Goal: Task Accomplishment & Management: Complete application form

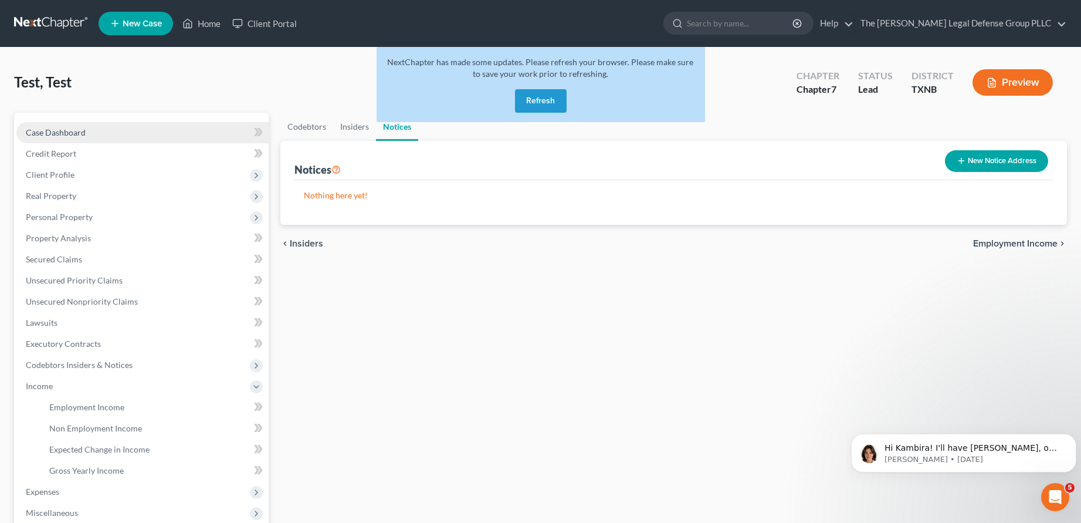
click at [66, 130] on span "Case Dashboard" at bounding box center [56, 132] width 60 height 10
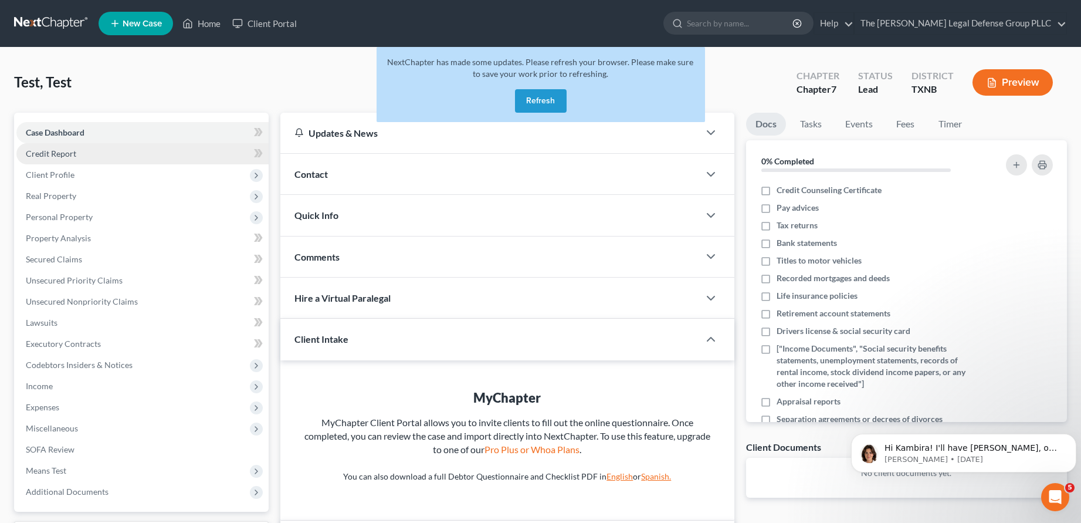
click at [56, 152] on span "Credit Report" at bounding box center [51, 153] width 50 height 10
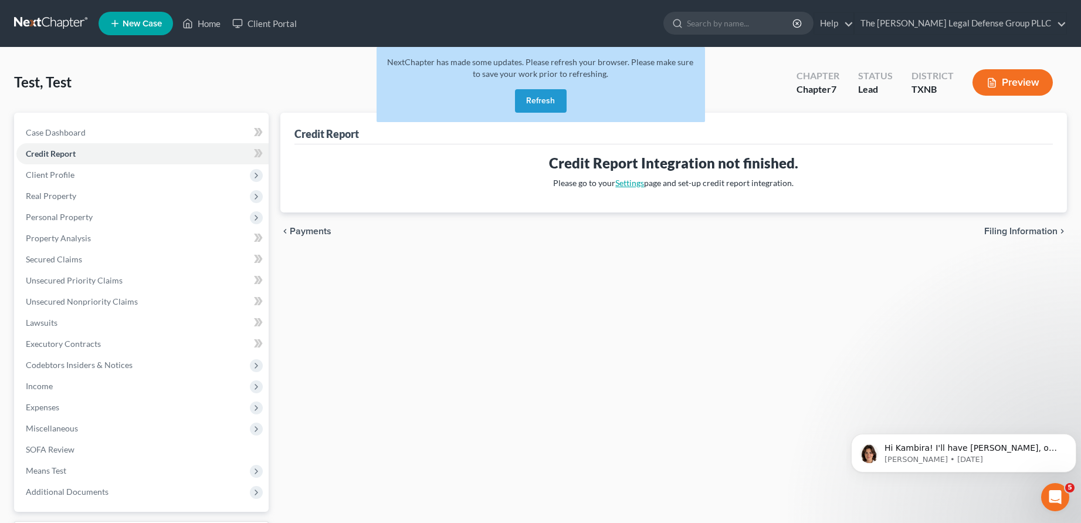
click at [627, 181] on link "Settings" at bounding box center [629, 183] width 29 height 10
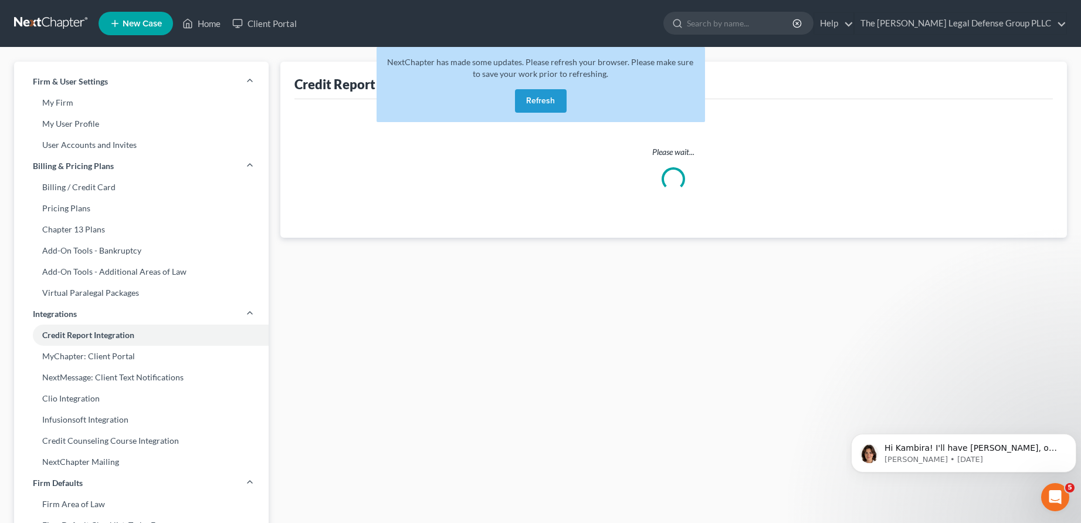
select select "45"
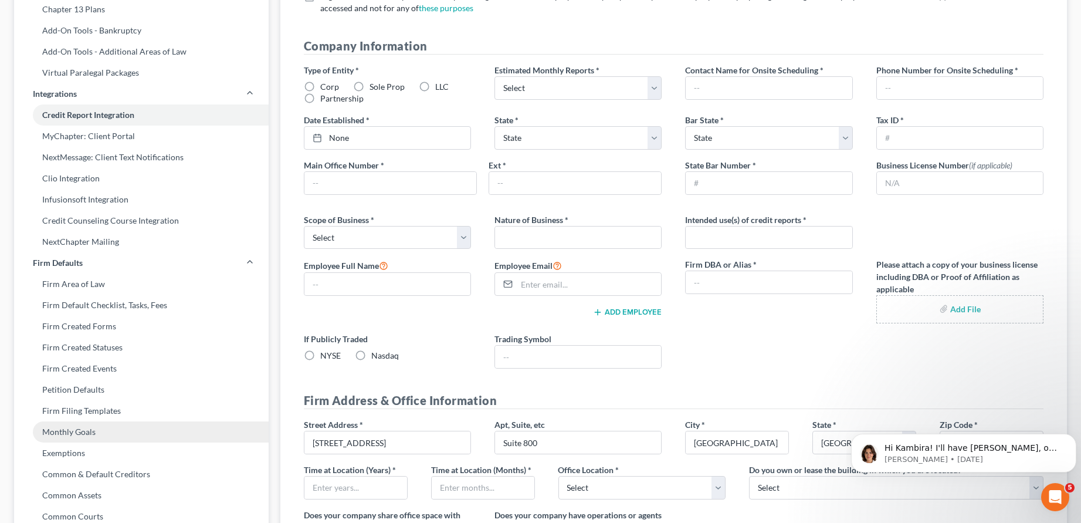
scroll to position [147, 0]
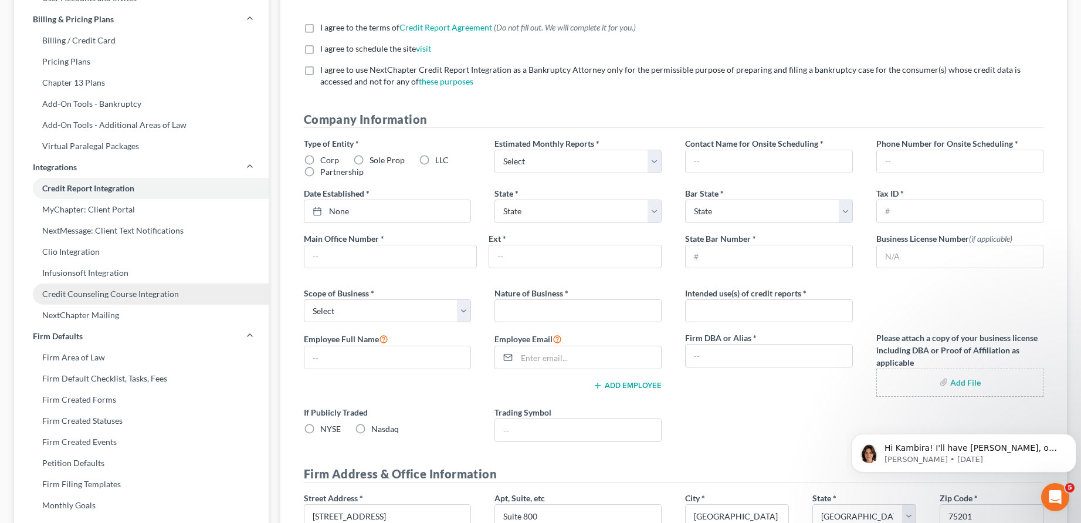
click at [161, 296] on link "Credit Counseling Course Integration" at bounding box center [141, 293] width 255 height 21
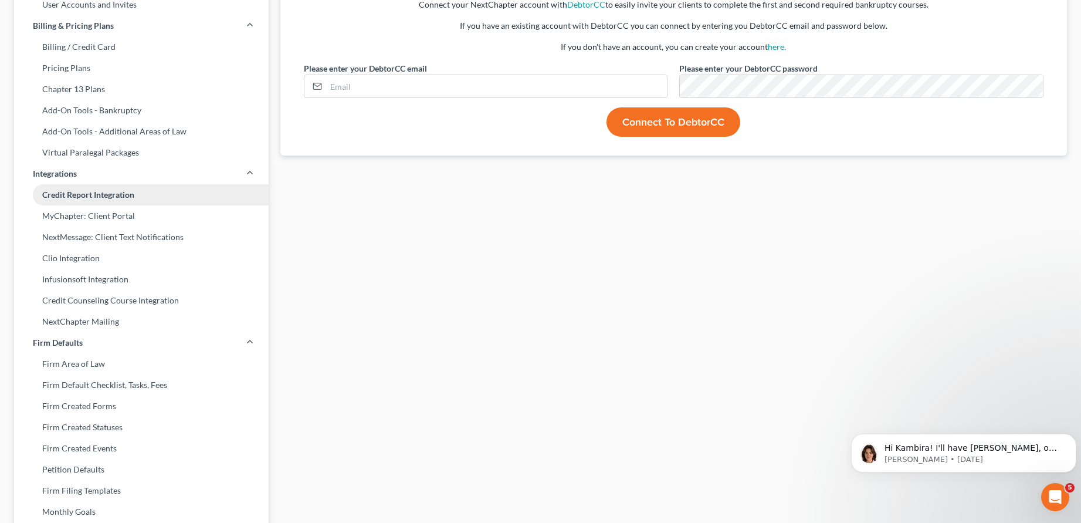
scroll to position [147, 0]
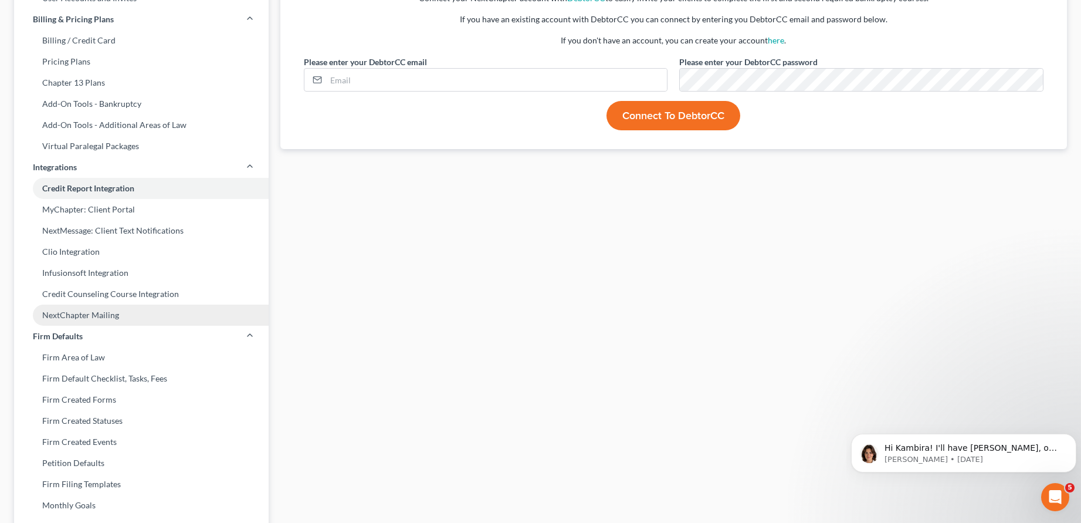
click at [94, 314] on link "NextChapter Mailing" at bounding box center [141, 314] width 255 height 21
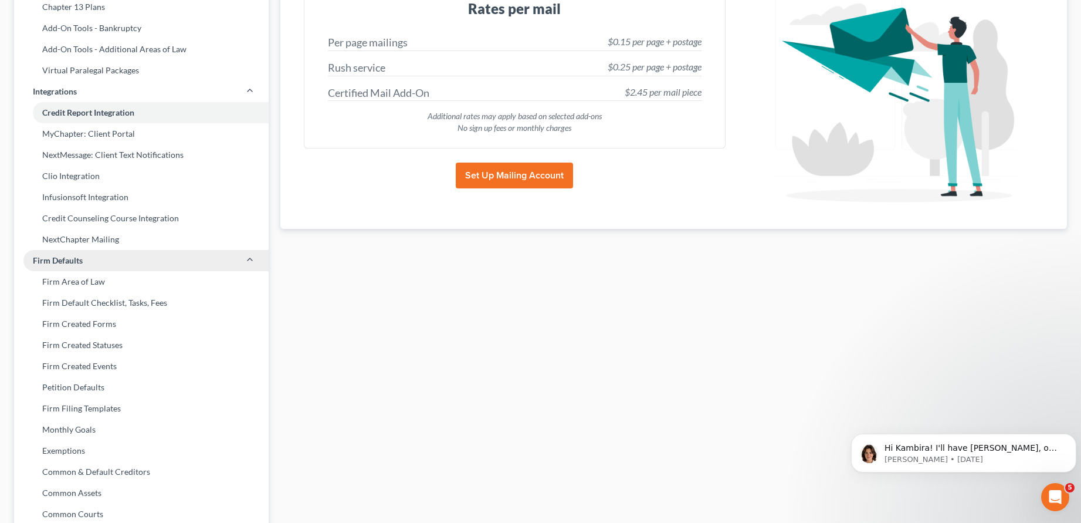
scroll to position [220, 0]
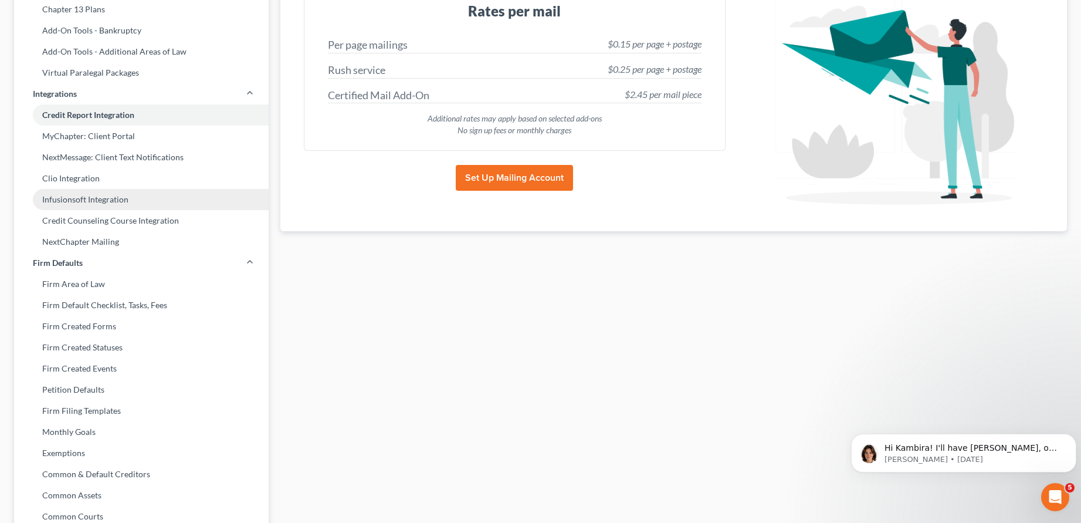
click at [89, 198] on link "Infusionsoft Integration" at bounding box center [141, 199] width 255 height 21
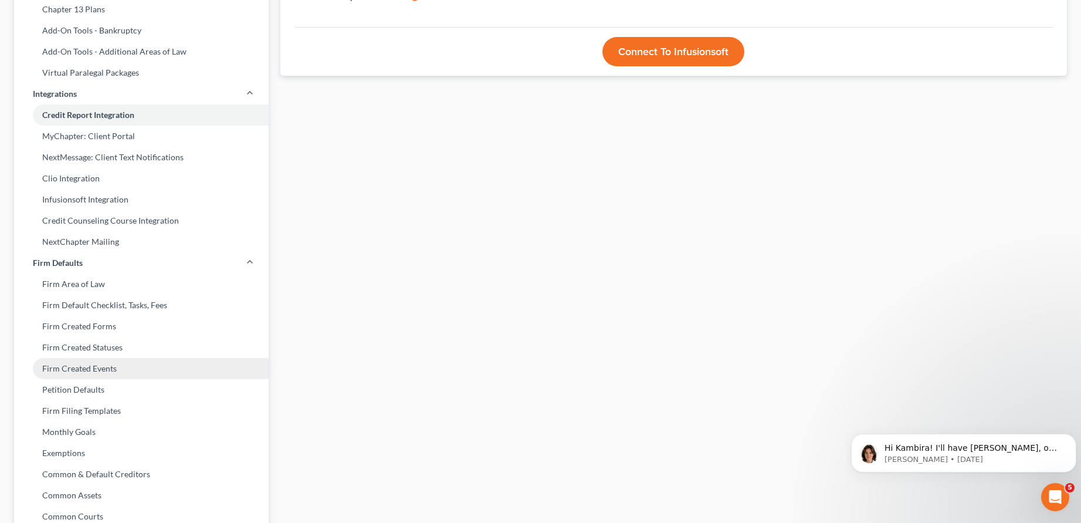
scroll to position [147, 0]
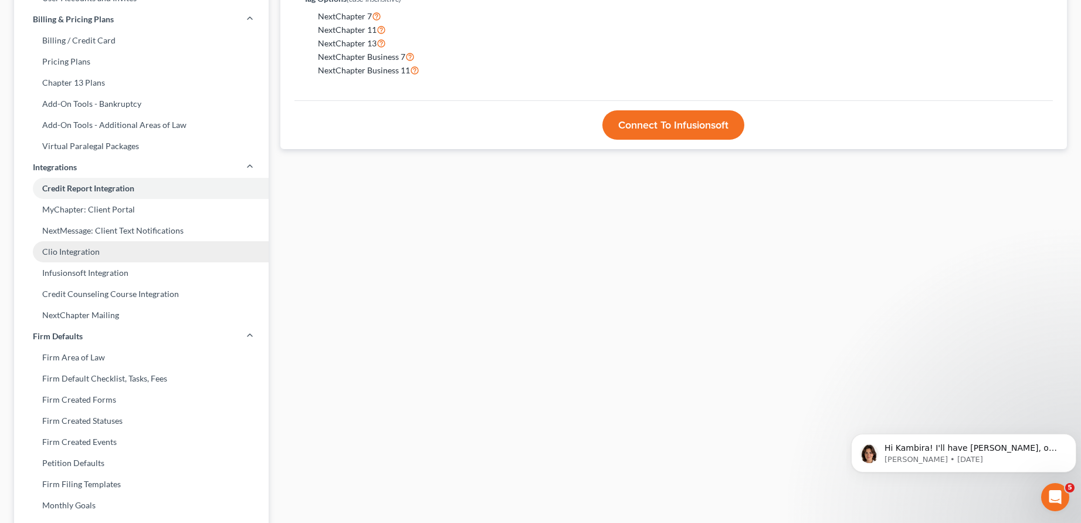
click at [87, 252] on link "Clio Integration" at bounding box center [141, 251] width 255 height 21
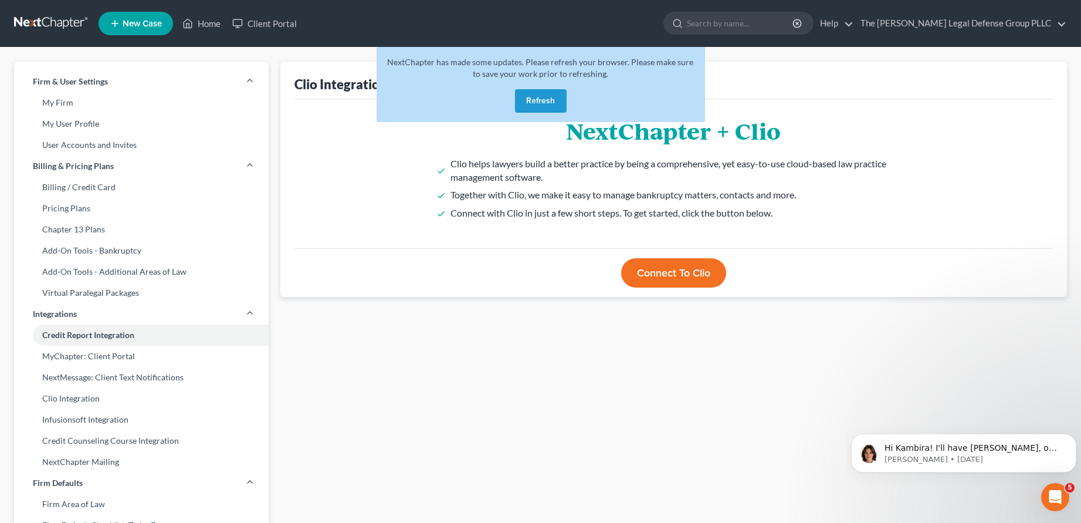
click at [63, 22] on link at bounding box center [51, 23] width 75 height 21
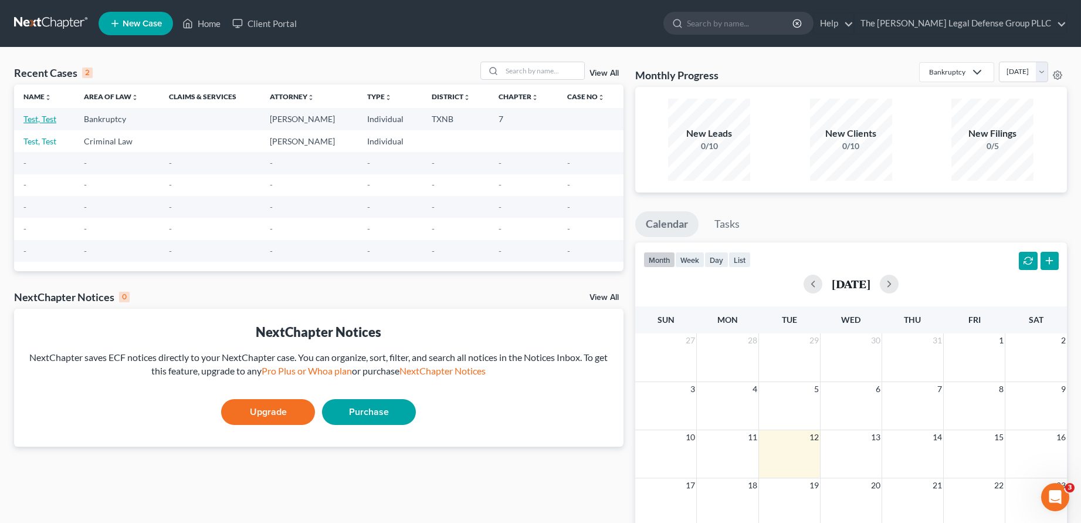
click at [43, 120] on link "Test, Test" at bounding box center [39, 119] width 33 height 10
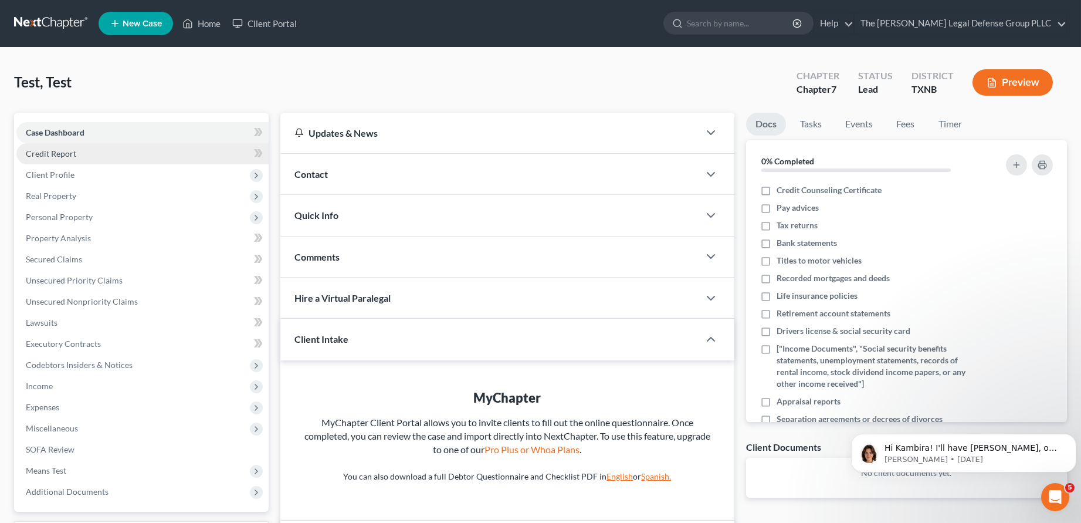
click at [91, 153] on link "Credit Report" at bounding box center [142, 153] width 252 height 21
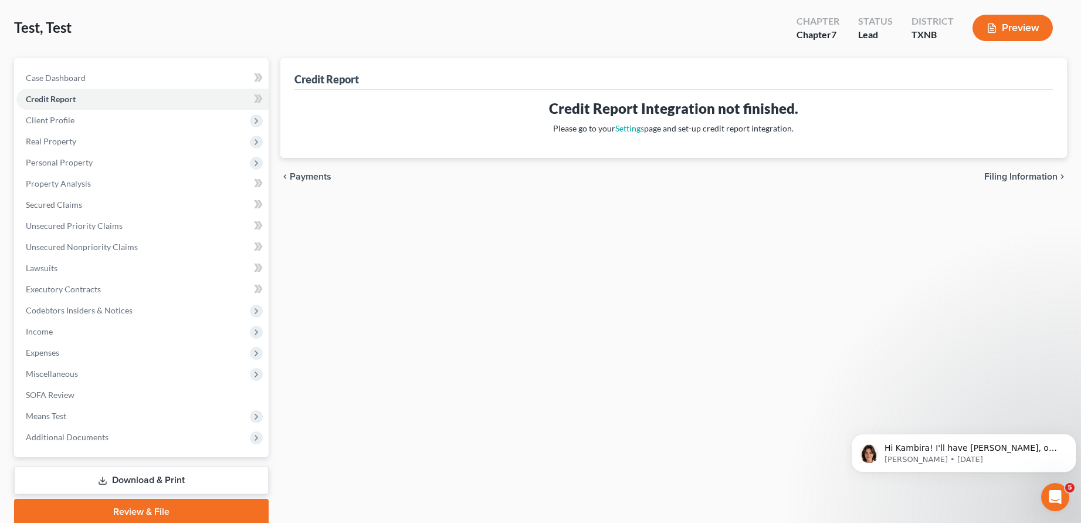
scroll to position [100, 0]
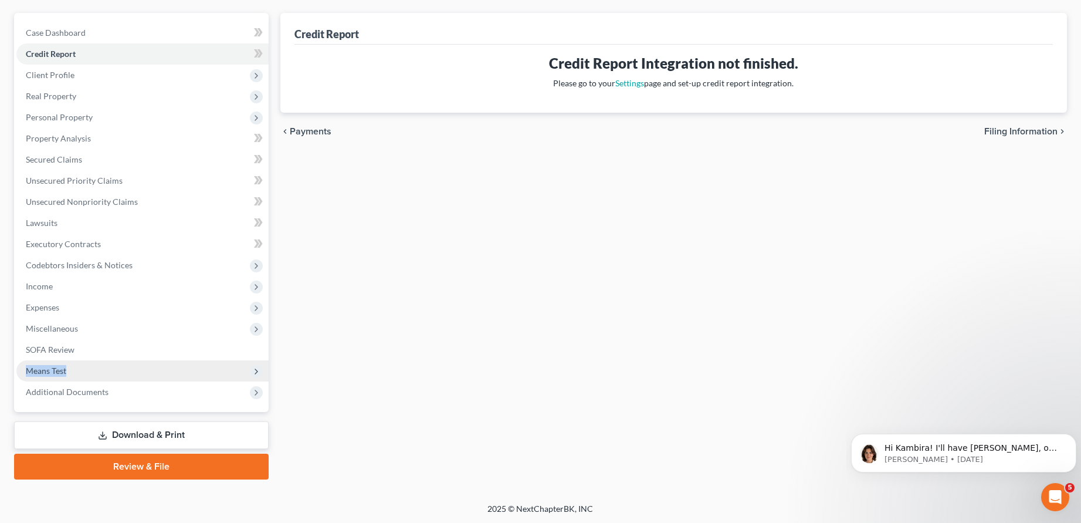
click at [260, 364] on span "Means Test" at bounding box center [142, 370] width 252 height 21
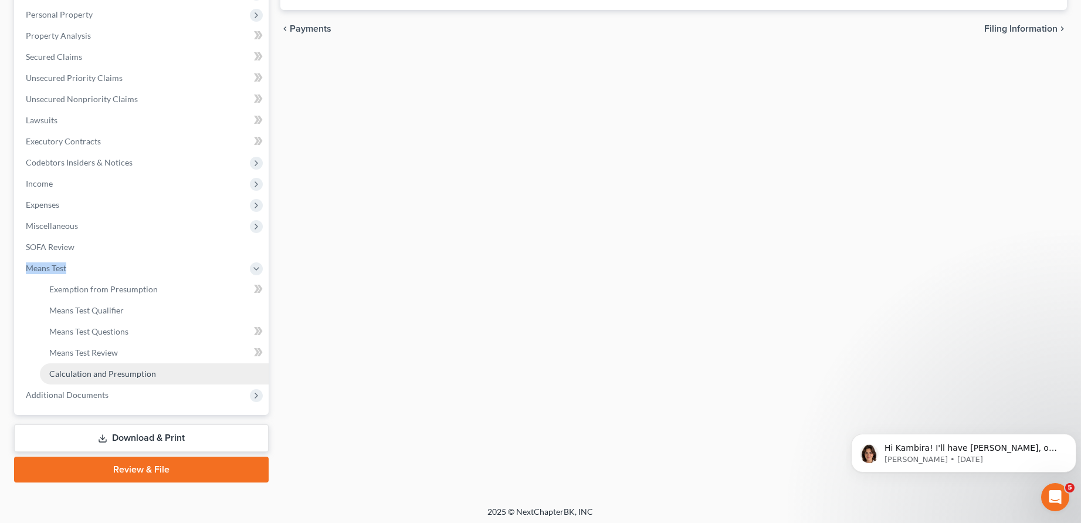
scroll to position [205, 0]
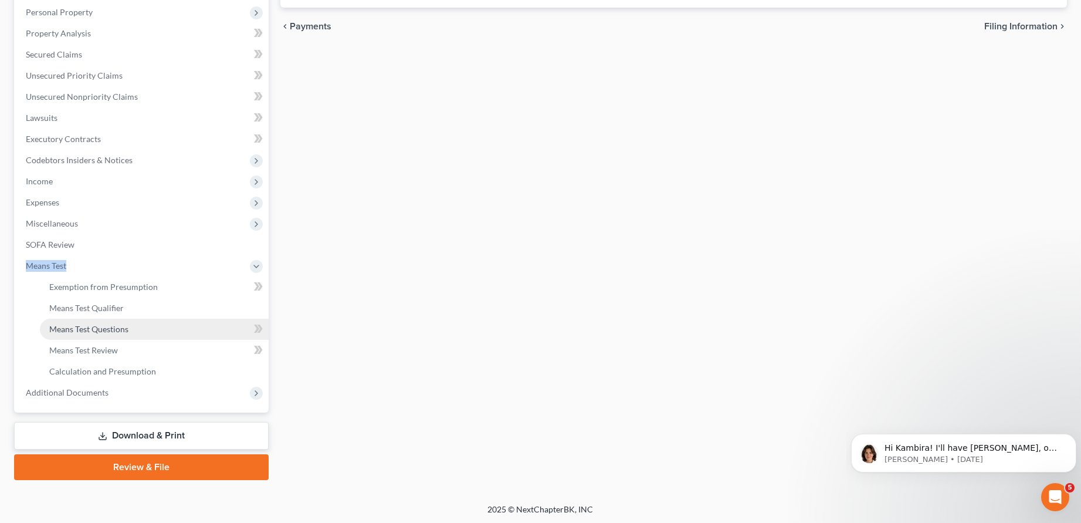
click at [120, 326] on span "Means Test Questions" at bounding box center [88, 329] width 79 height 10
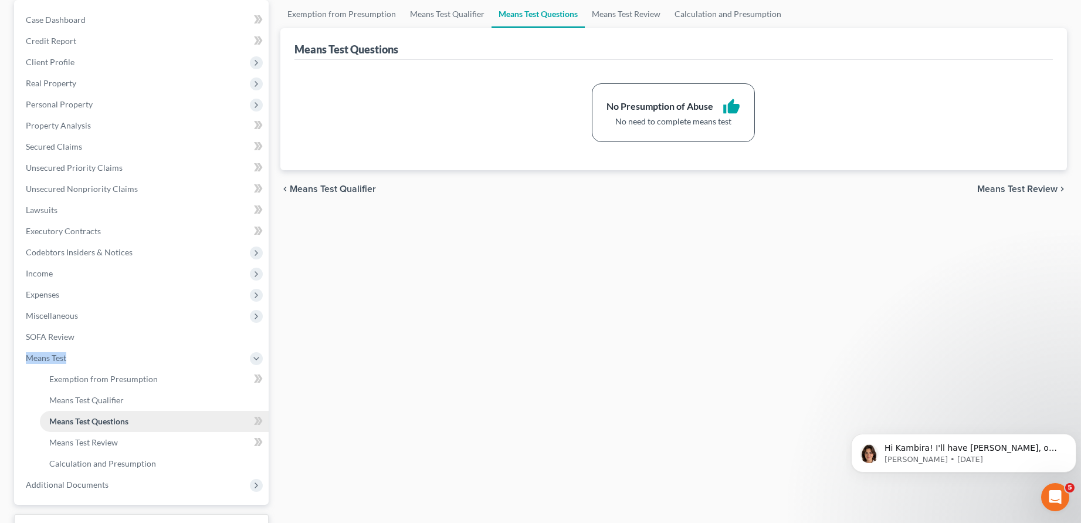
scroll to position [58, 0]
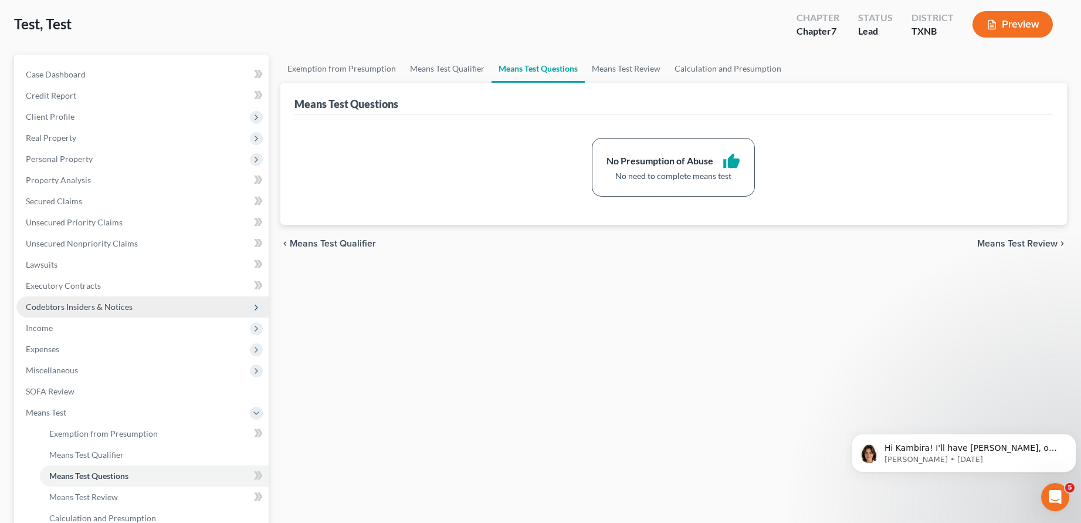
click at [115, 308] on span "Codebtors Insiders & Notices" at bounding box center [79, 306] width 107 height 10
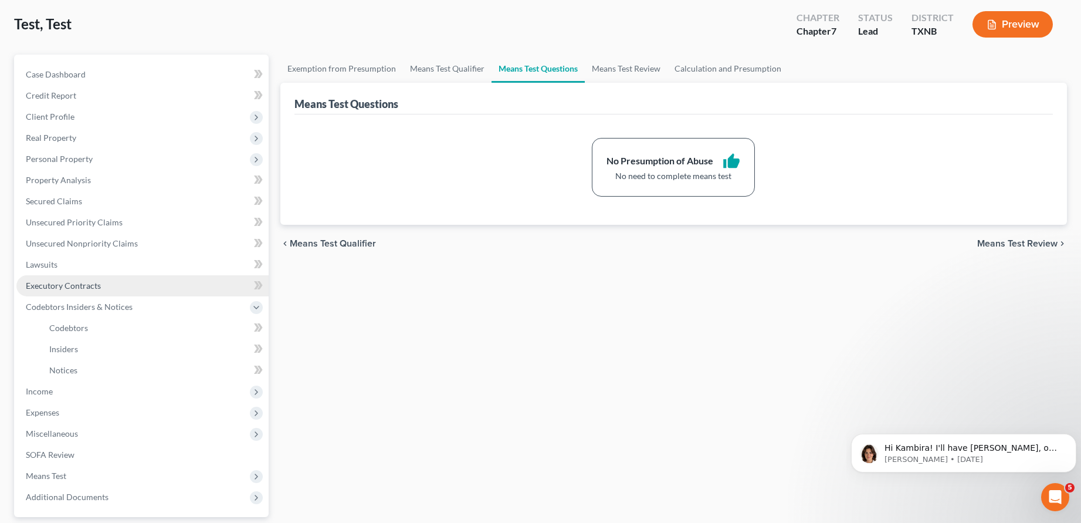
click at [57, 286] on span "Executory Contracts" at bounding box center [63, 285] width 75 height 10
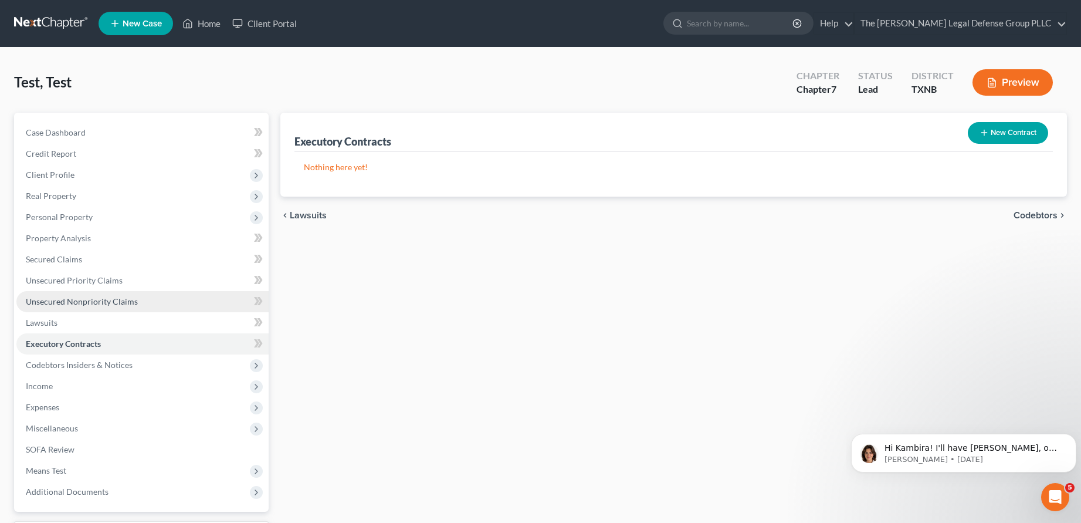
click at [110, 299] on span "Unsecured Nonpriority Claims" at bounding box center [82, 301] width 112 height 10
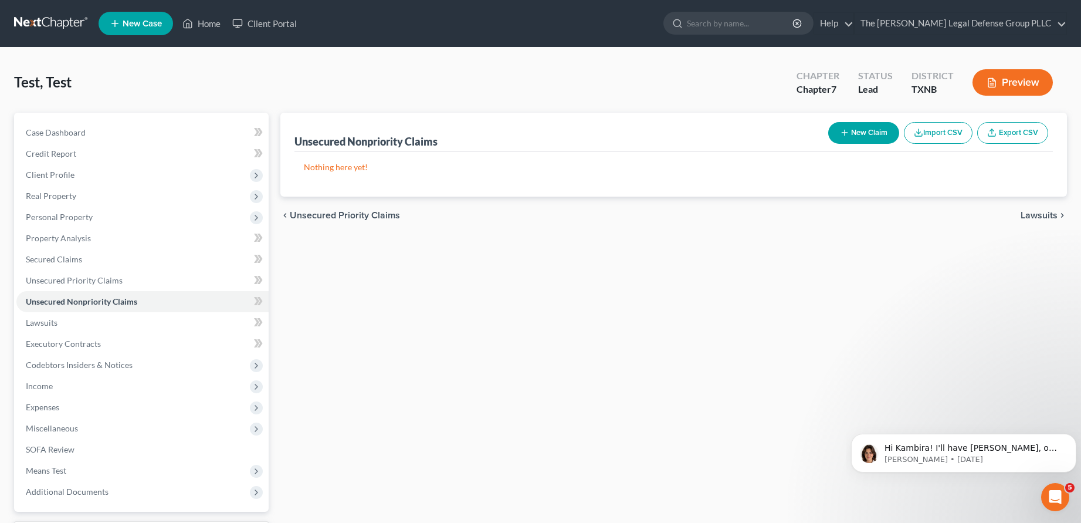
click at [1016, 75] on button "Preview" at bounding box center [1012, 82] width 80 height 26
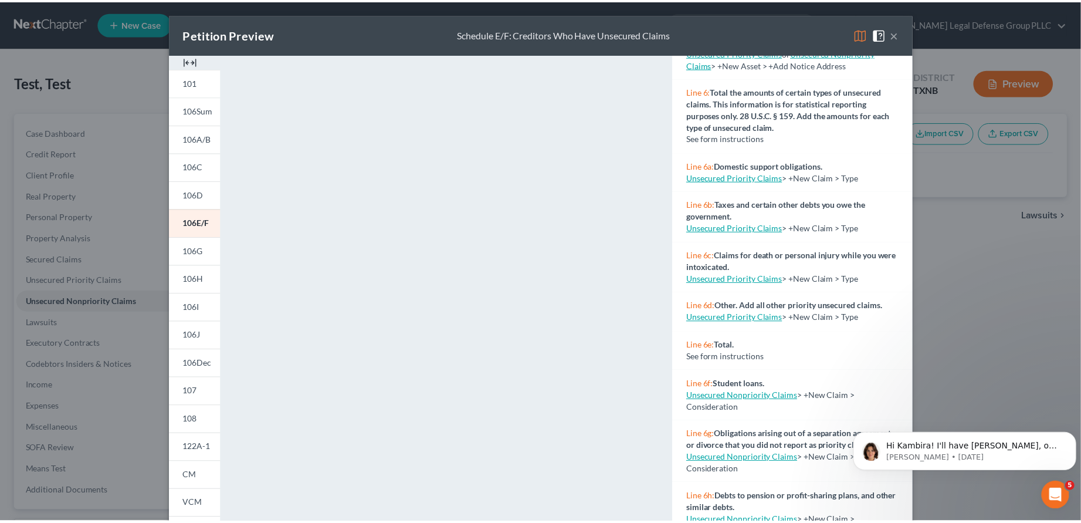
scroll to position [343, 0]
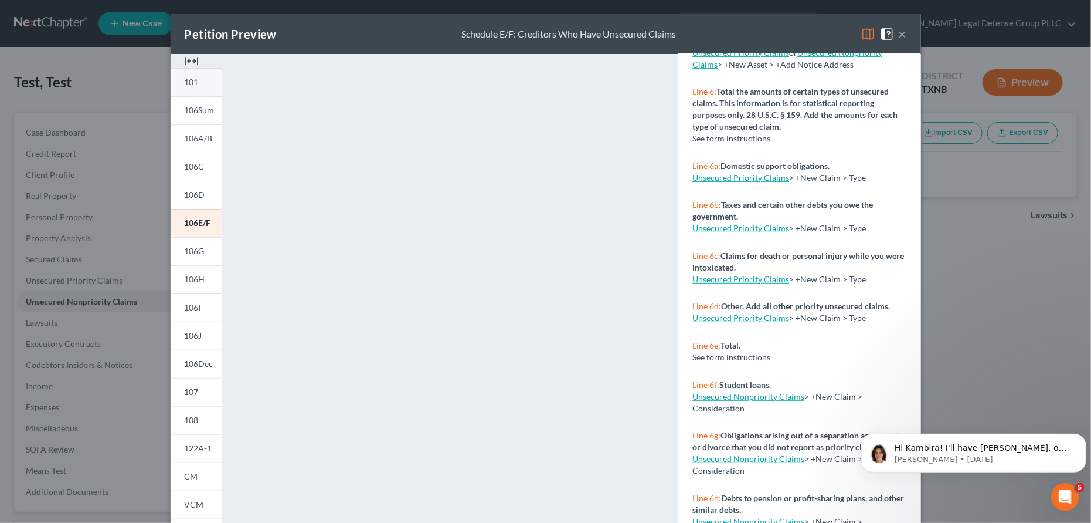
click at [191, 68] on link "101" at bounding box center [197, 82] width 52 height 28
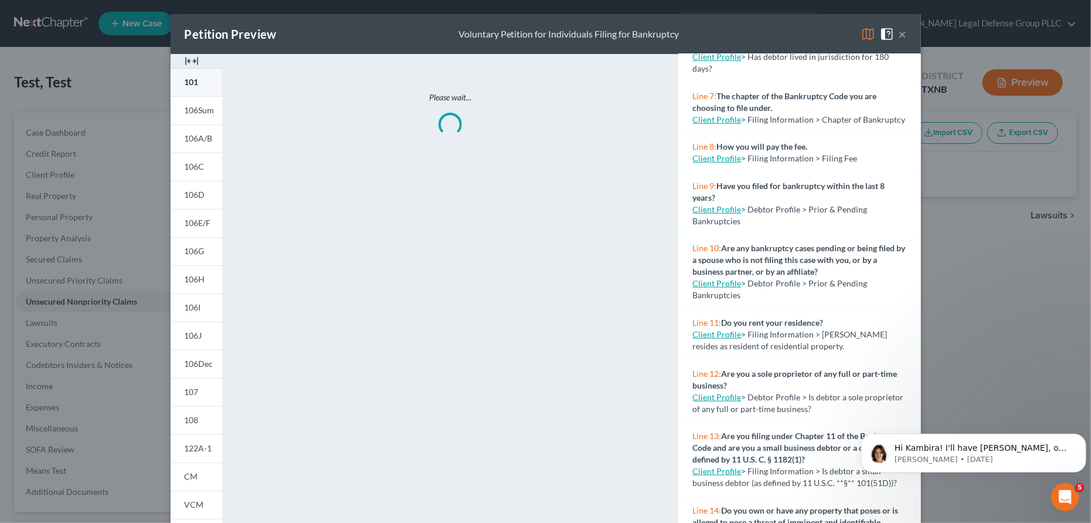
click at [187, 83] on span "101" at bounding box center [192, 82] width 14 height 10
click at [899, 35] on button "×" at bounding box center [903, 34] width 8 height 14
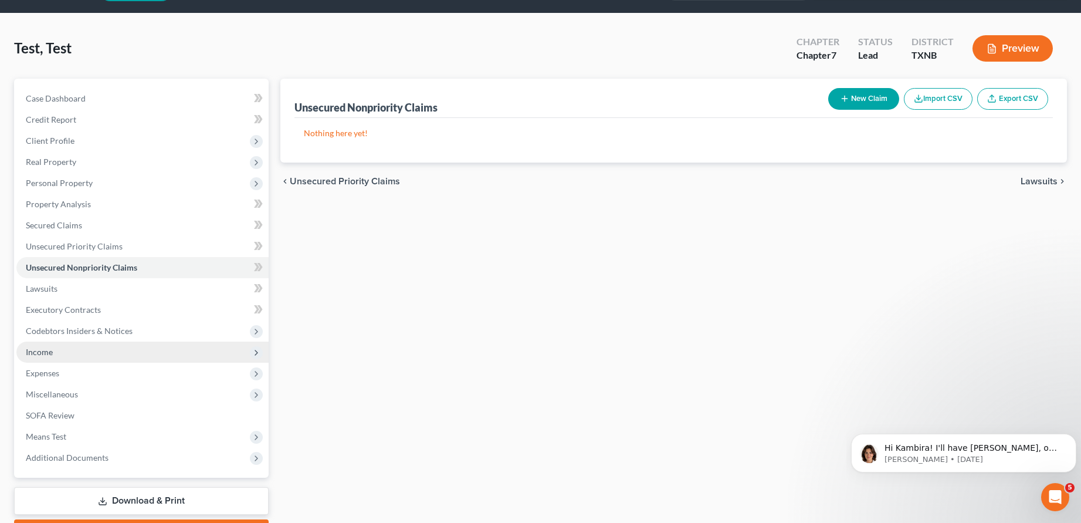
scroll to position [0, 0]
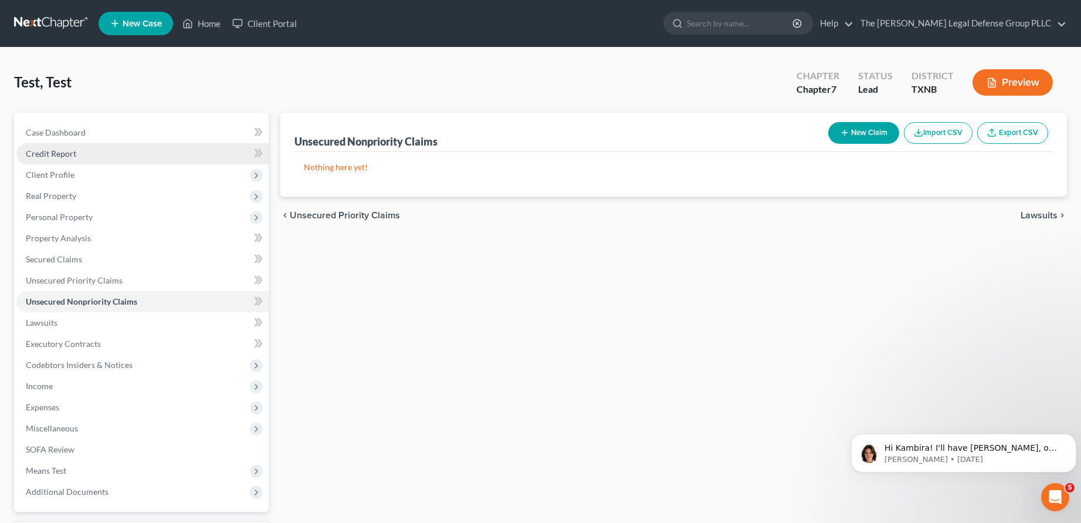
click at [65, 150] on span "Credit Report" at bounding box center [51, 153] width 50 height 10
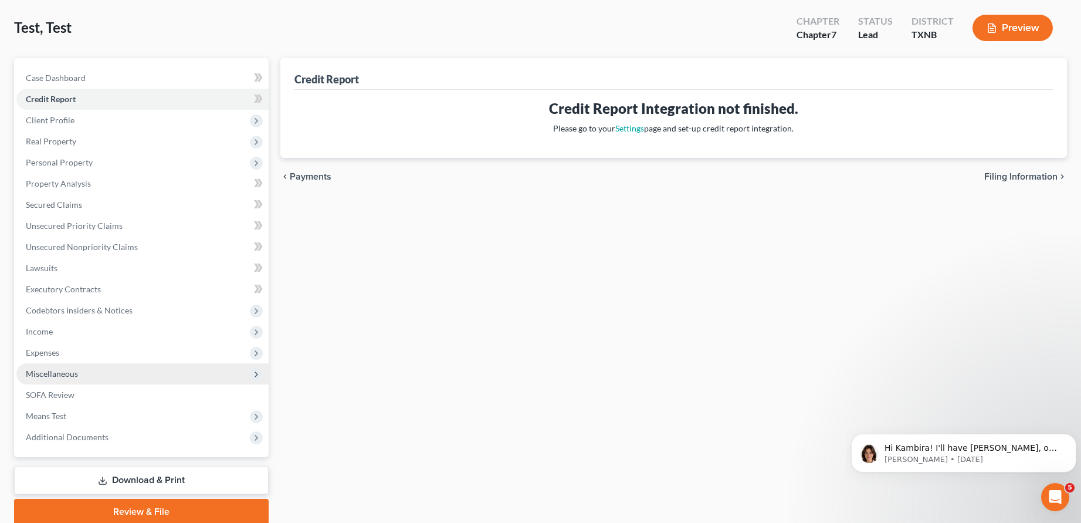
scroll to position [100, 0]
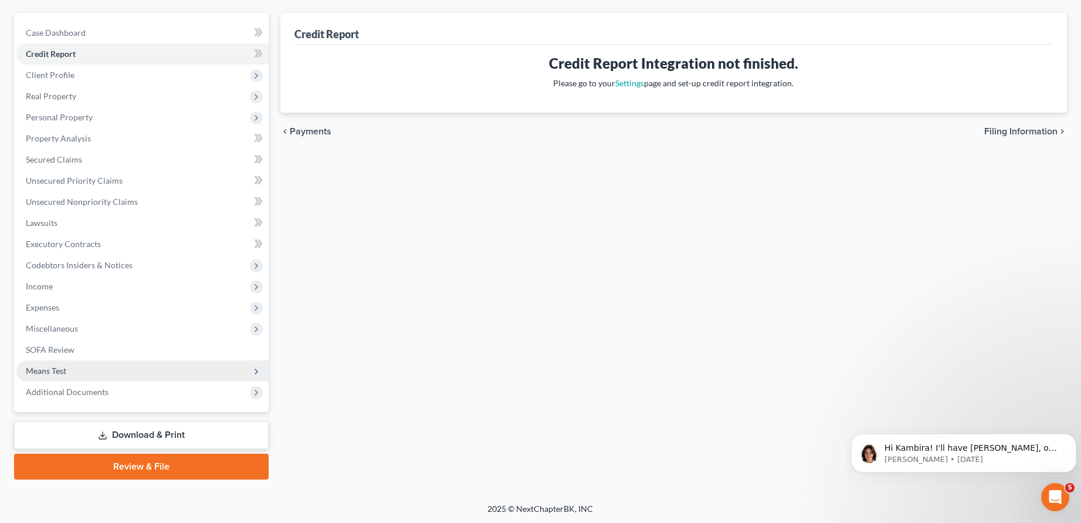
click at [56, 366] on span "Means Test" at bounding box center [46, 370] width 40 height 10
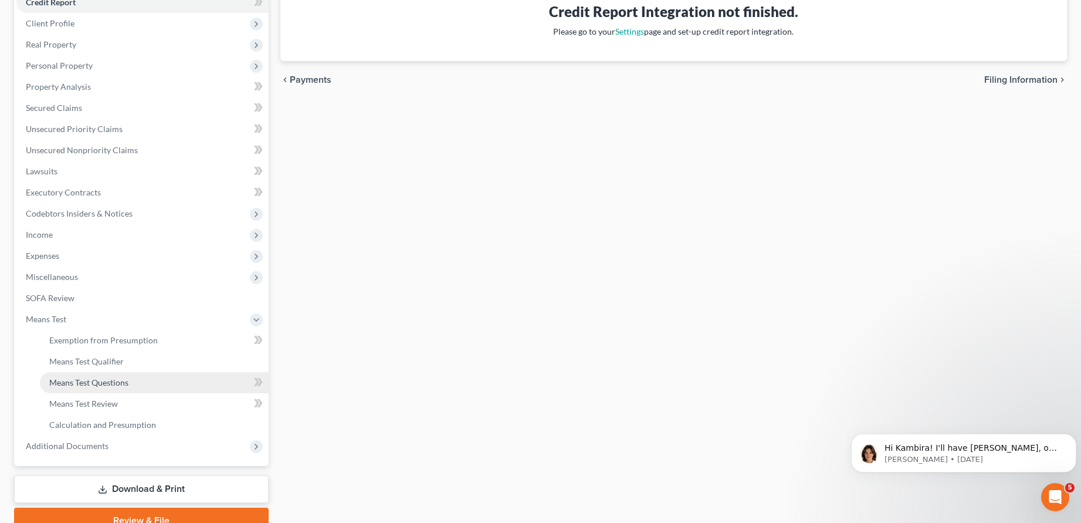
scroll to position [205, 0]
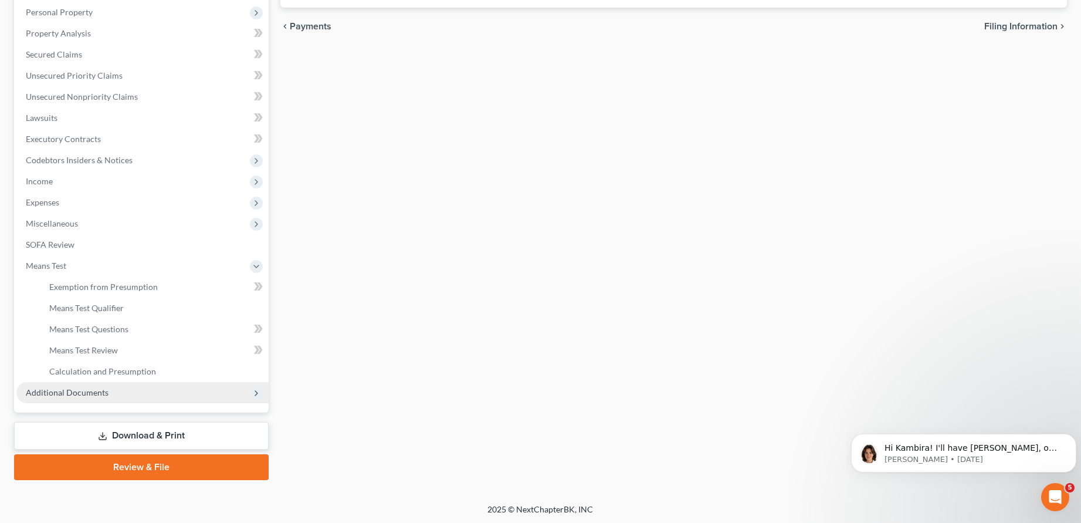
click at [84, 391] on span "Additional Documents" at bounding box center [67, 392] width 83 height 10
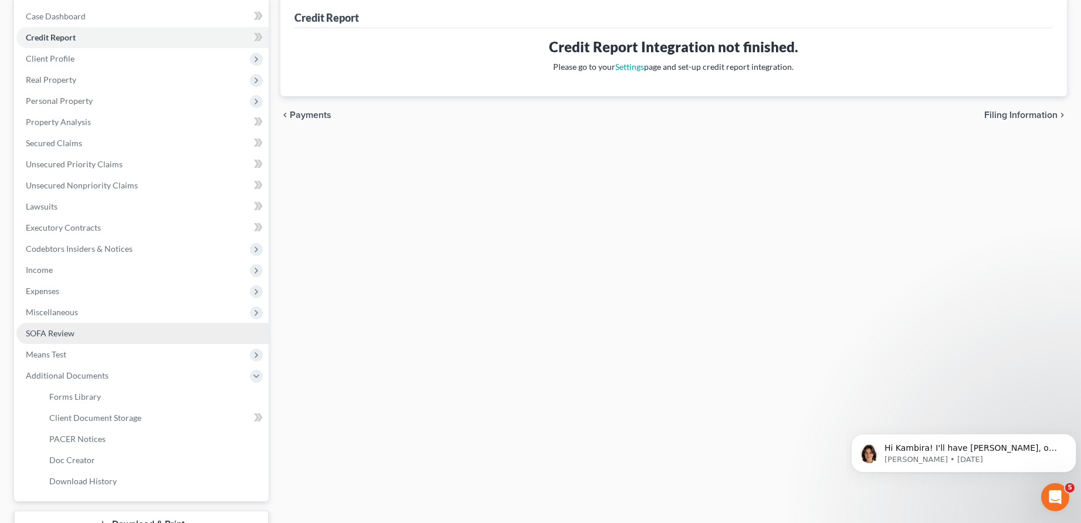
scroll to position [131, 0]
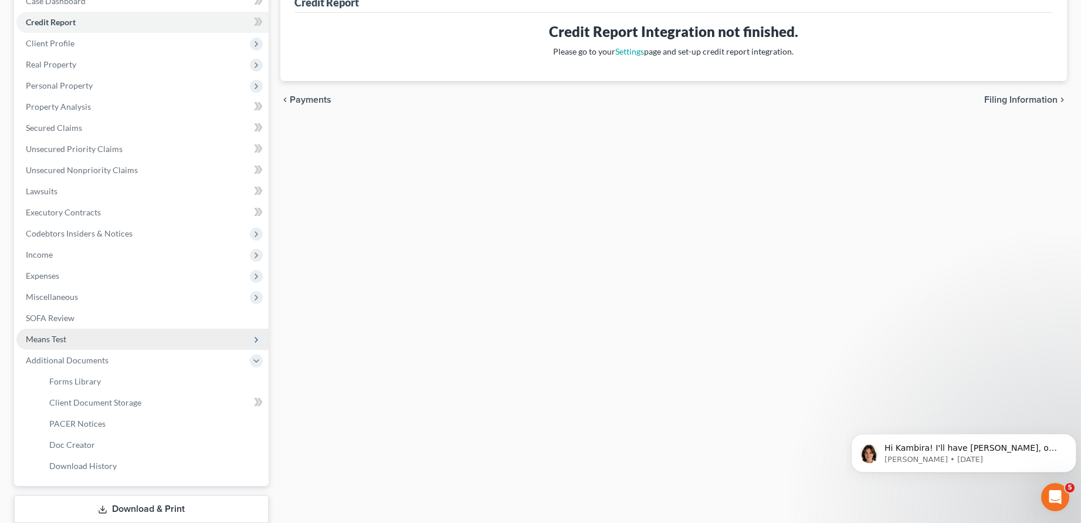
click at [43, 334] on span "Means Test" at bounding box center [46, 339] width 40 height 10
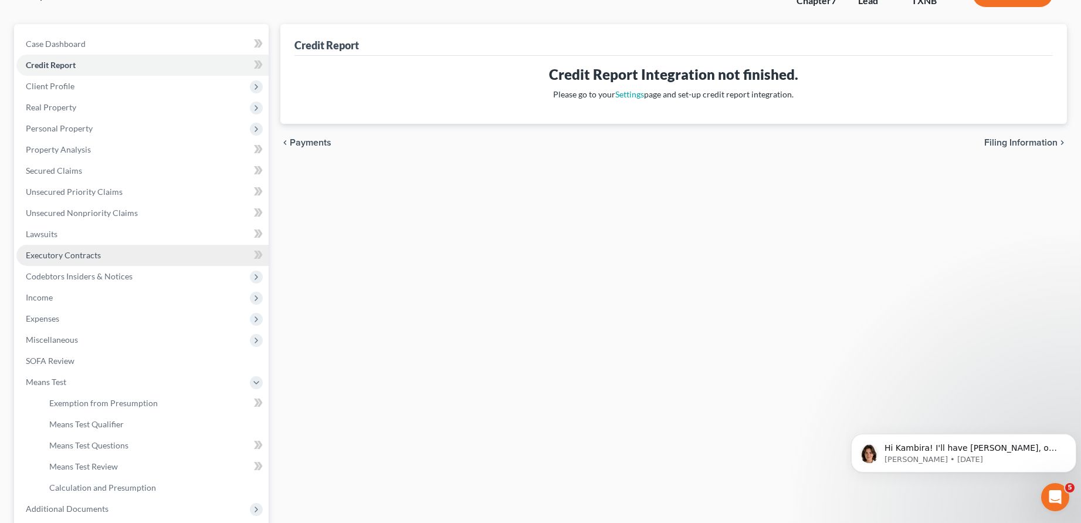
scroll to position [73, 0]
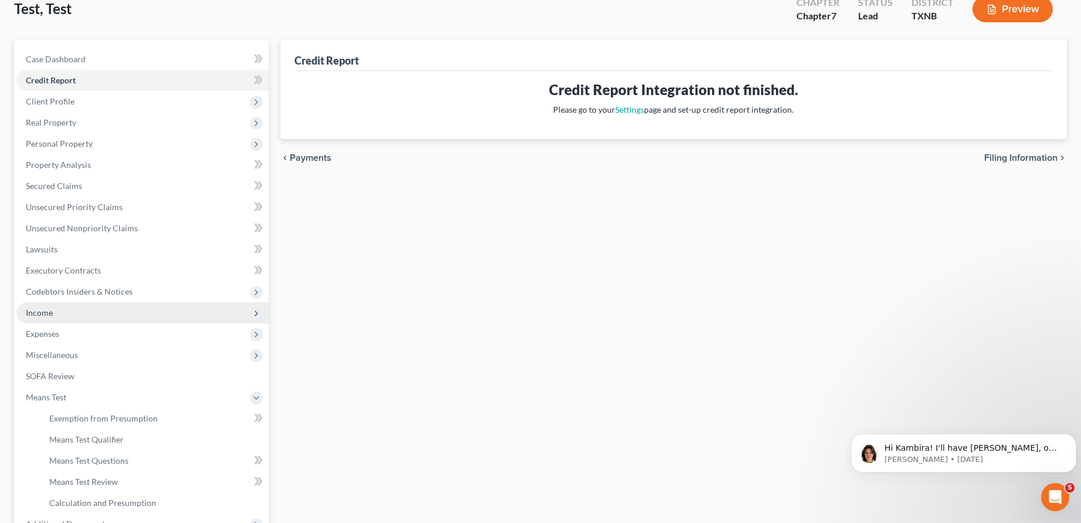
click at [45, 311] on span "Income" at bounding box center [39, 312] width 27 height 10
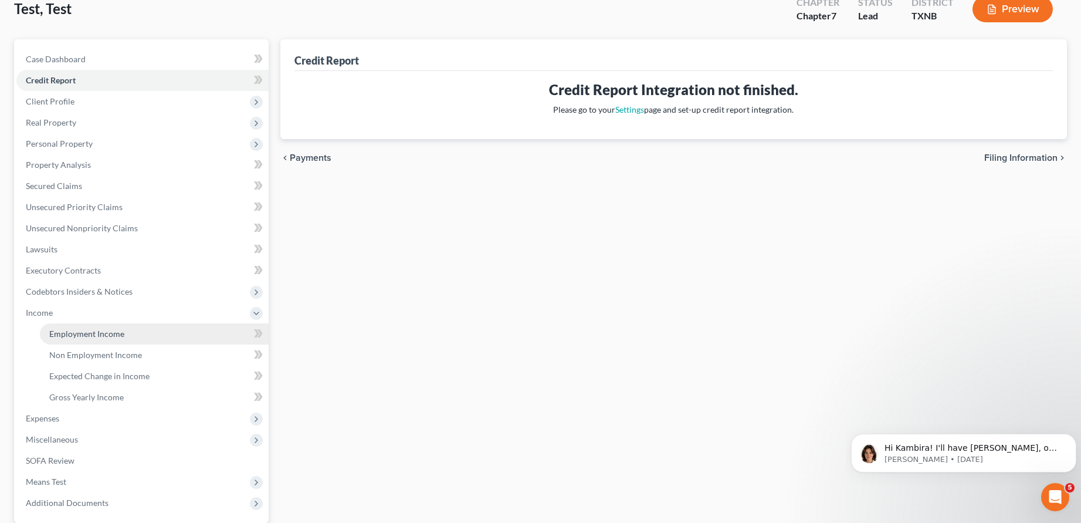
click at [97, 334] on span "Employment Income" at bounding box center [86, 333] width 75 height 10
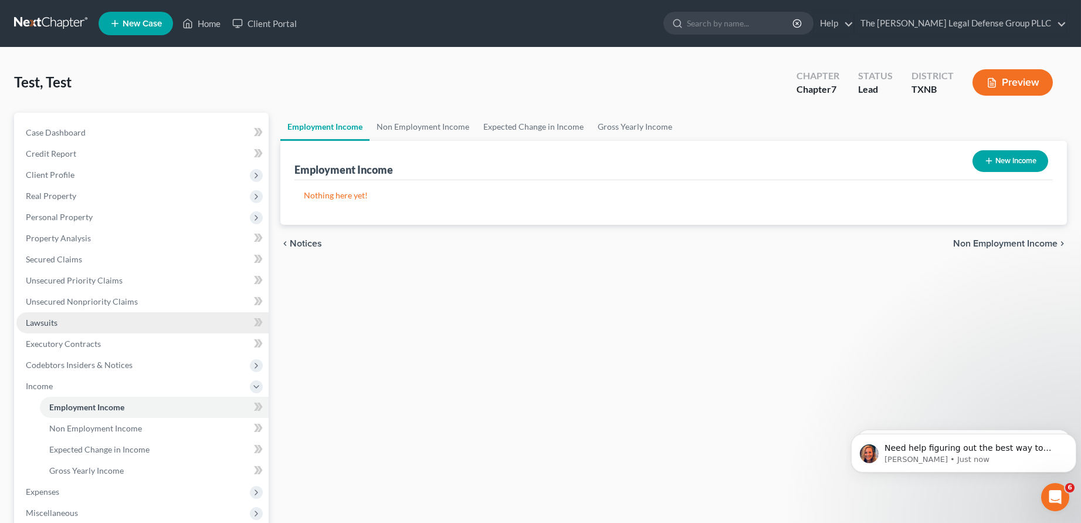
click at [47, 321] on span "Lawsuits" at bounding box center [42, 322] width 32 height 10
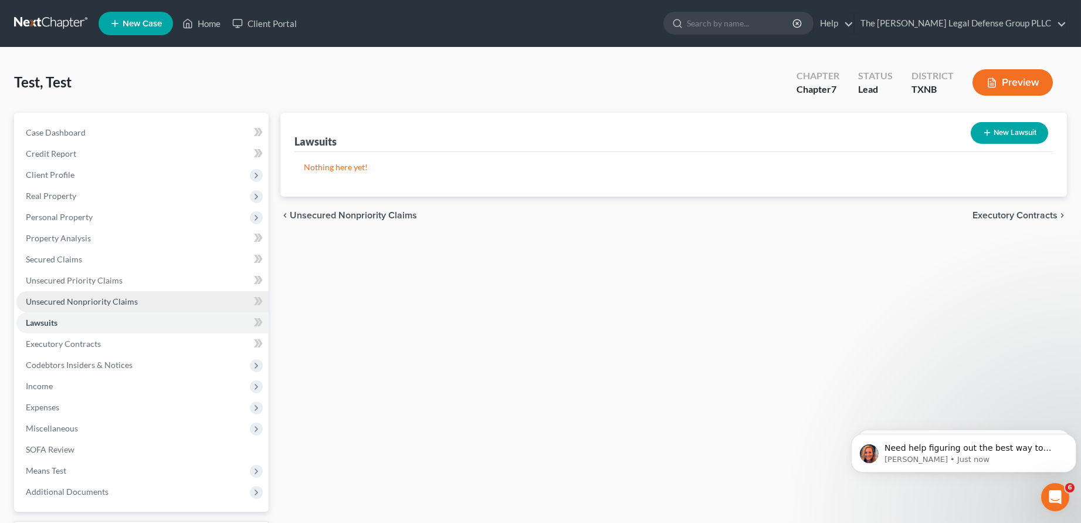
click at [60, 300] on span "Unsecured Nonpriority Claims" at bounding box center [82, 301] width 112 height 10
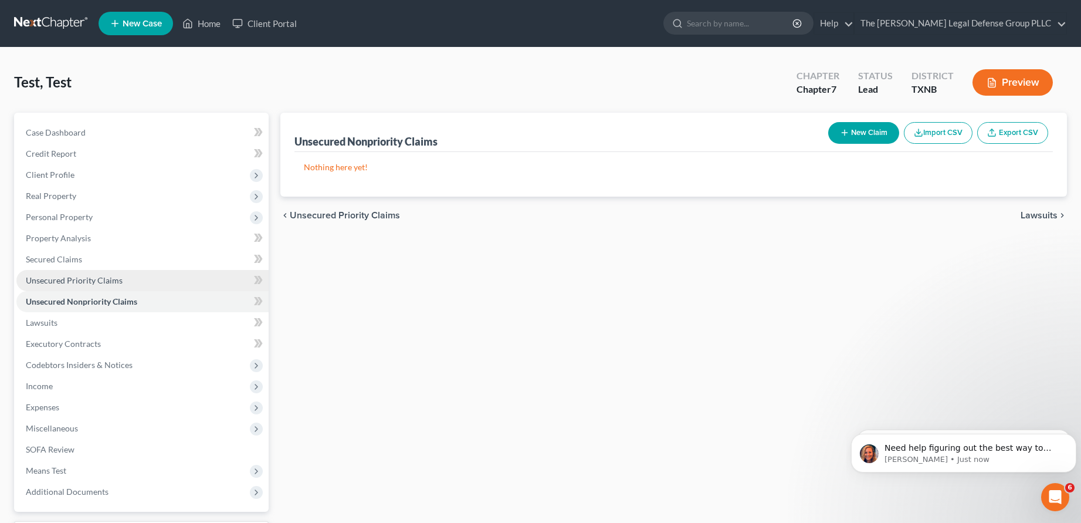
click at [79, 280] on span "Unsecured Priority Claims" at bounding box center [74, 280] width 97 height 10
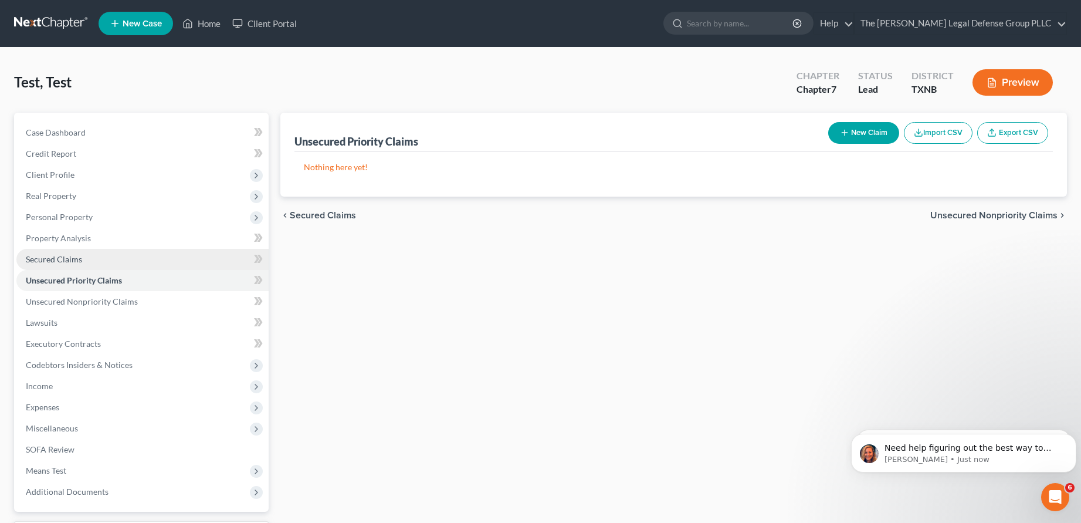
click at [64, 260] on span "Secured Claims" at bounding box center [54, 259] width 56 height 10
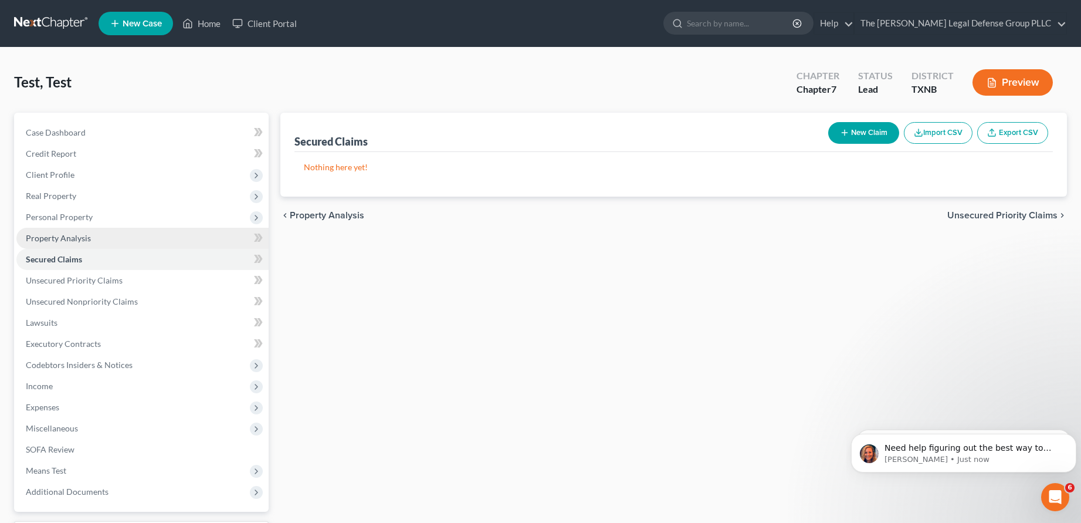
click at [81, 235] on span "Property Analysis" at bounding box center [58, 238] width 65 height 10
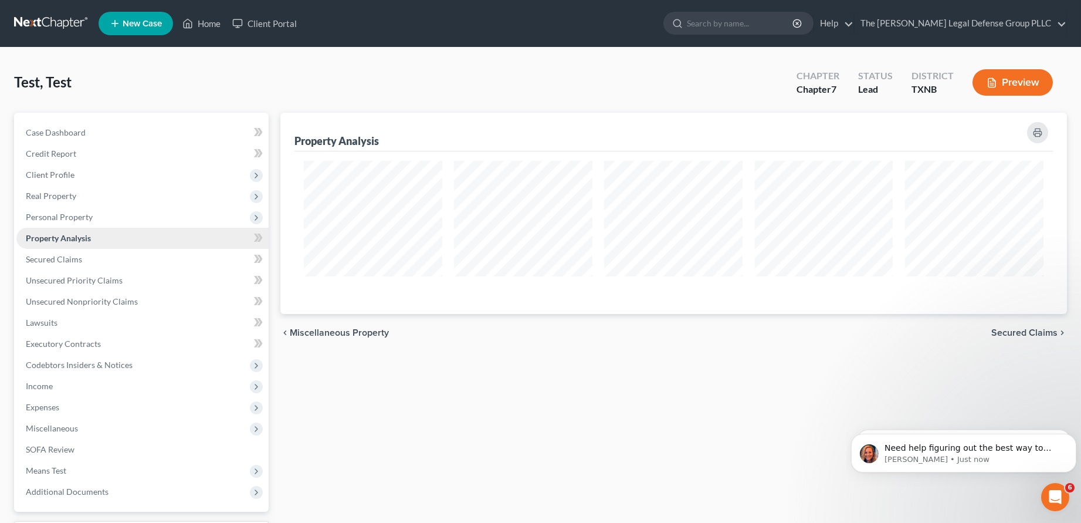
scroll to position [201, 786]
click at [85, 213] on span "Personal Property" at bounding box center [59, 217] width 67 height 10
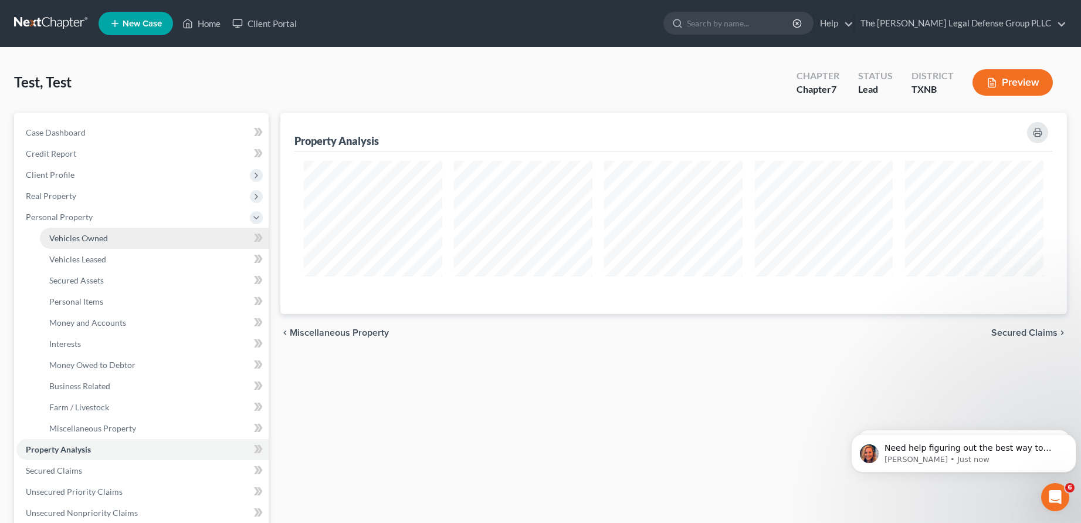
click at [104, 240] on span "Vehicles Owned" at bounding box center [78, 238] width 59 height 10
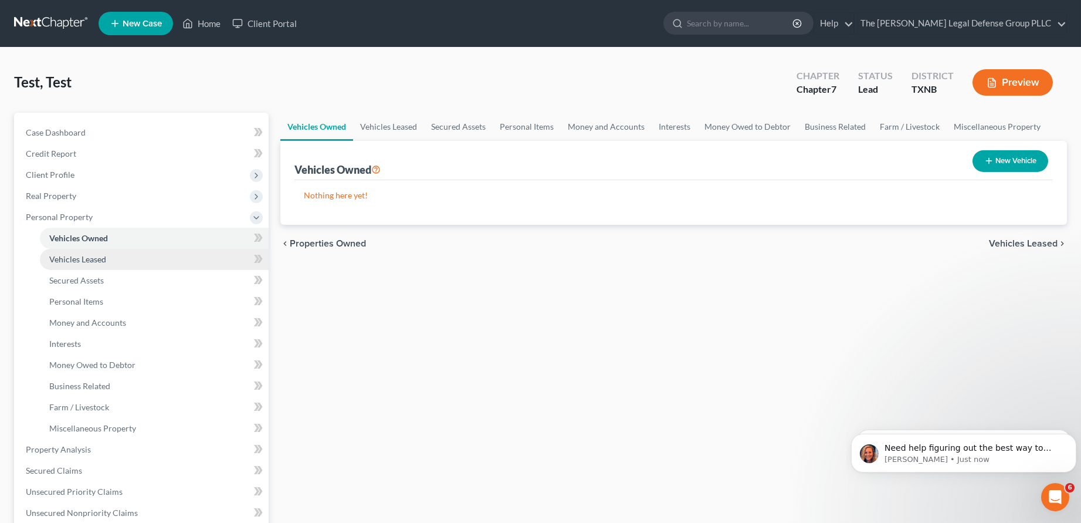
click at [101, 262] on span "Vehicles Leased" at bounding box center [77, 259] width 57 height 10
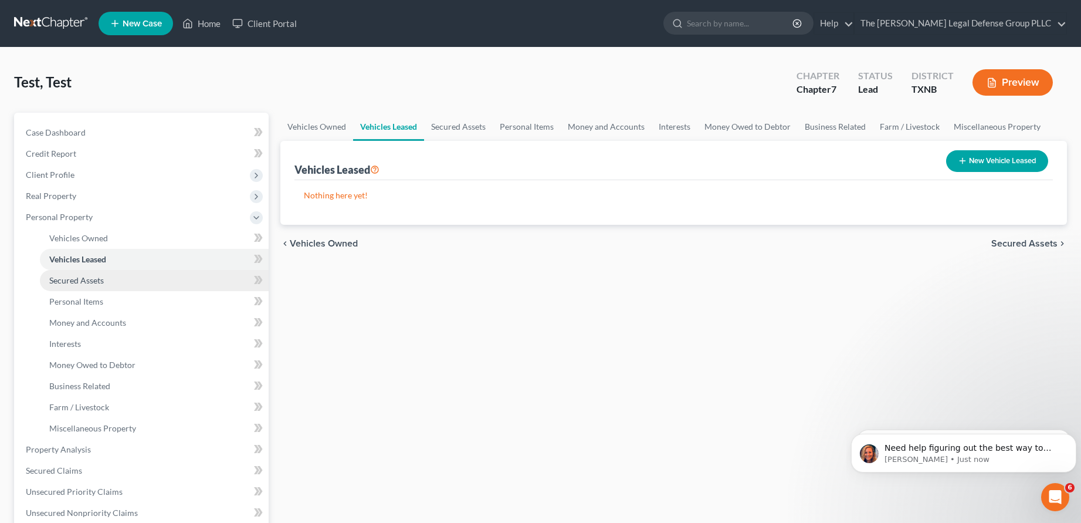
click at [100, 278] on span "Secured Assets" at bounding box center [76, 280] width 55 height 10
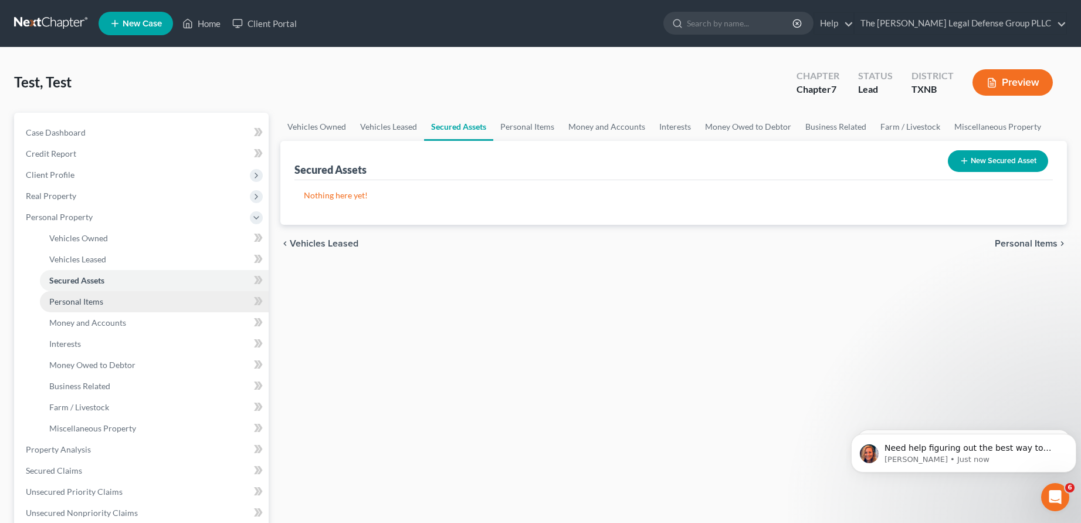
click at [94, 304] on span "Personal Items" at bounding box center [76, 301] width 54 height 10
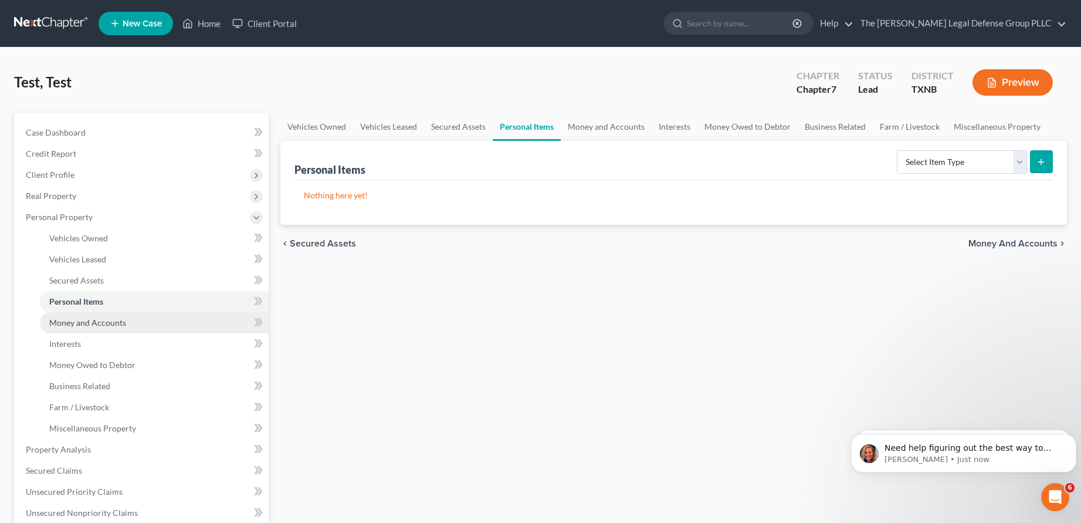
click at [96, 325] on span "Money and Accounts" at bounding box center [87, 322] width 77 height 10
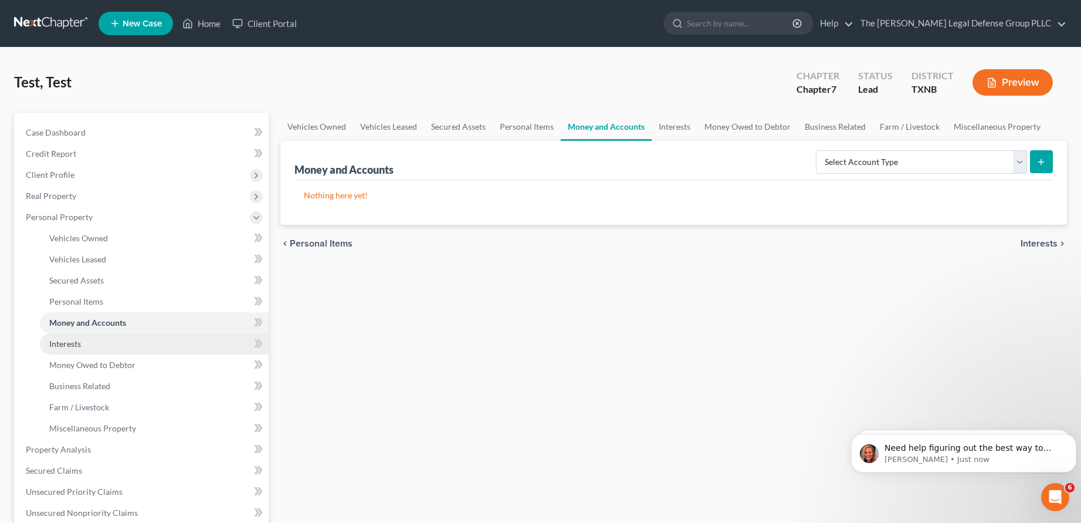
click at [73, 346] on span "Interests" at bounding box center [65, 343] width 32 height 10
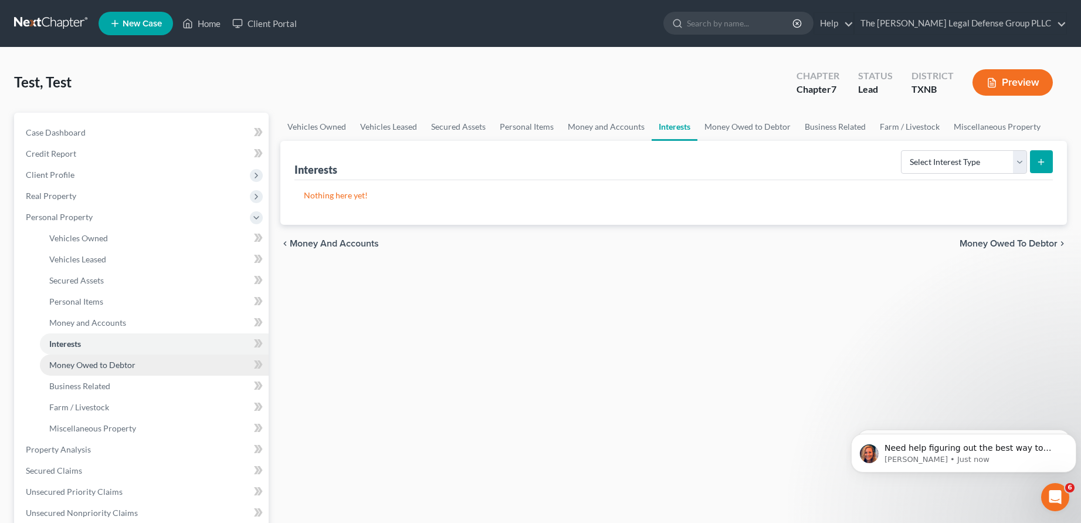
click at [85, 364] on span "Money Owed to Debtor" at bounding box center [92, 365] width 86 height 10
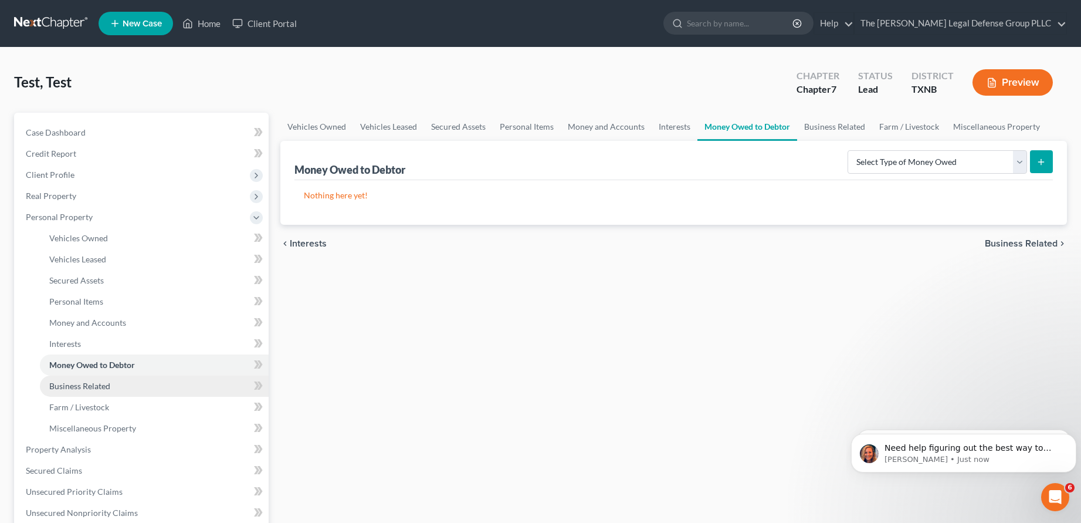
click at [91, 382] on span "Business Related" at bounding box center [79, 386] width 61 height 10
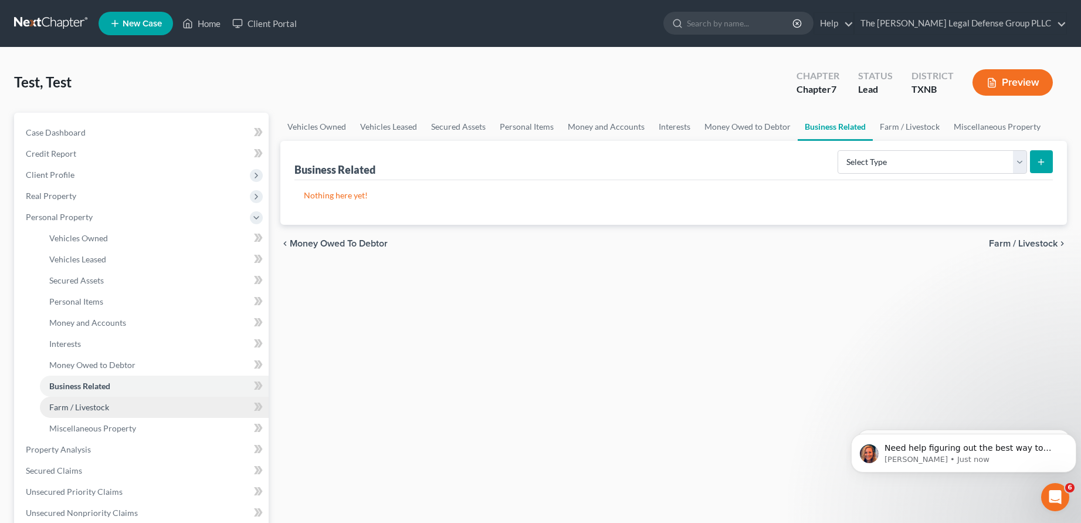
click at [94, 403] on span "Farm / Livestock" at bounding box center [79, 407] width 60 height 10
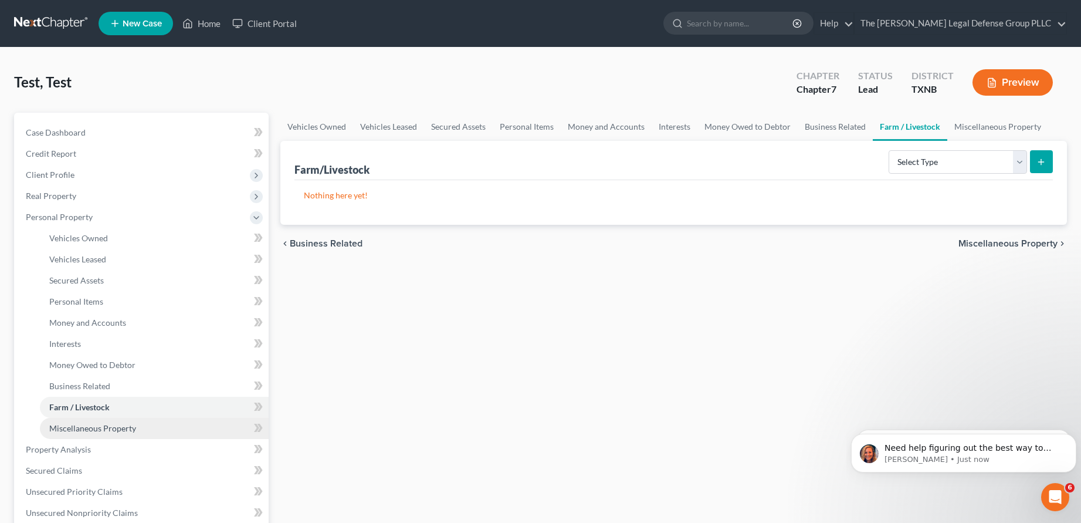
click at [94, 431] on span "Miscellaneous Property" at bounding box center [92, 428] width 87 height 10
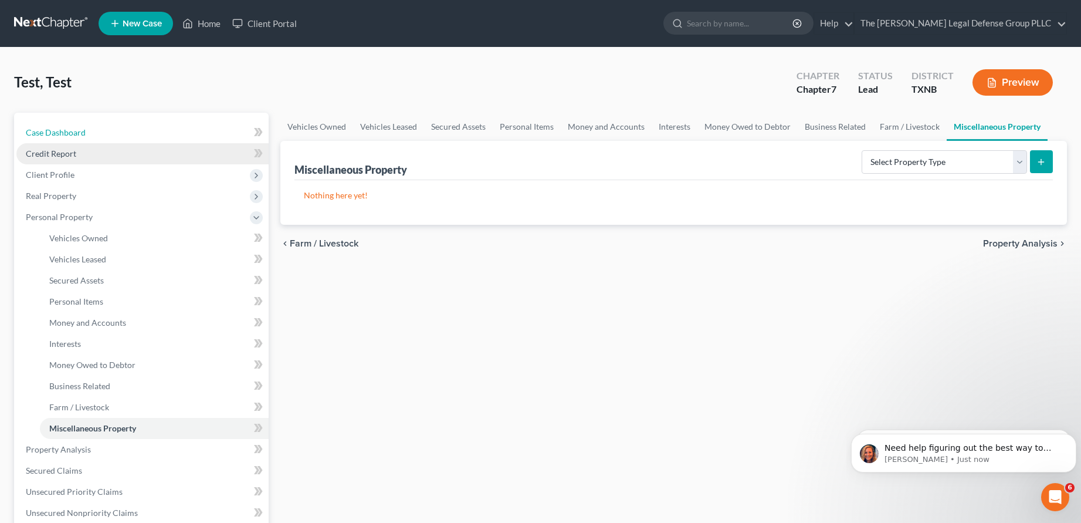
drag, startPoint x: 62, startPoint y: 128, endPoint x: 96, endPoint y: 152, distance: 41.2
click at [63, 128] on span "Case Dashboard" at bounding box center [56, 132] width 60 height 10
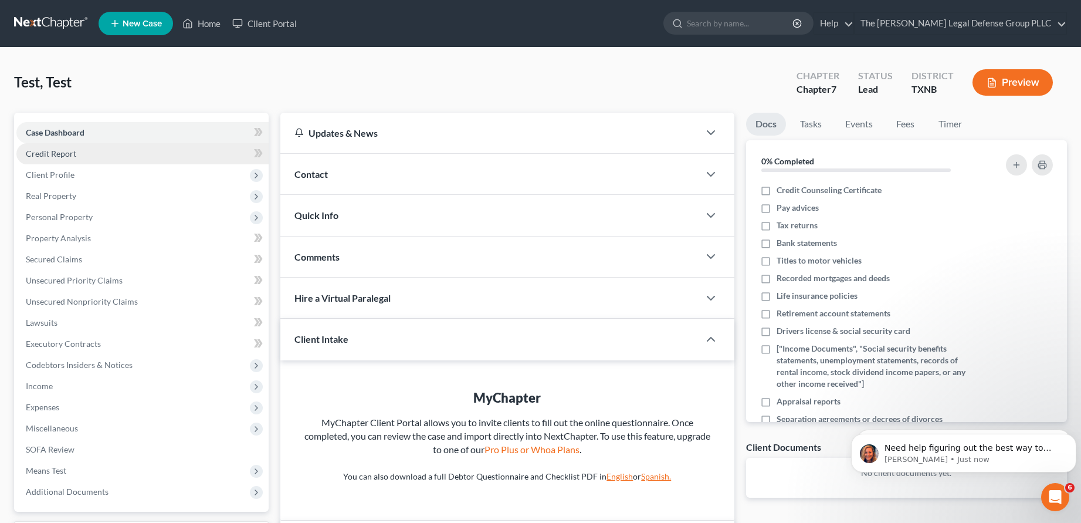
click at [72, 154] on span "Credit Report" at bounding box center [51, 153] width 50 height 10
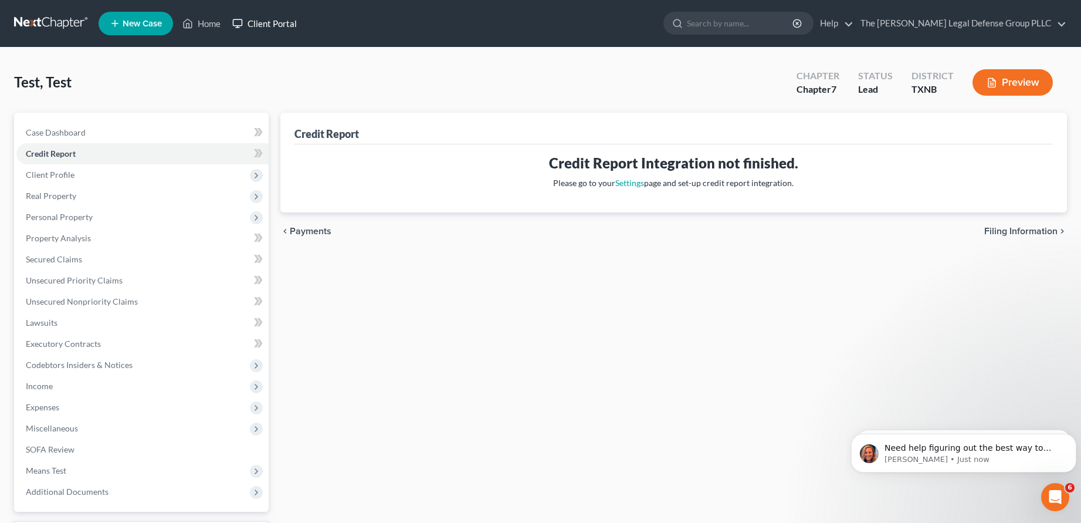
click at [272, 14] on link "Client Portal" at bounding box center [264, 23] width 76 height 21
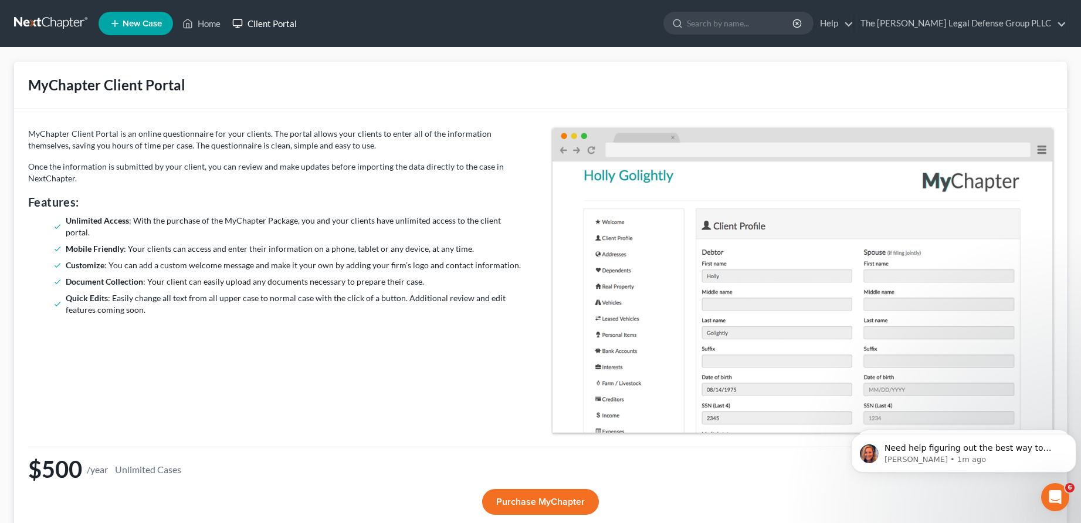
click at [274, 19] on link "Client Portal" at bounding box center [264, 23] width 76 height 21
click at [208, 26] on link "Home" at bounding box center [202, 23] width 50 height 21
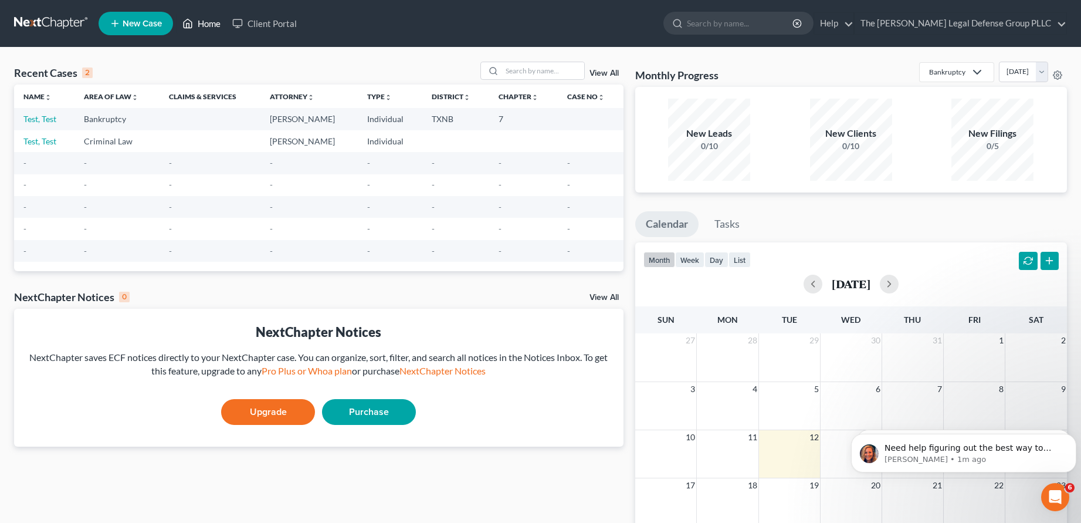
click at [204, 28] on link "Home" at bounding box center [202, 23] width 50 height 21
click at [211, 23] on link "Home" at bounding box center [202, 23] width 50 height 21
click at [69, 21] on link at bounding box center [51, 23] width 75 height 21
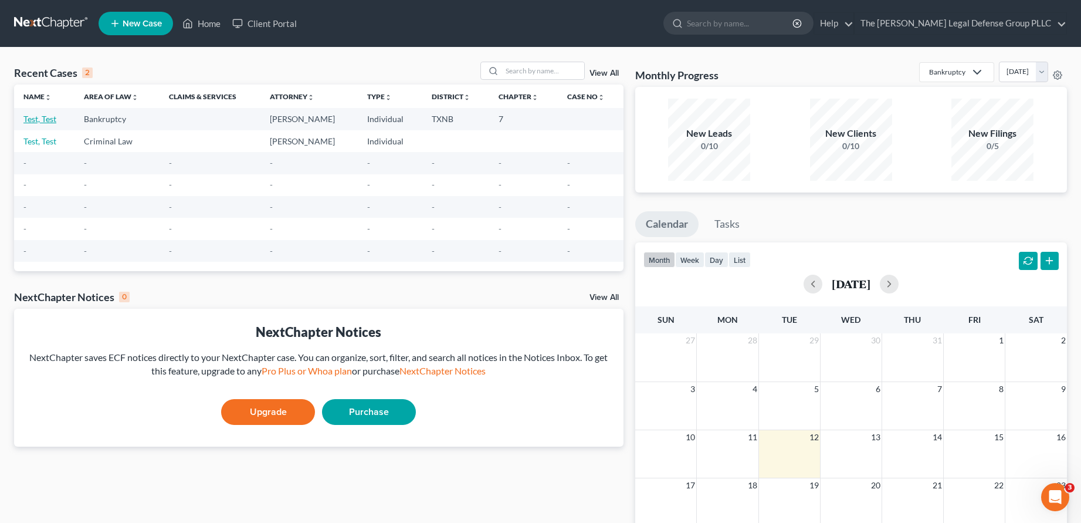
click at [40, 118] on link "Test, Test" at bounding box center [39, 119] width 33 height 10
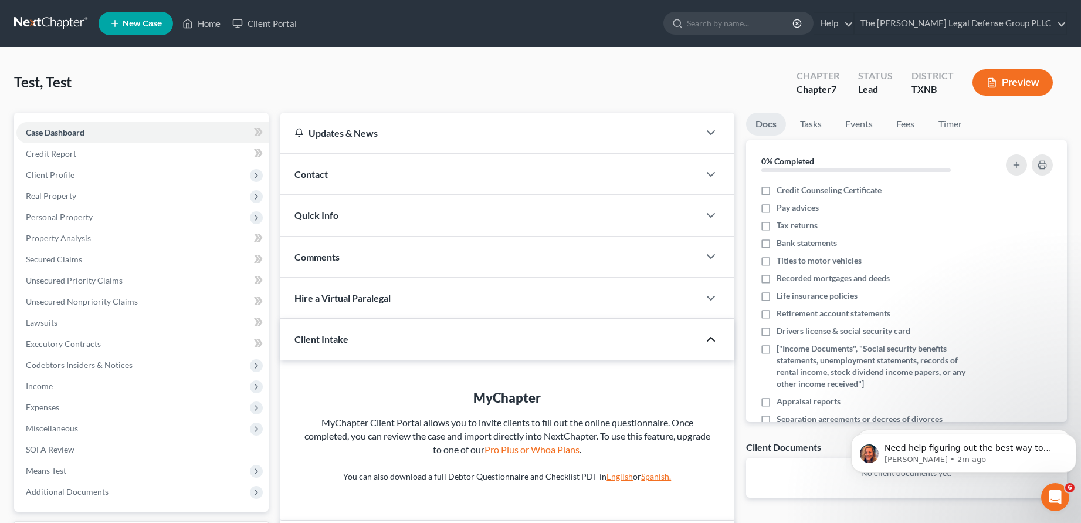
click at [710, 341] on icon "button" at bounding box center [711, 339] width 14 height 14
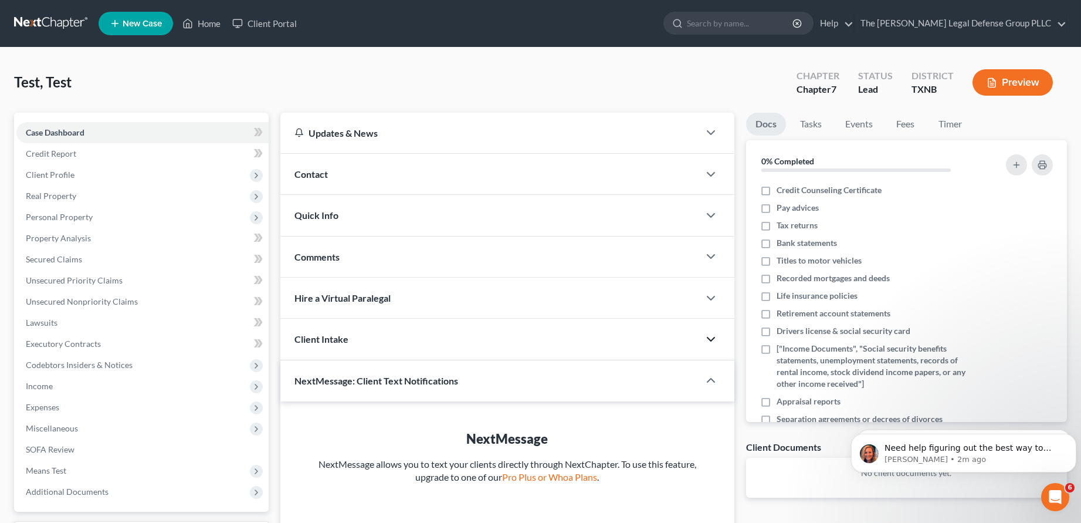
click at [711, 338] on icon "button" at bounding box center [711, 339] width 14 height 14
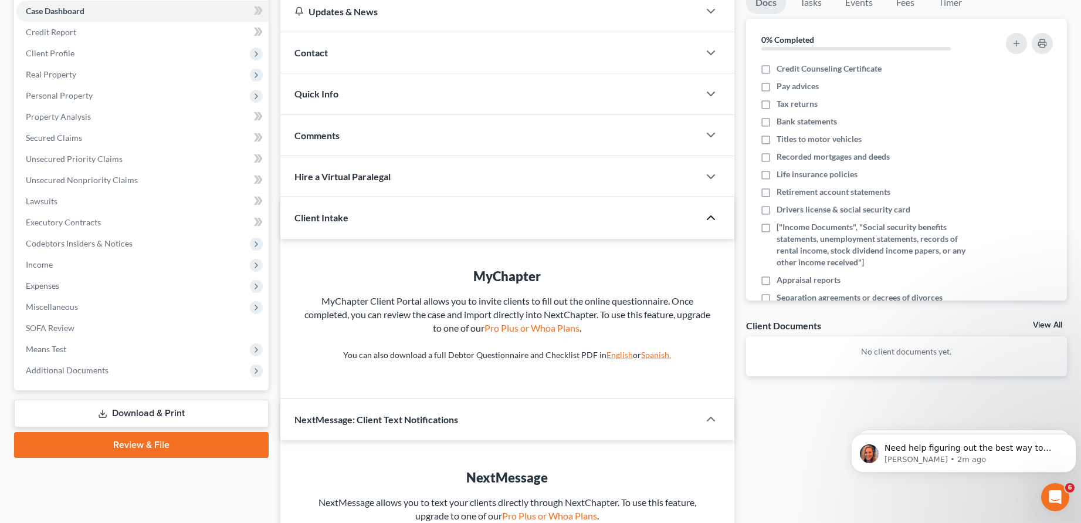
scroll to position [208, 0]
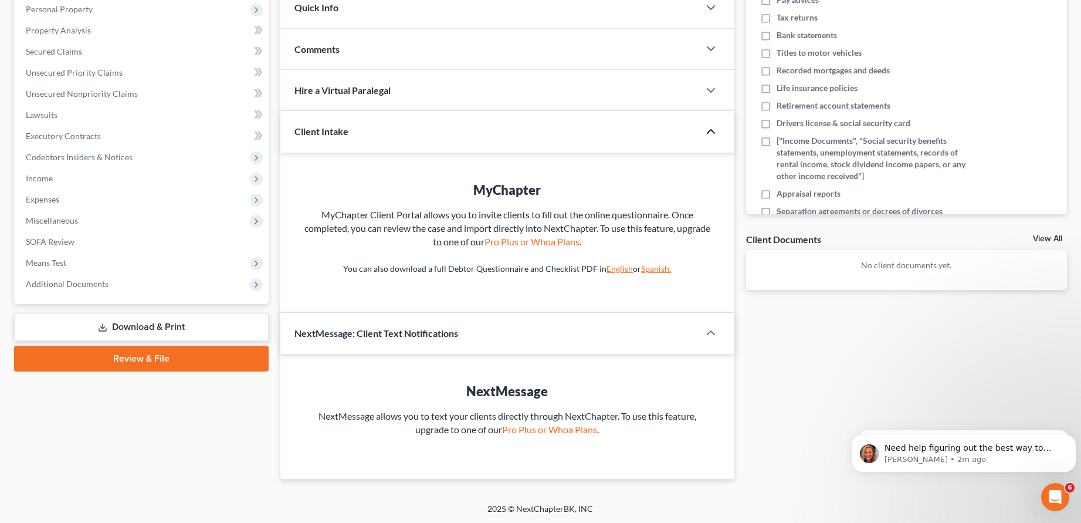
click at [616, 267] on link "English" at bounding box center [619, 268] width 26 height 10
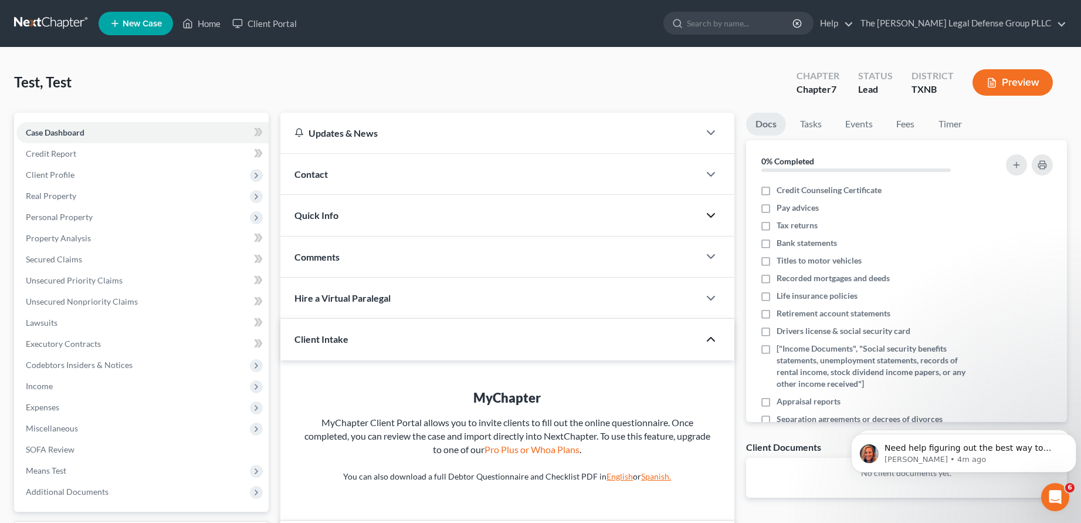
click at [713, 215] on polyline "button" at bounding box center [710, 215] width 7 height 4
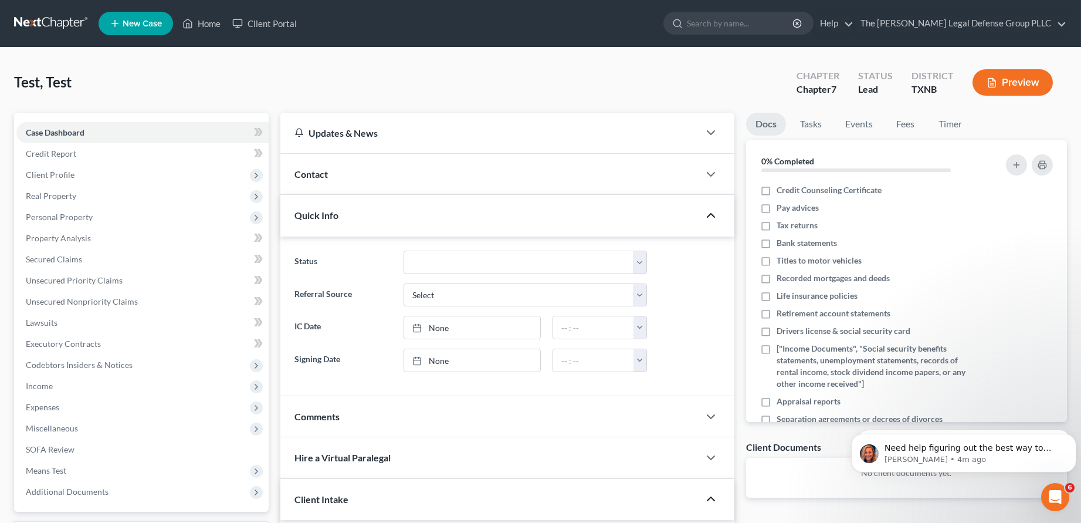
click at [711, 213] on polyline "button" at bounding box center [710, 215] width 7 height 4
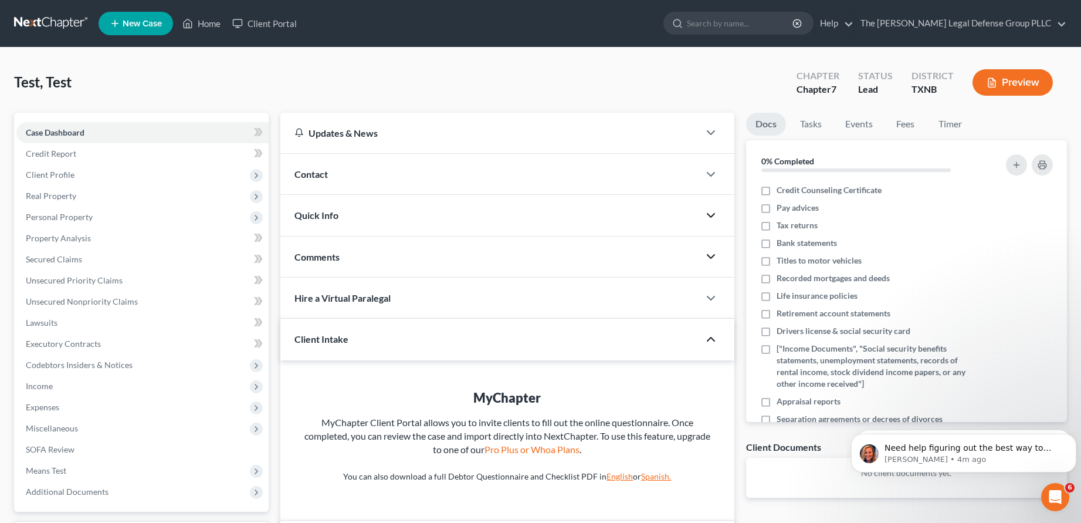
click at [709, 256] on polyline "button" at bounding box center [710, 257] width 7 height 4
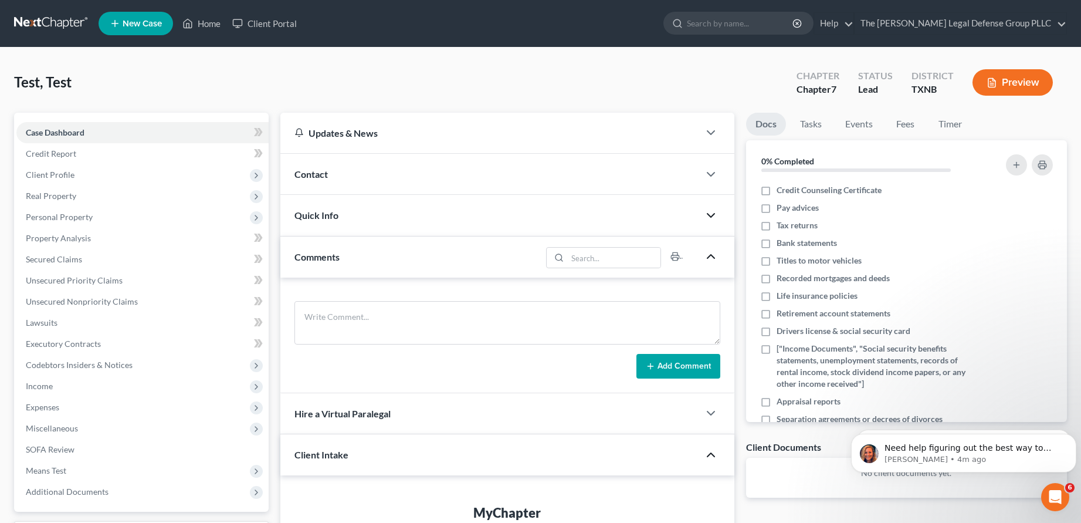
click at [709, 256] on polyline "button" at bounding box center [710, 257] width 7 height 4
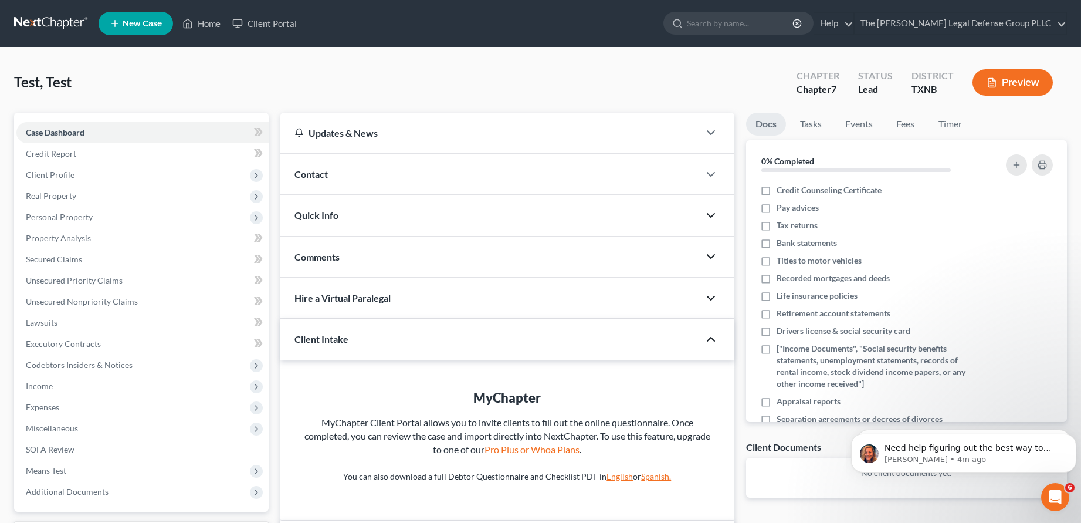
click at [713, 297] on polyline "button" at bounding box center [710, 298] width 7 height 4
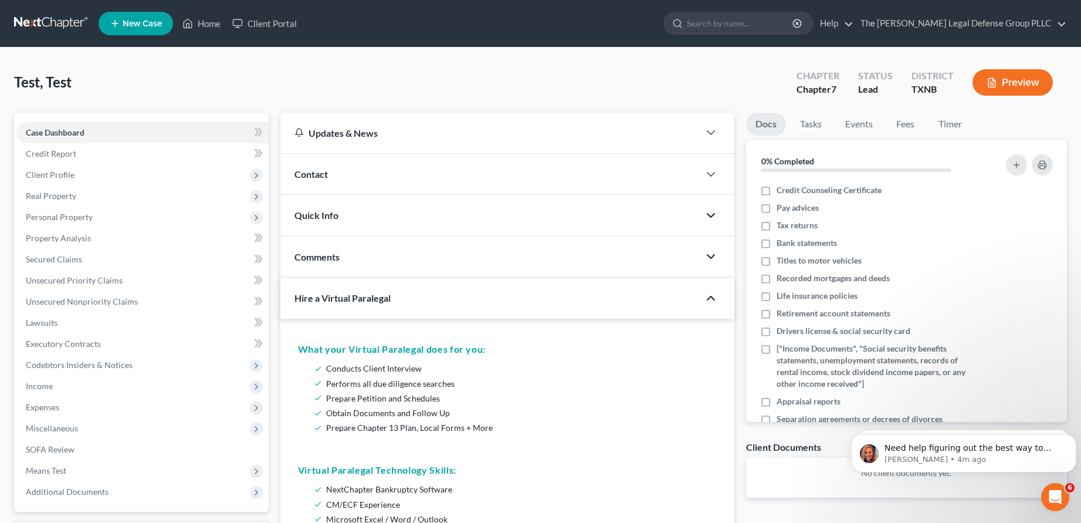
click at [713, 297] on polyline "button" at bounding box center [710, 298] width 7 height 4
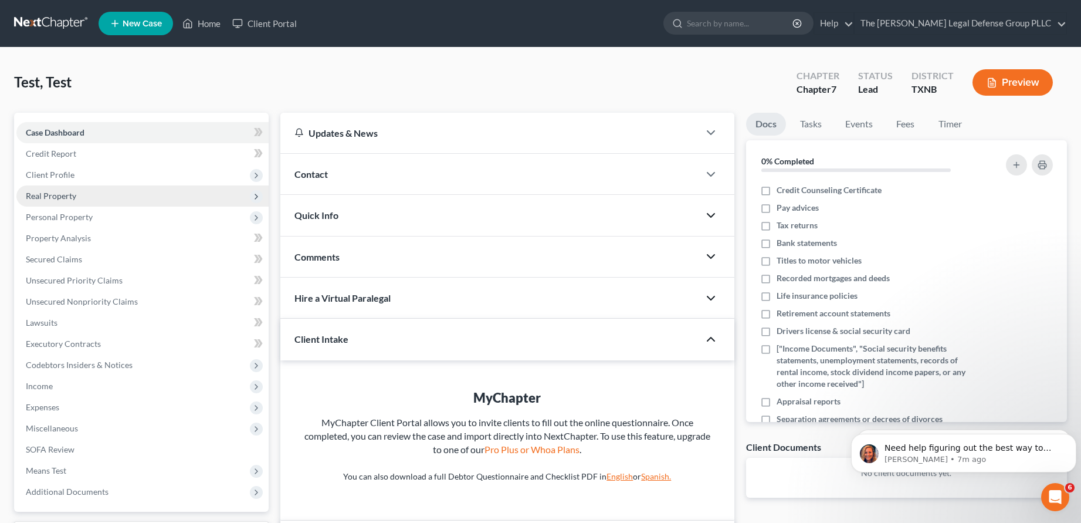
click at [59, 199] on span "Real Property" at bounding box center [51, 196] width 50 height 10
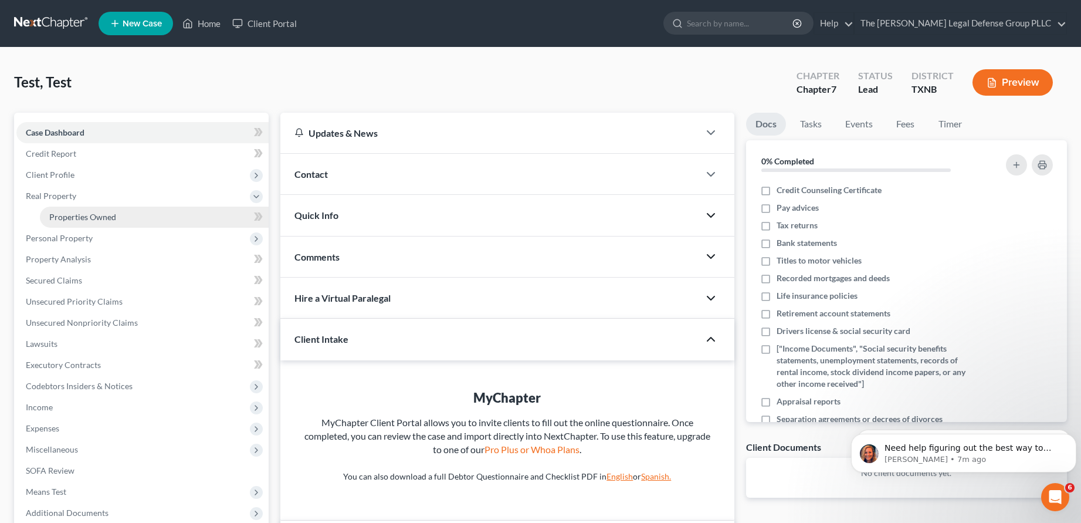
click at [103, 218] on span "Properties Owned" at bounding box center [82, 217] width 67 height 10
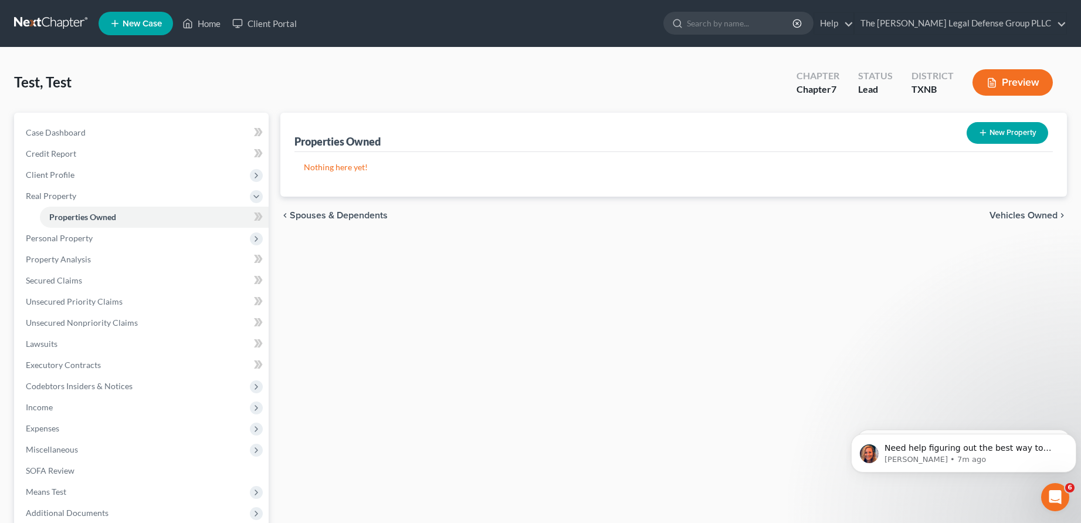
click at [1013, 131] on button "New Property" at bounding box center [1008, 133] width 82 height 22
select select "0"
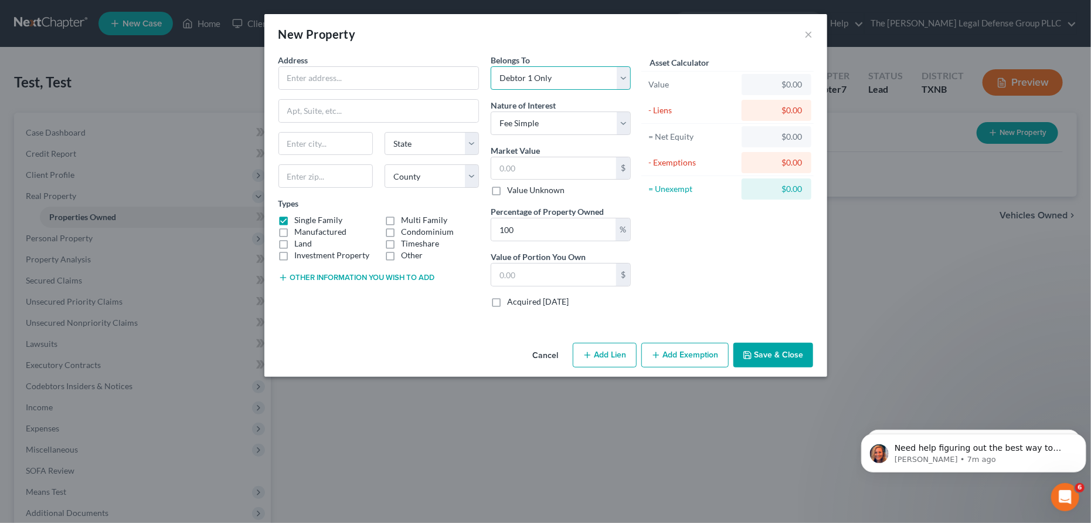
click at [612, 77] on select "Select Debtor 1 Only Debtor 2 Only Debtor 1 And Debtor 2 Only At Least One Of T…" at bounding box center [561, 77] width 140 height 23
click at [637, 35] on div "New Property ×" at bounding box center [546, 34] width 563 height 40
click at [806, 38] on button "×" at bounding box center [809, 34] width 8 height 14
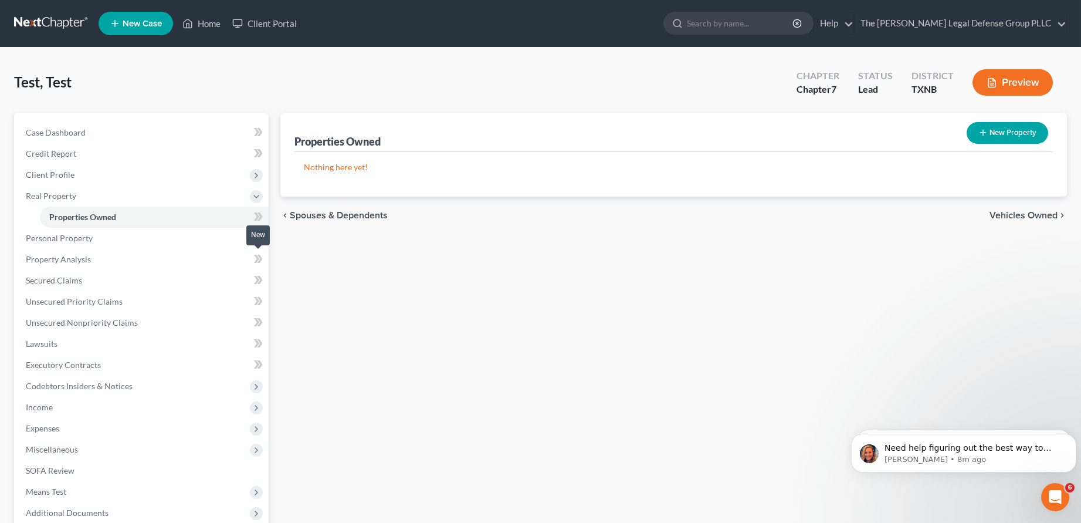
click at [259, 255] on icon at bounding box center [259, 259] width 5 height 8
click at [253, 255] on span at bounding box center [258, 261] width 21 height 18
click at [86, 175] on span "Client Profile" at bounding box center [142, 174] width 252 height 21
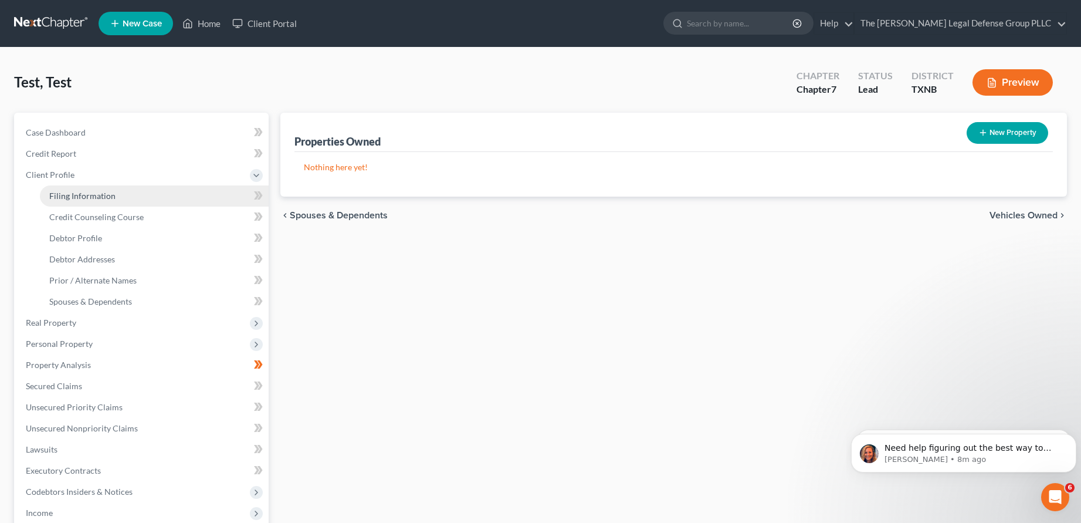
click at [109, 197] on span "Filing Information" at bounding box center [82, 196] width 66 height 10
select select "1"
select select "0"
select select "78"
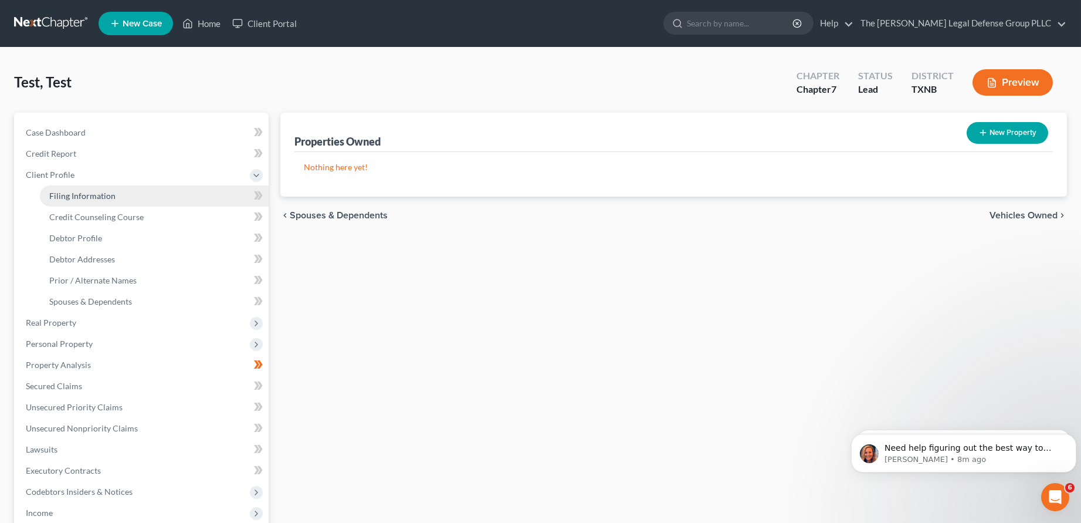
select select "0"
select select "45"
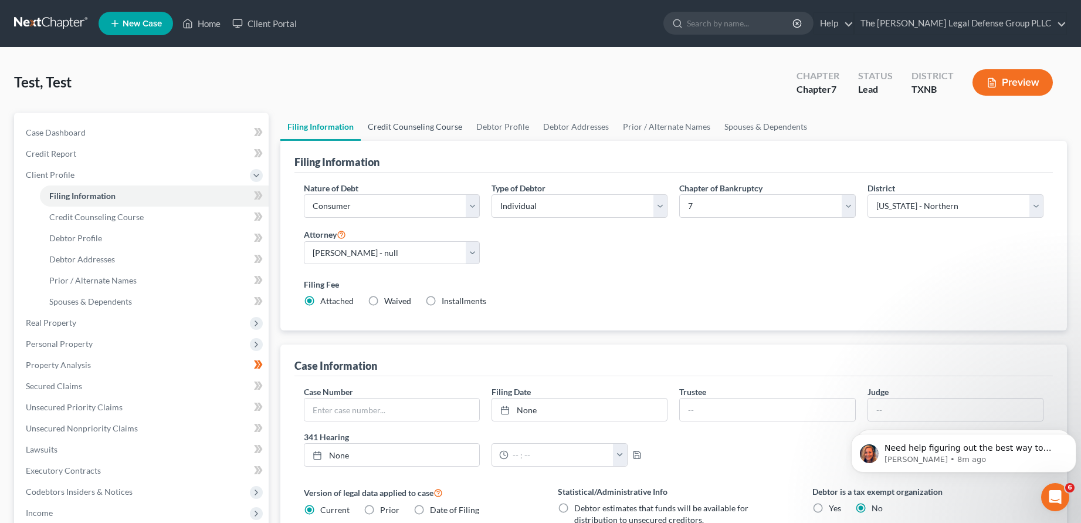
click at [389, 127] on link "Credit Counseling Course" at bounding box center [415, 127] width 109 height 28
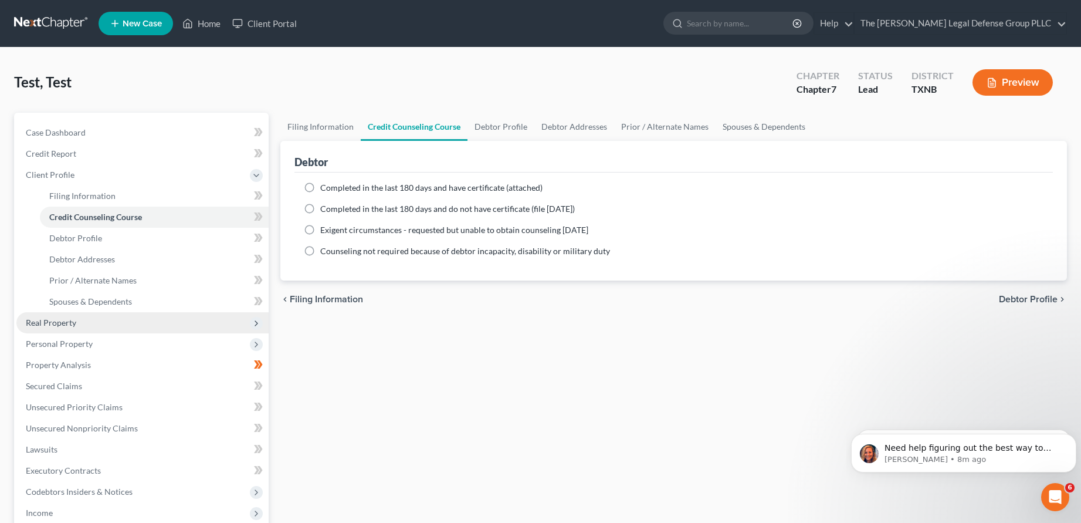
scroll to position [226, 0]
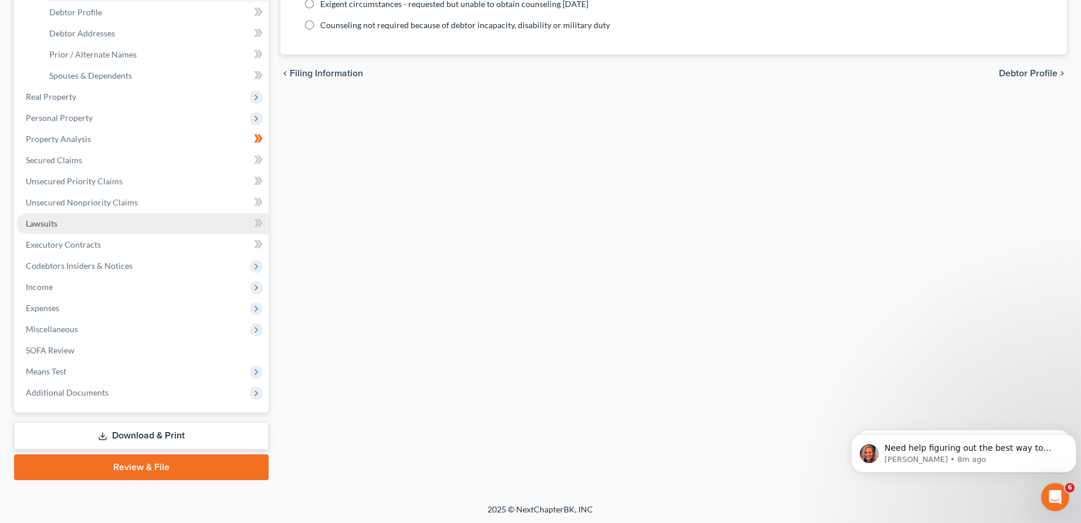
click at [53, 220] on span "Lawsuits" at bounding box center [42, 223] width 32 height 10
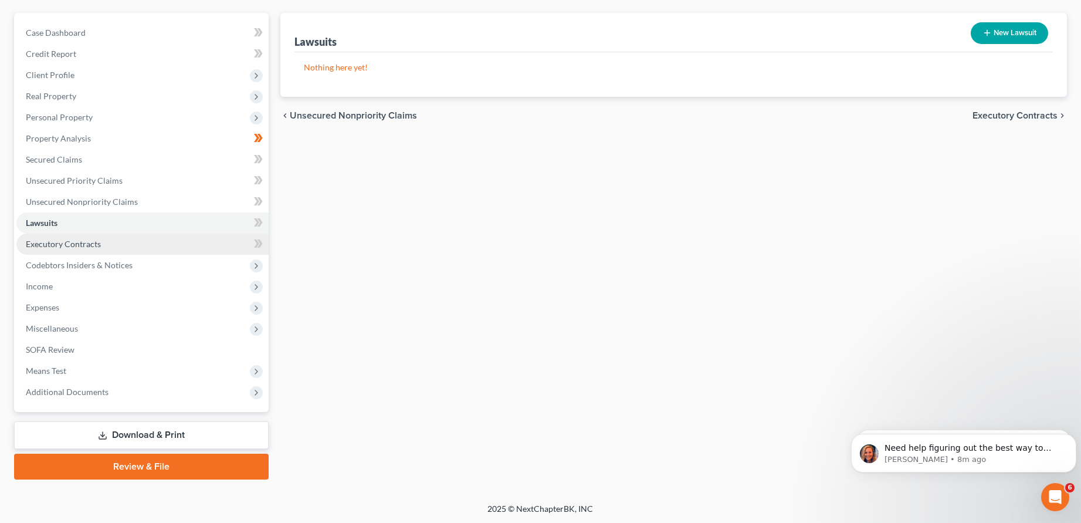
click at [77, 236] on link "Executory Contracts" at bounding box center [142, 243] width 252 height 21
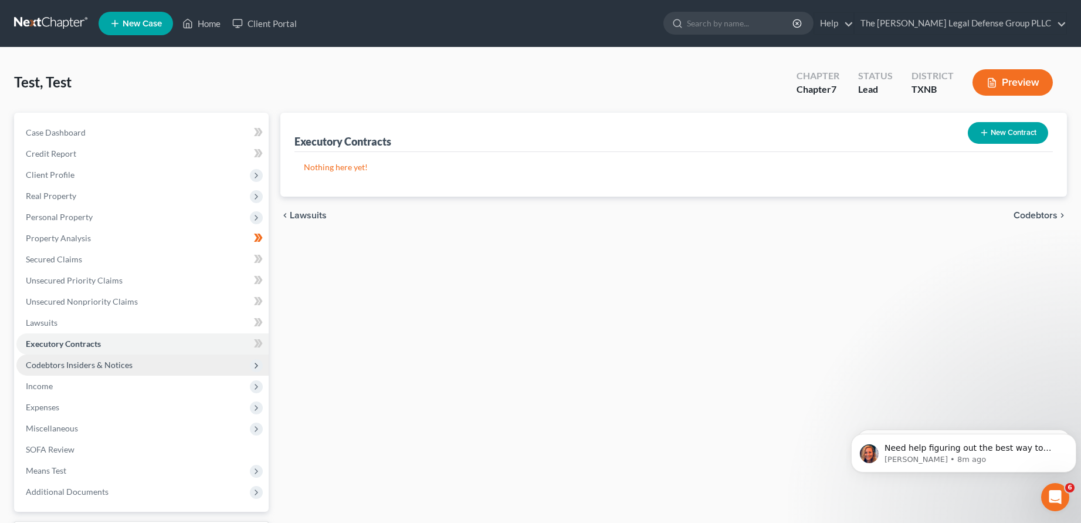
click at [94, 361] on span "Codebtors Insiders & Notices" at bounding box center [79, 365] width 107 height 10
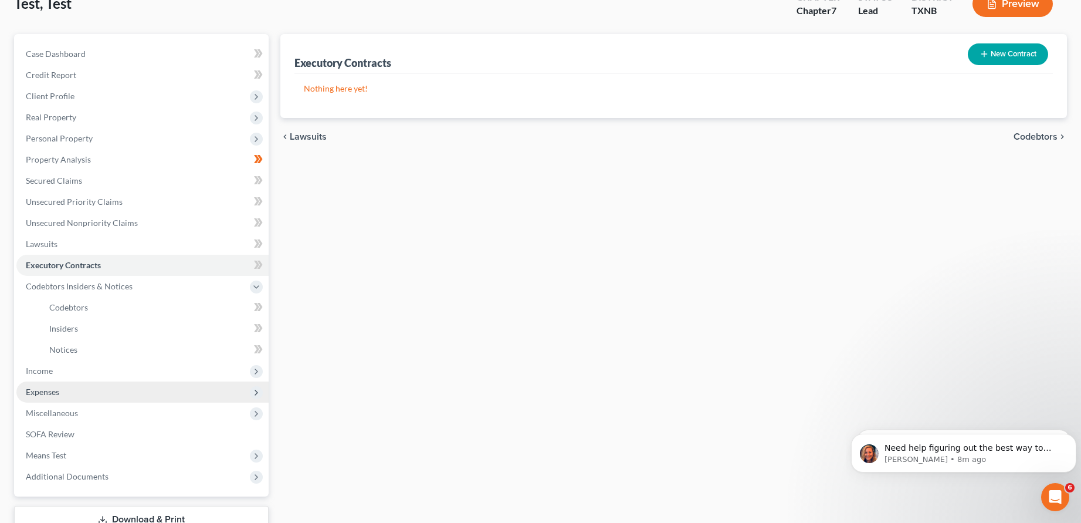
scroll to position [163, 0]
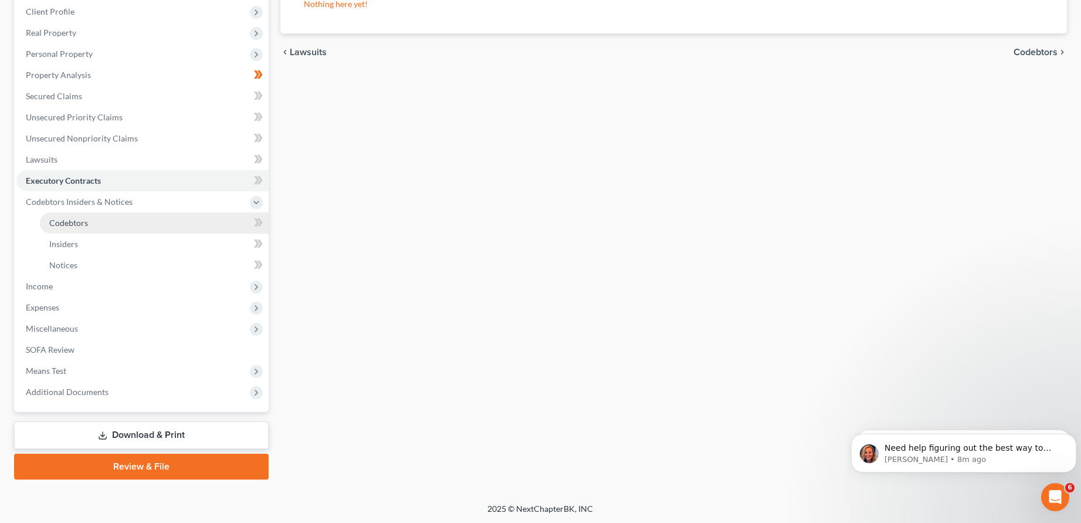
click at [83, 222] on span "Codebtors" at bounding box center [68, 223] width 39 height 10
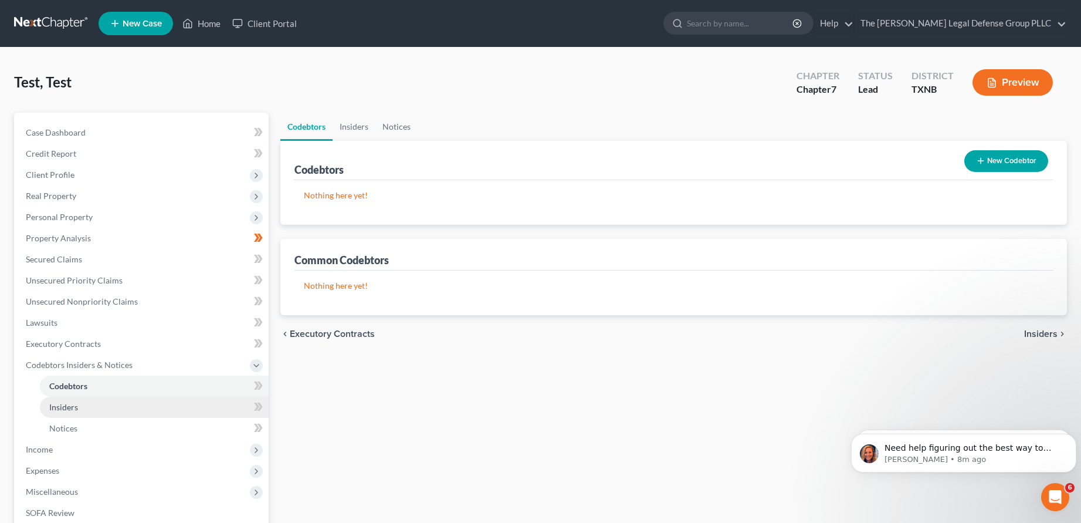
click at [73, 400] on link "Insiders" at bounding box center [154, 406] width 229 height 21
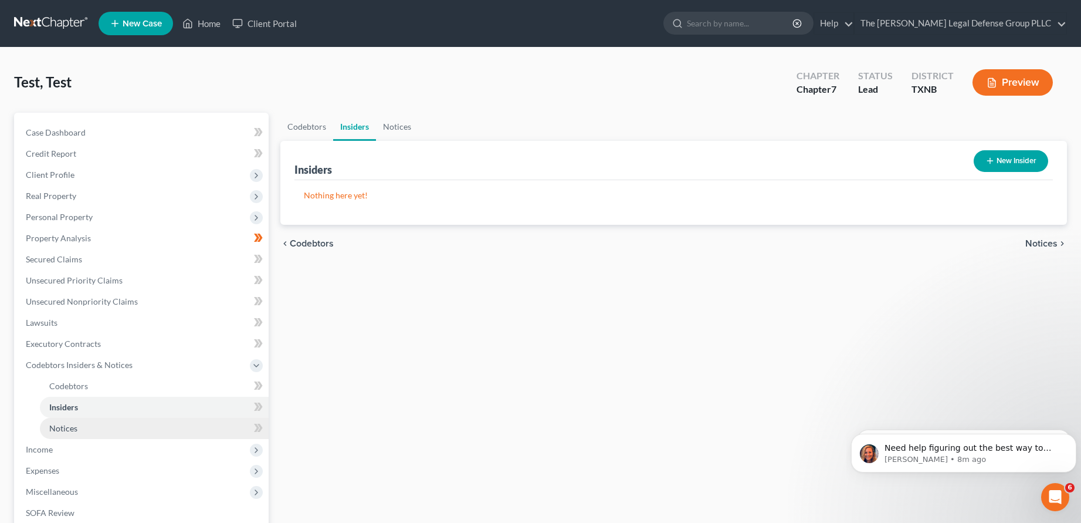
click at [72, 426] on span "Notices" at bounding box center [63, 428] width 28 height 10
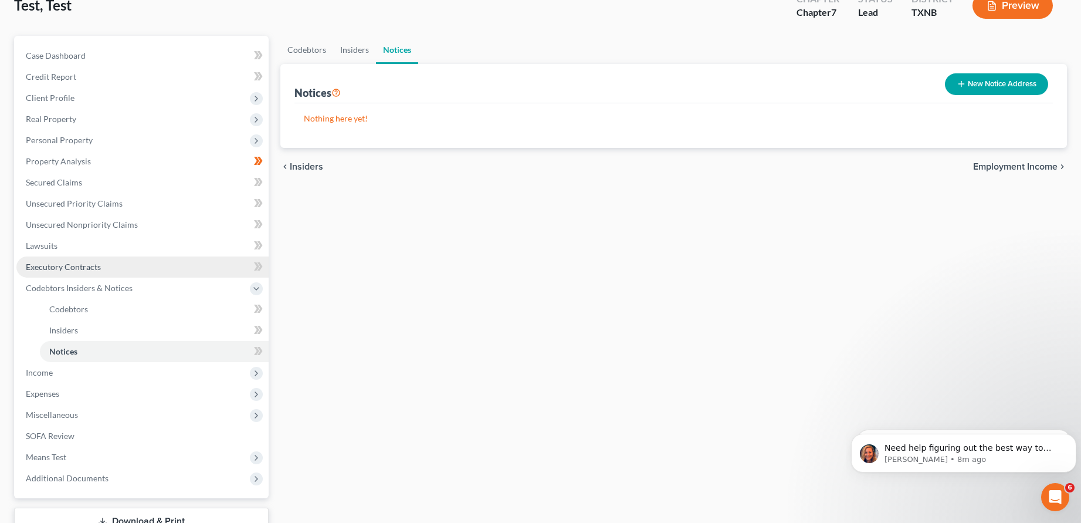
scroll to position [163, 0]
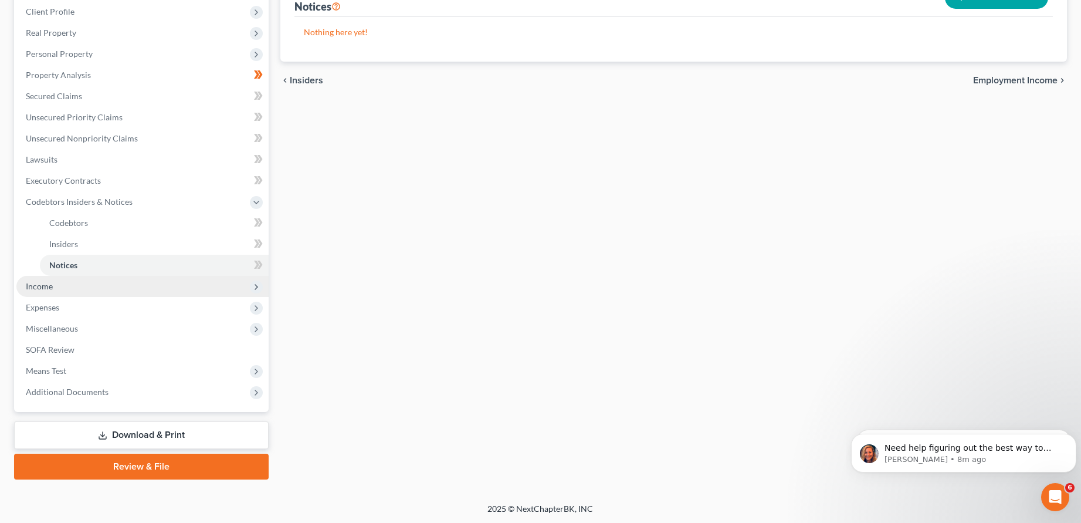
click at [61, 284] on span "Income" at bounding box center [142, 286] width 252 height 21
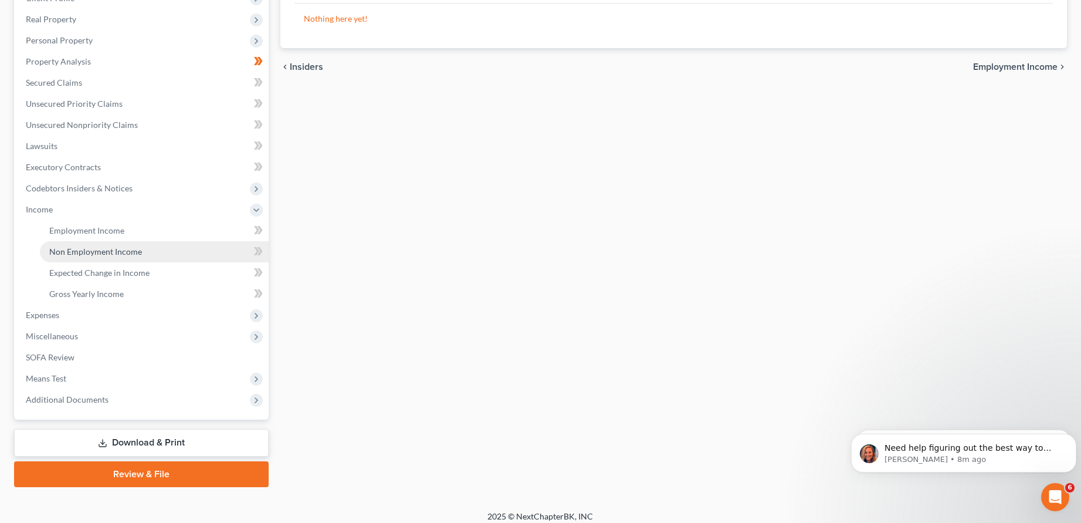
scroll to position [184, 0]
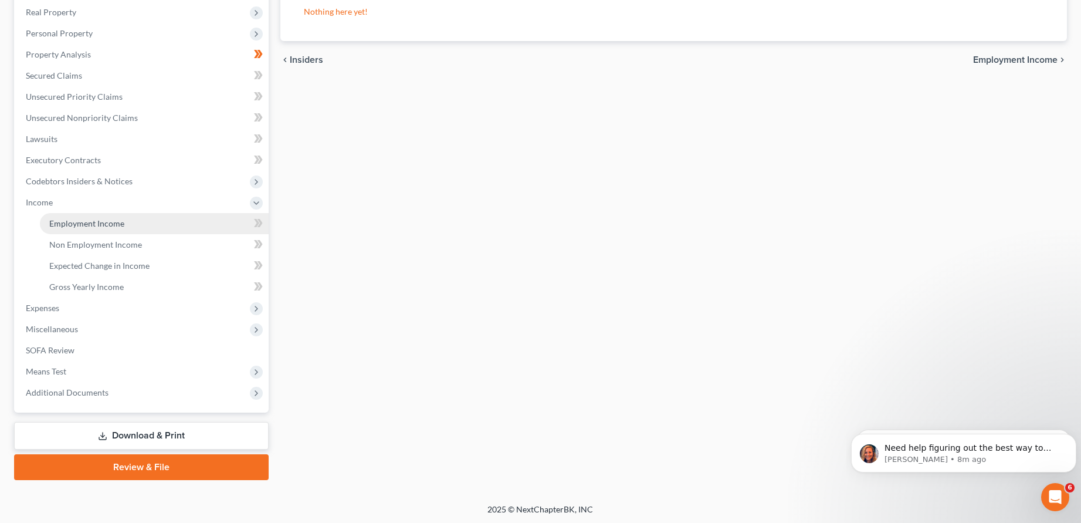
click at [104, 223] on span "Employment Income" at bounding box center [86, 223] width 75 height 10
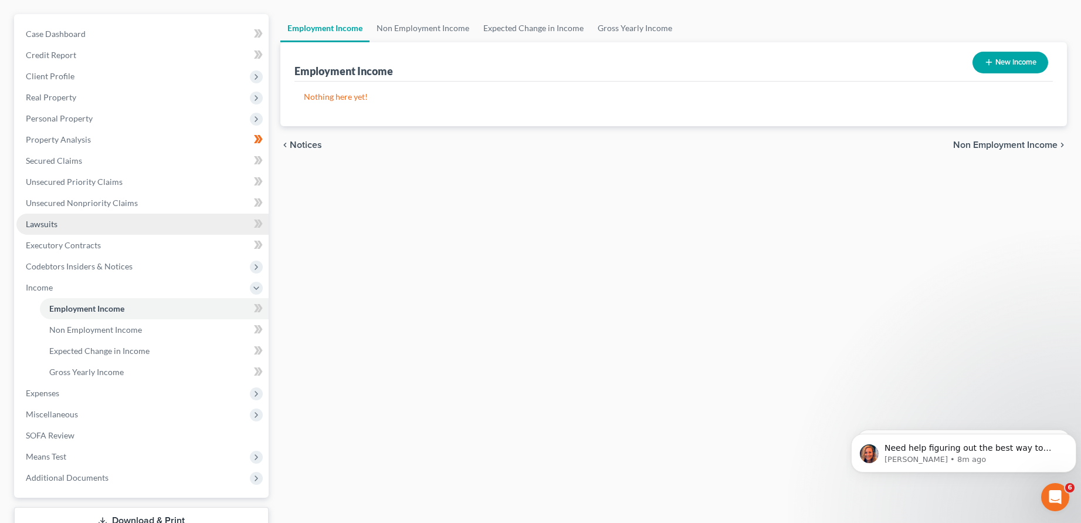
scroll to position [184, 0]
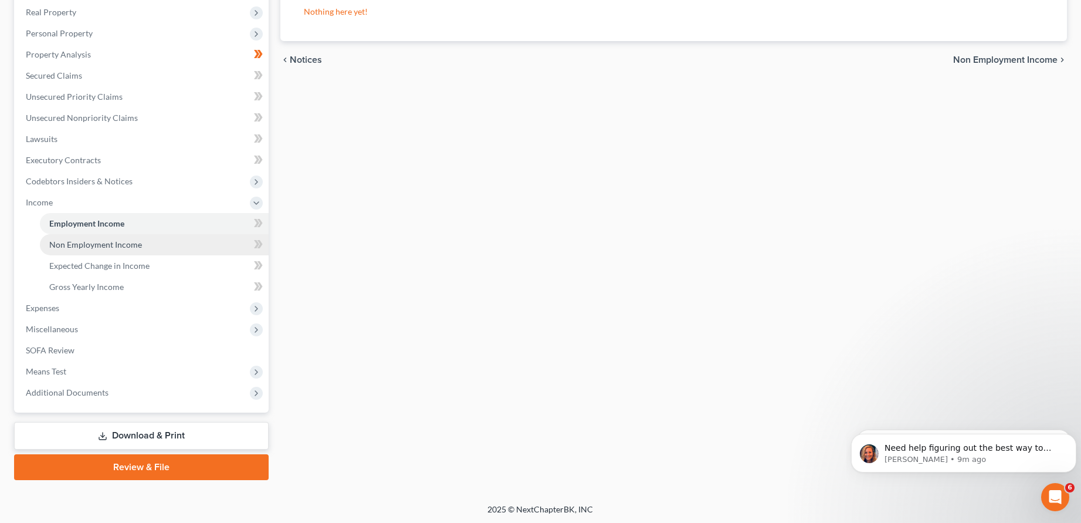
click at [92, 242] on span "Non Employment Income" at bounding box center [95, 244] width 93 height 10
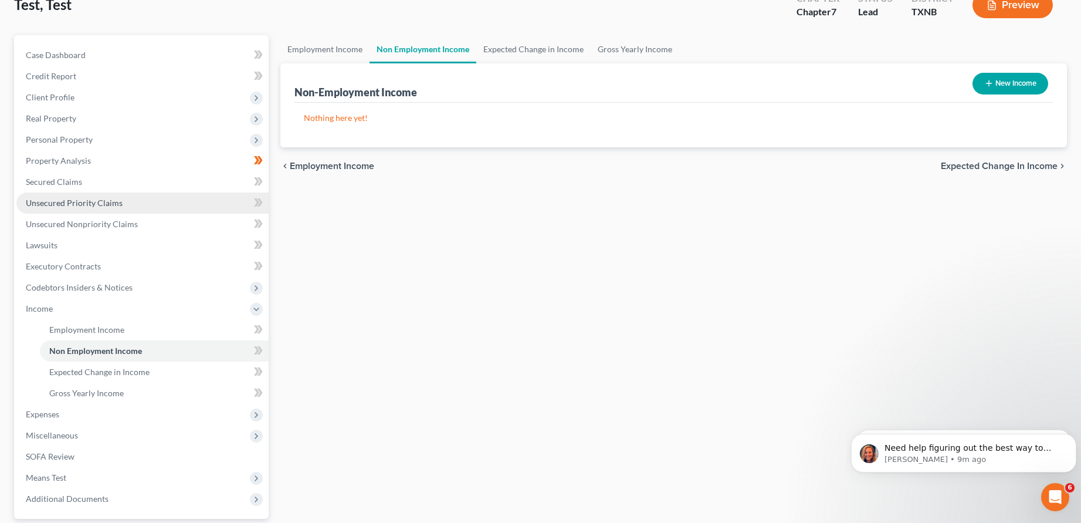
scroll to position [147, 0]
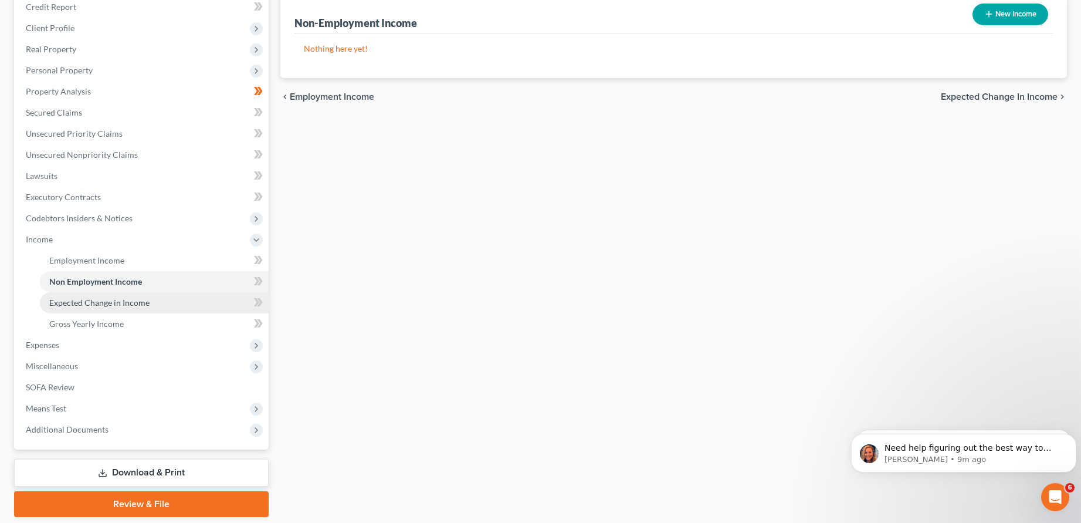
click at [150, 301] on link "Expected Change in Income" at bounding box center [154, 302] width 229 height 21
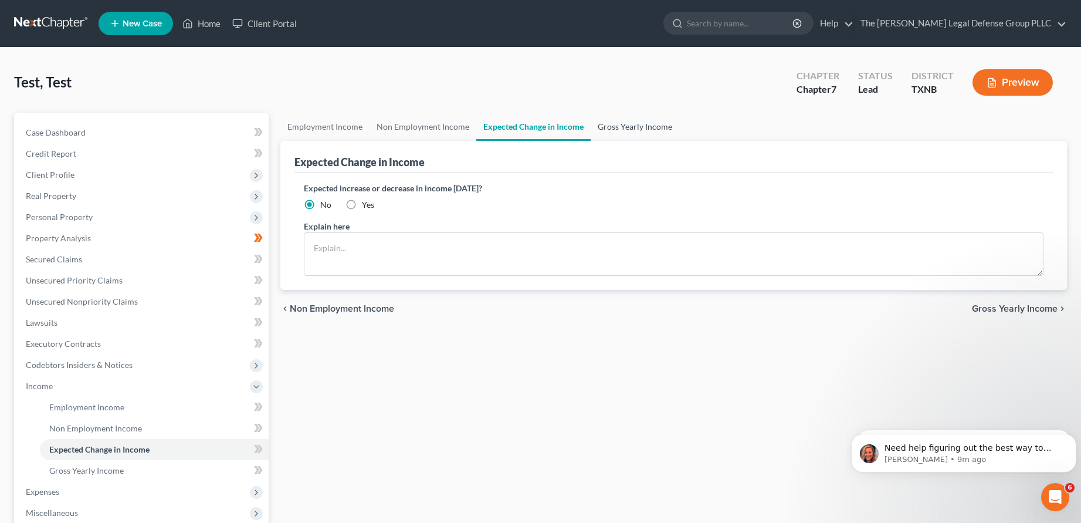
click at [629, 121] on link "Gross Yearly Income" at bounding box center [635, 127] width 89 height 28
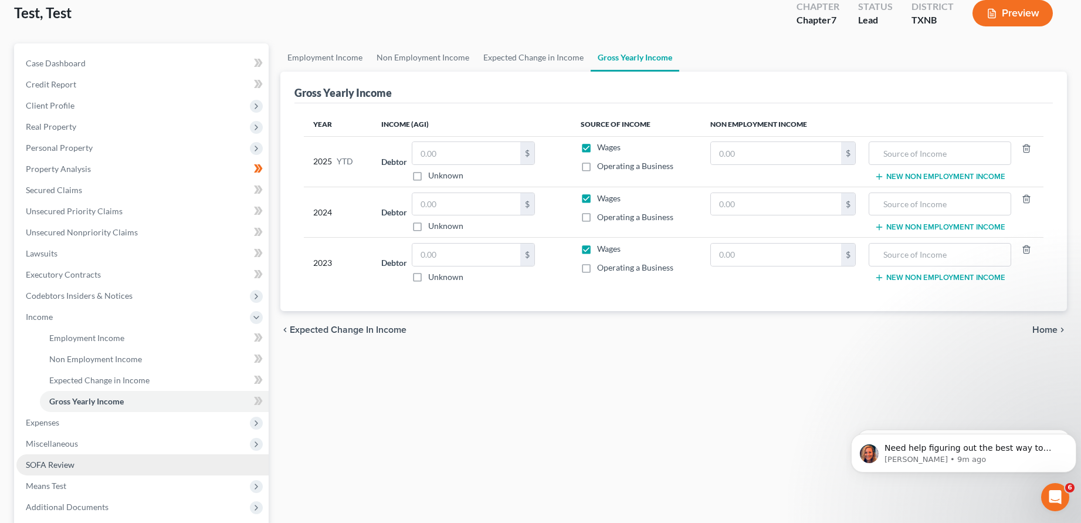
scroll to position [147, 0]
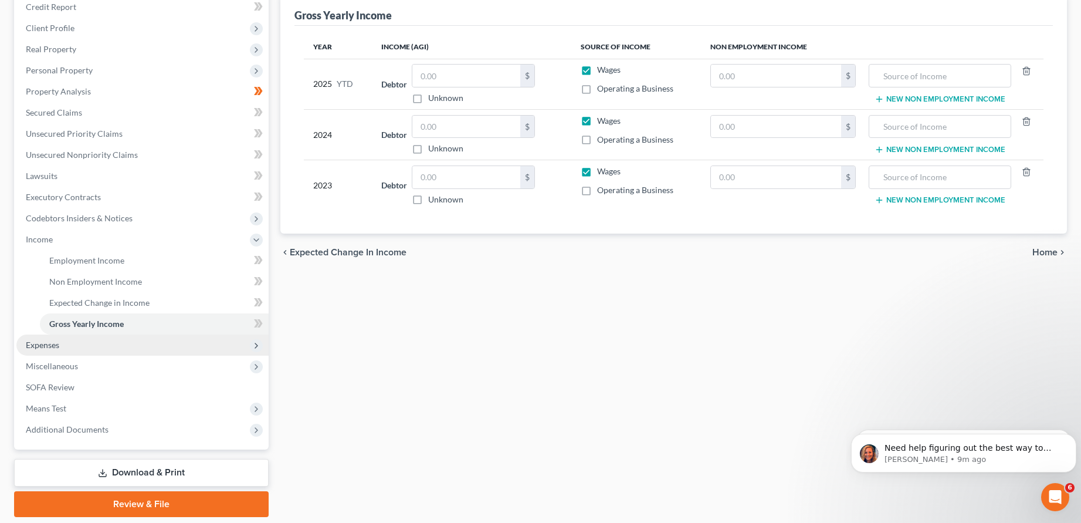
click at [62, 349] on span "Expenses" at bounding box center [142, 344] width 252 height 21
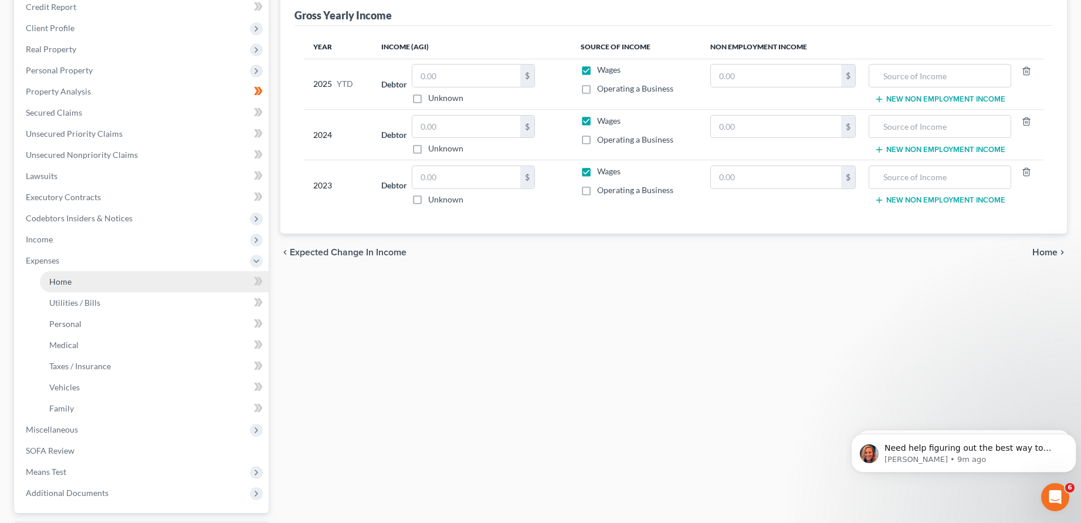
click at [76, 278] on link "Home" at bounding box center [154, 281] width 229 height 21
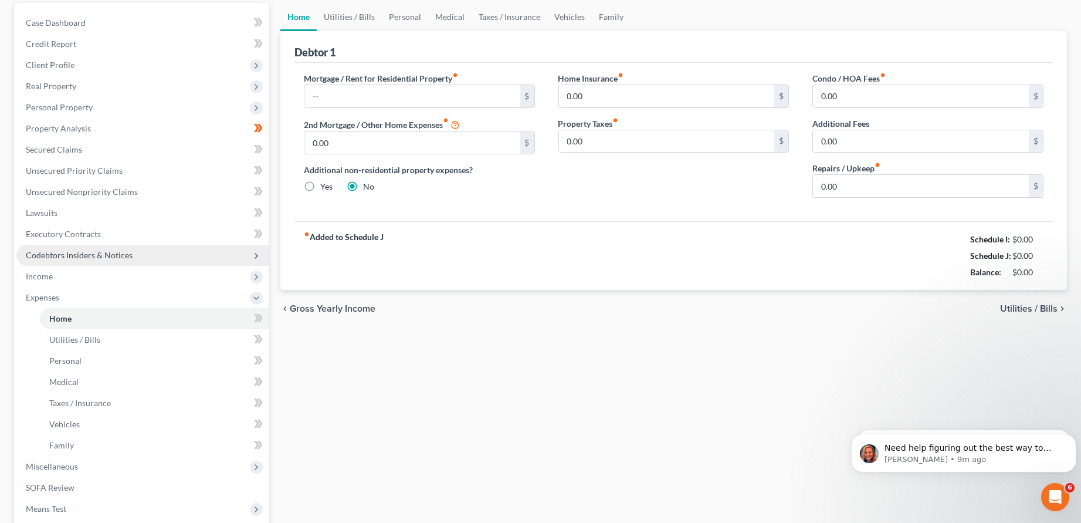
scroll to position [220, 0]
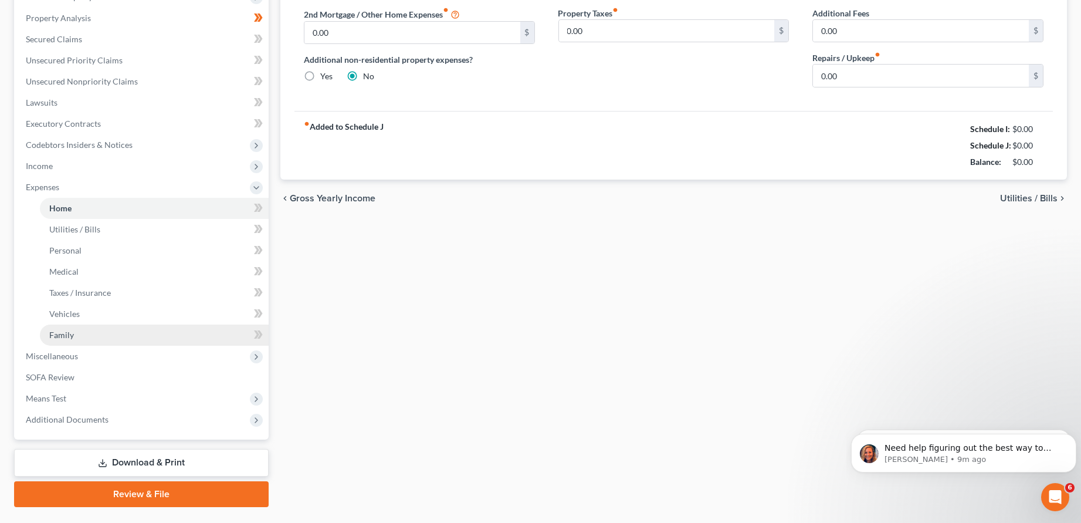
click at [110, 335] on link "Family" at bounding box center [154, 334] width 229 height 21
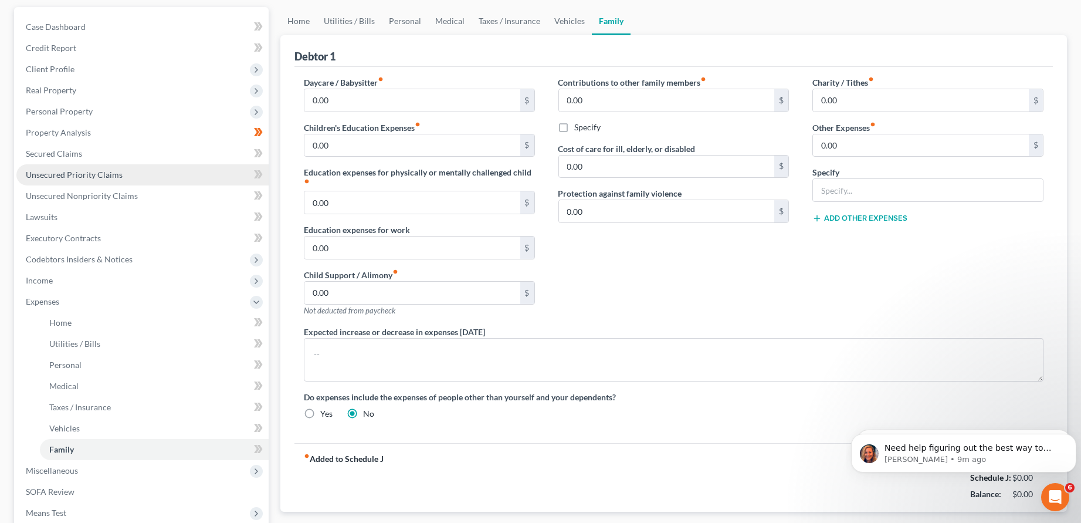
scroll to position [248, 0]
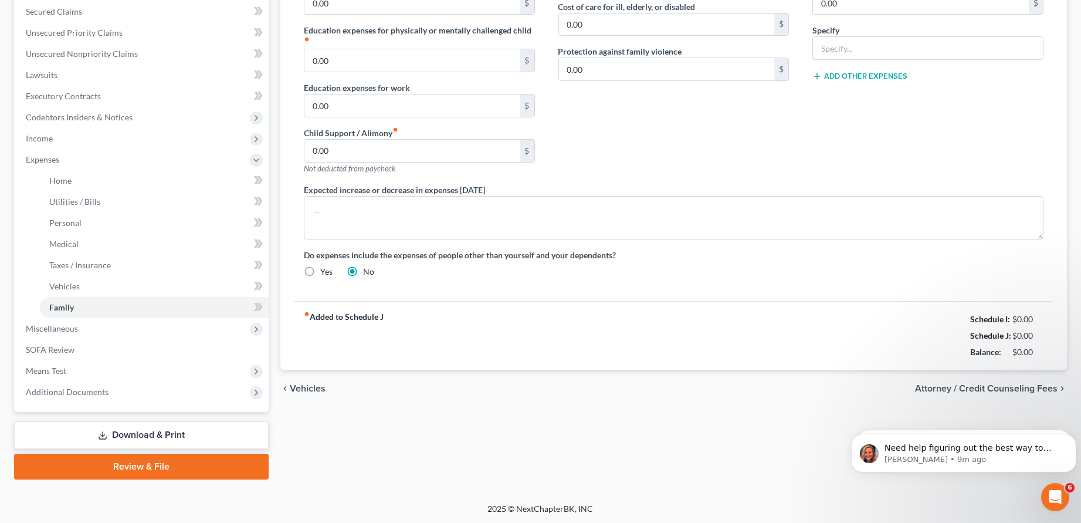
click at [991, 384] on span "Attorney / Credit Counseling Fees" at bounding box center [986, 388] width 143 height 9
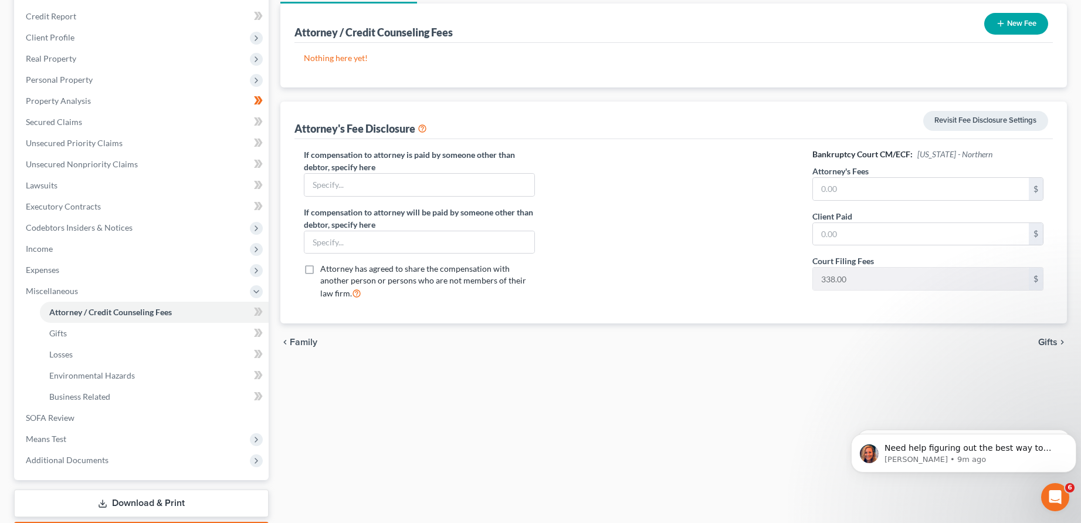
scroll to position [205, 0]
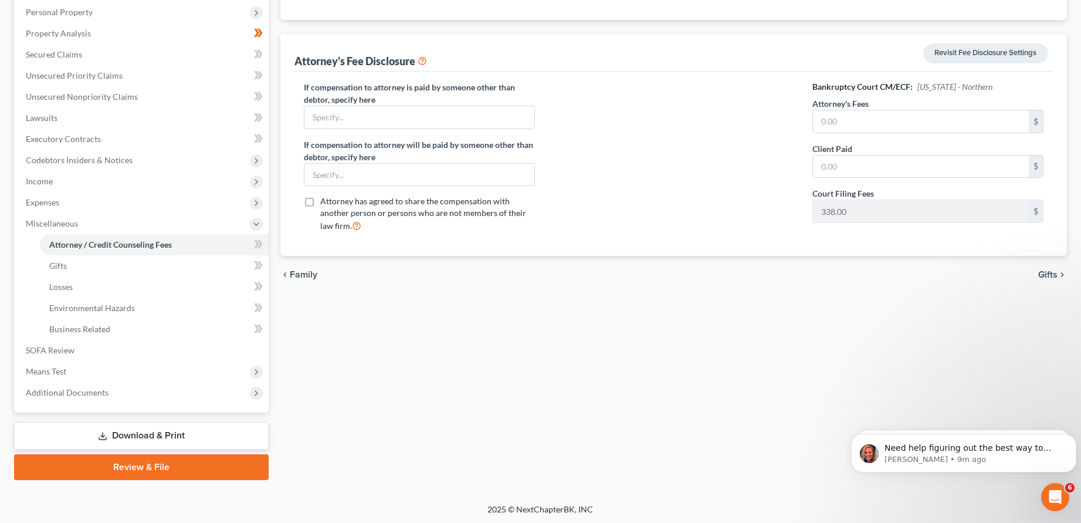
click at [208, 466] on link "Review & File" at bounding box center [141, 467] width 255 height 26
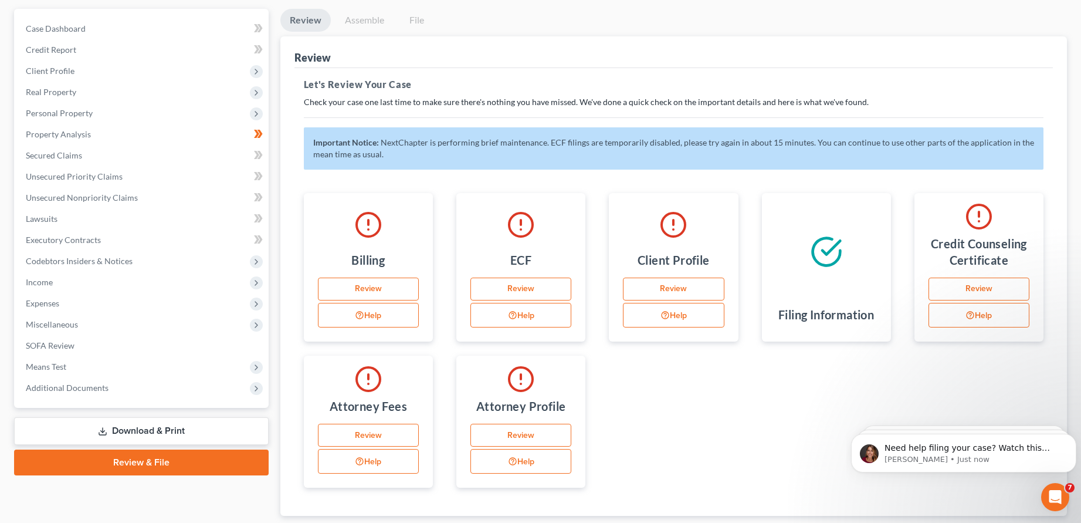
scroll to position [178, 0]
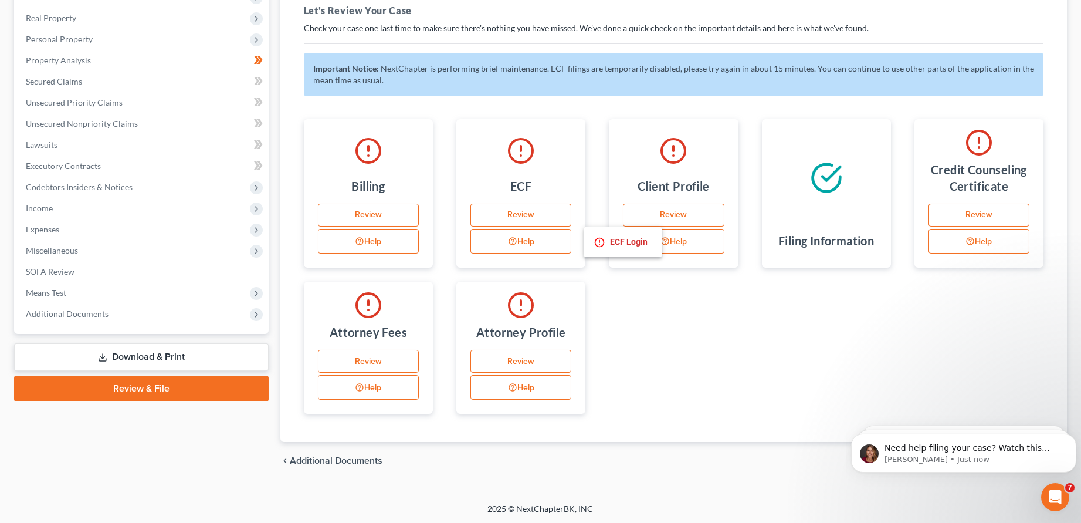
click at [516, 236] on button "Help" at bounding box center [520, 241] width 101 height 25
click at [507, 214] on link "Review" at bounding box center [520, 215] width 101 height 23
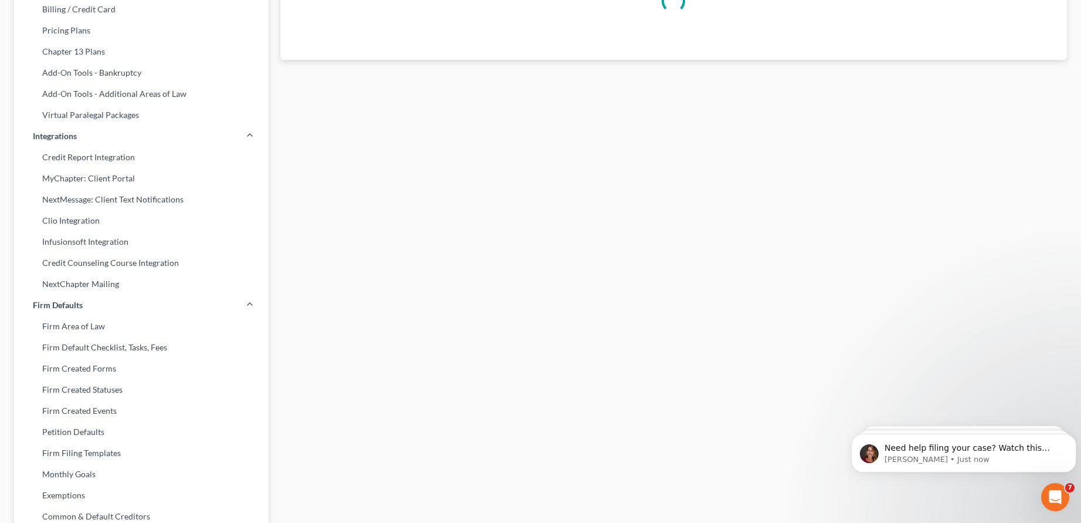
scroll to position [173, 0]
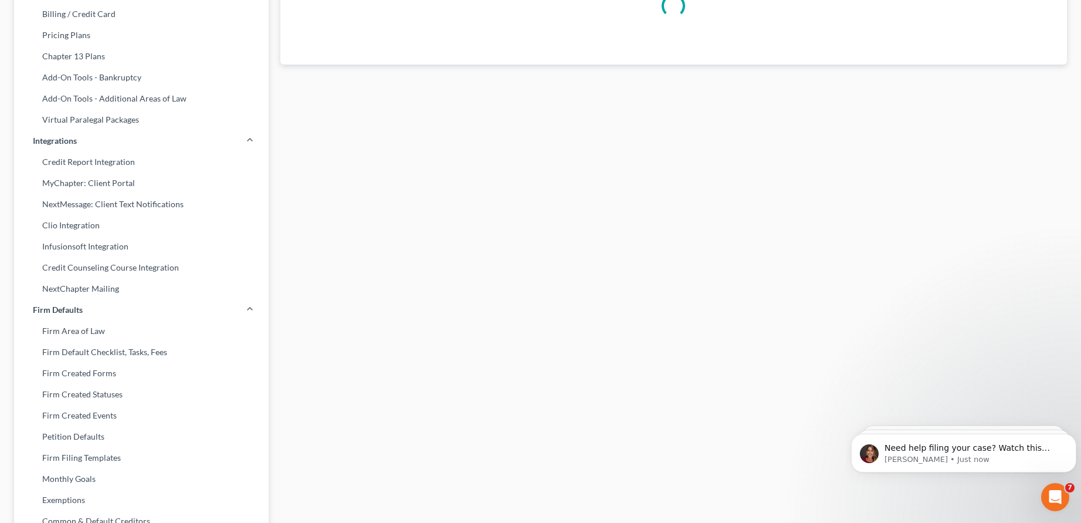
select select "45"
select select "attorney"
select select "0"
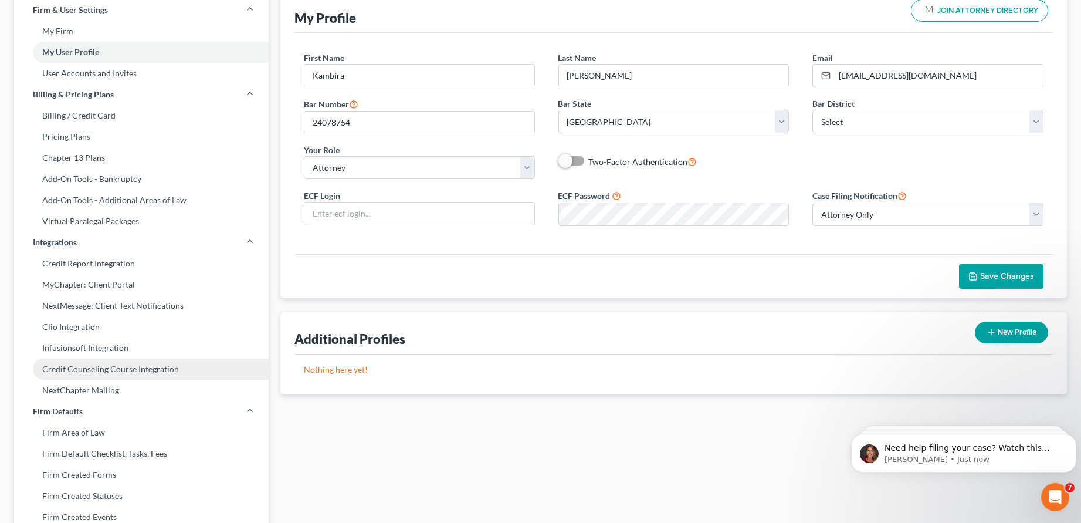
scroll to position [0, 0]
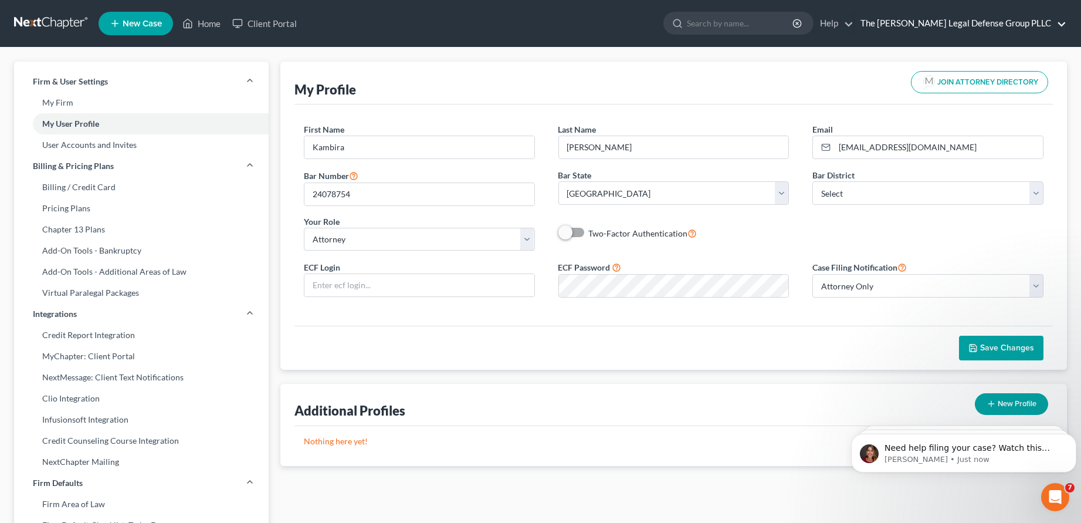
click at [957, 17] on link "The [PERSON_NAME] Legal Defense Group PLLC" at bounding box center [961, 23] width 212 height 21
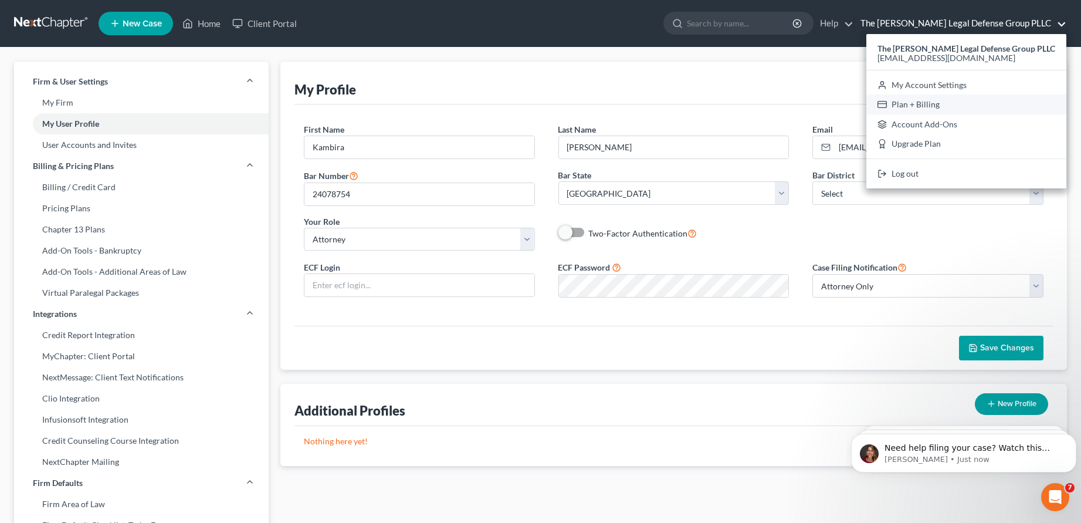
click at [953, 104] on link "Plan + Billing" at bounding box center [966, 104] width 200 height 20
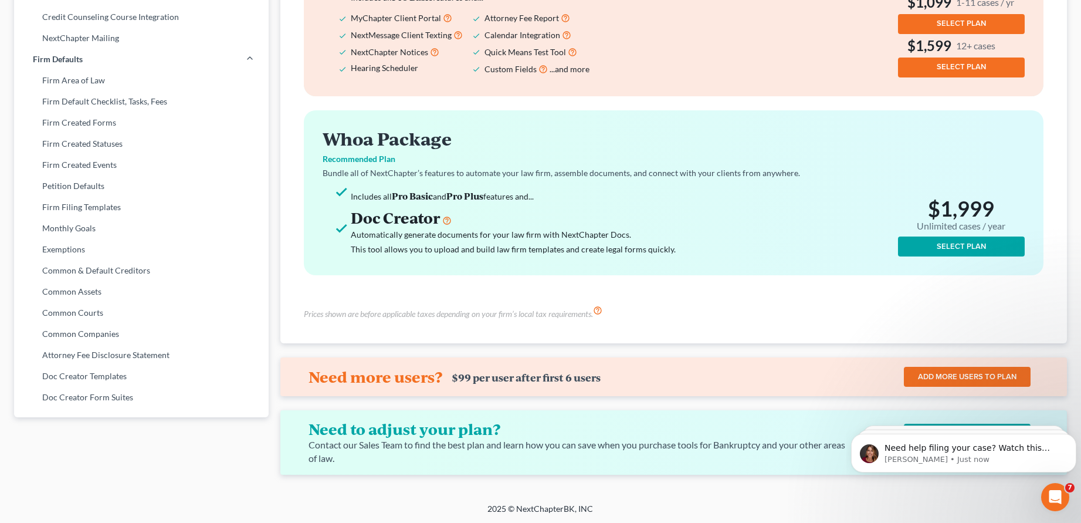
scroll to position [57, 0]
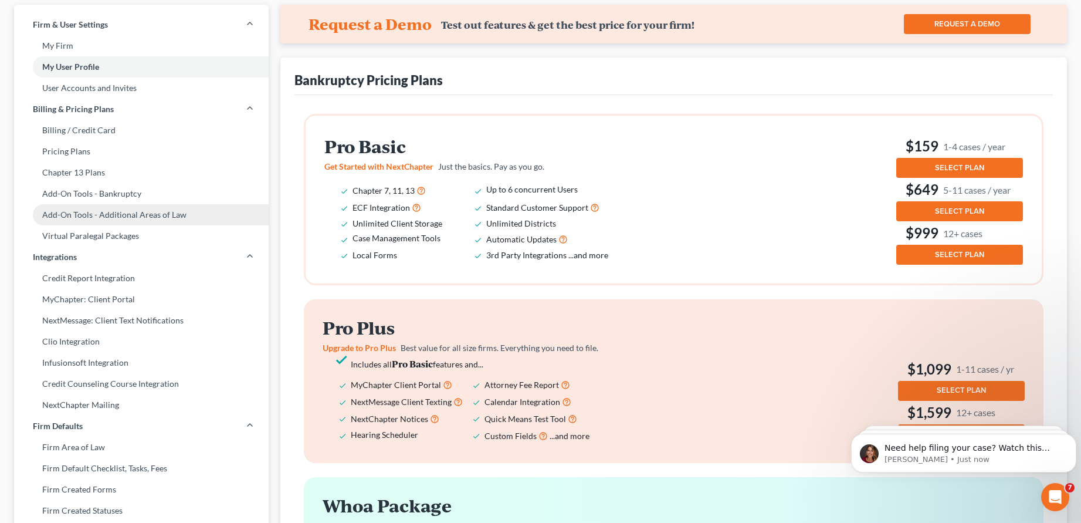
click at [128, 215] on link "Add-On Tools - Additional Areas of Law" at bounding box center [141, 214] width 255 height 21
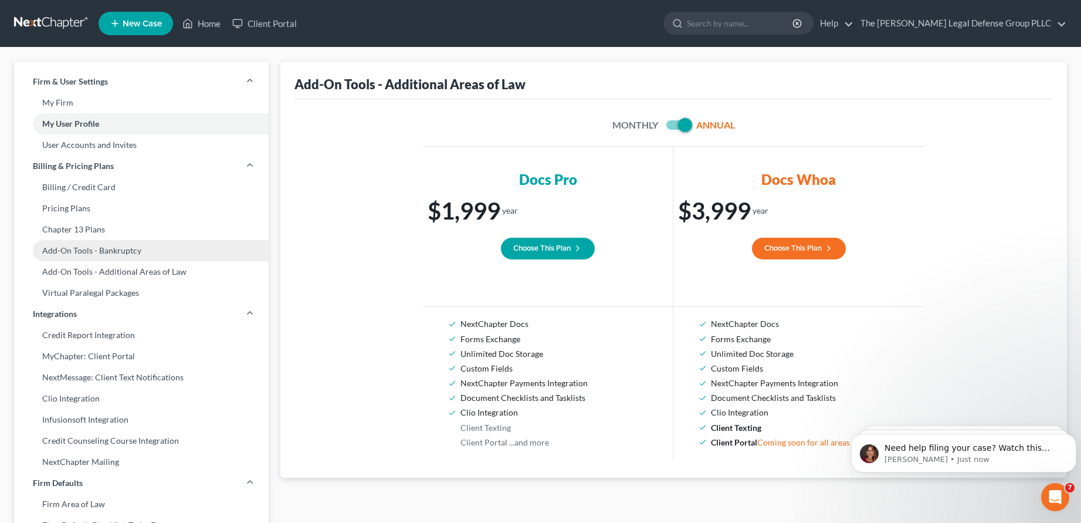
click at [116, 245] on link "Add-On Tools - Bankruptcy" at bounding box center [141, 250] width 255 height 21
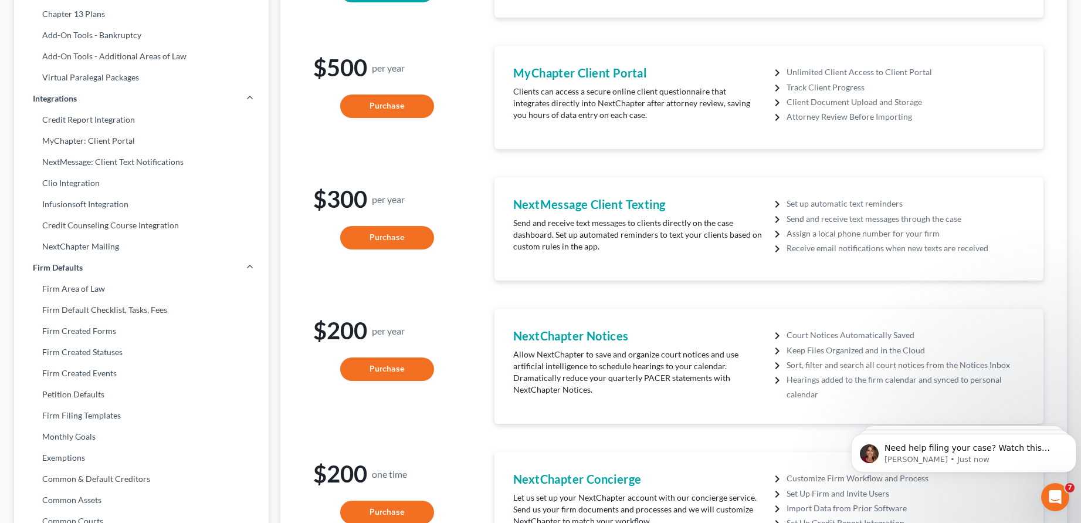
scroll to position [220, 0]
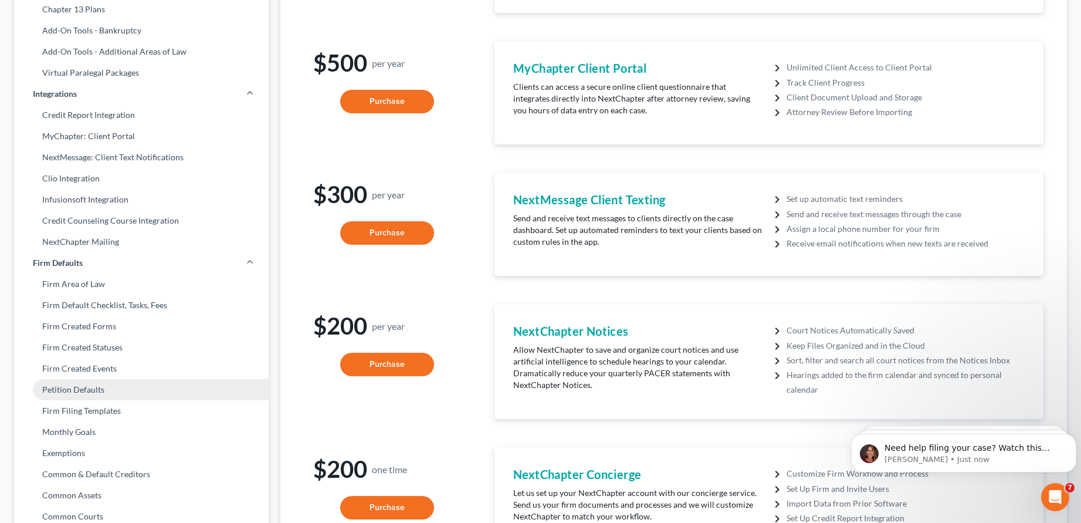
click at [110, 393] on link "Petition Defaults" at bounding box center [141, 389] width 255 height 21
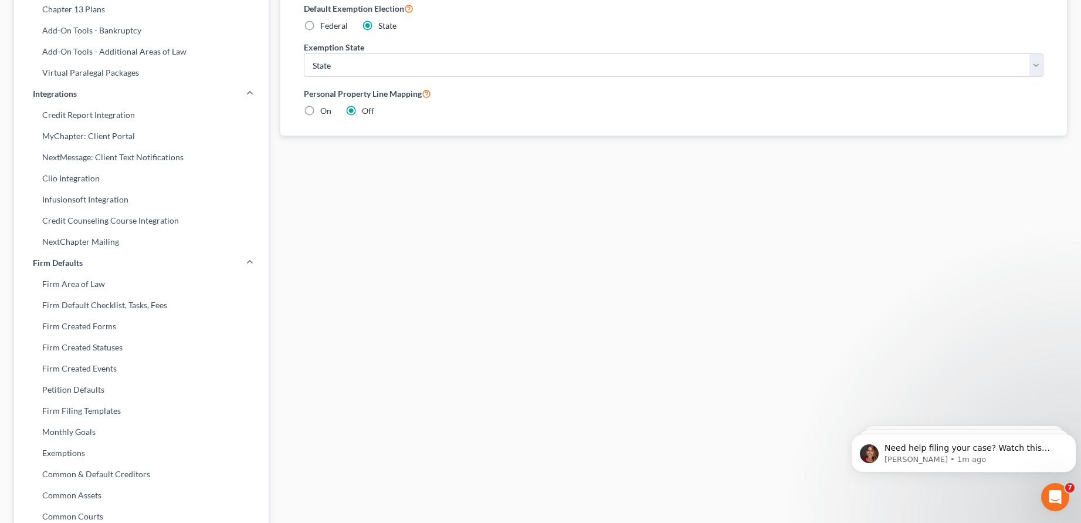
scroll to position [367, 0]
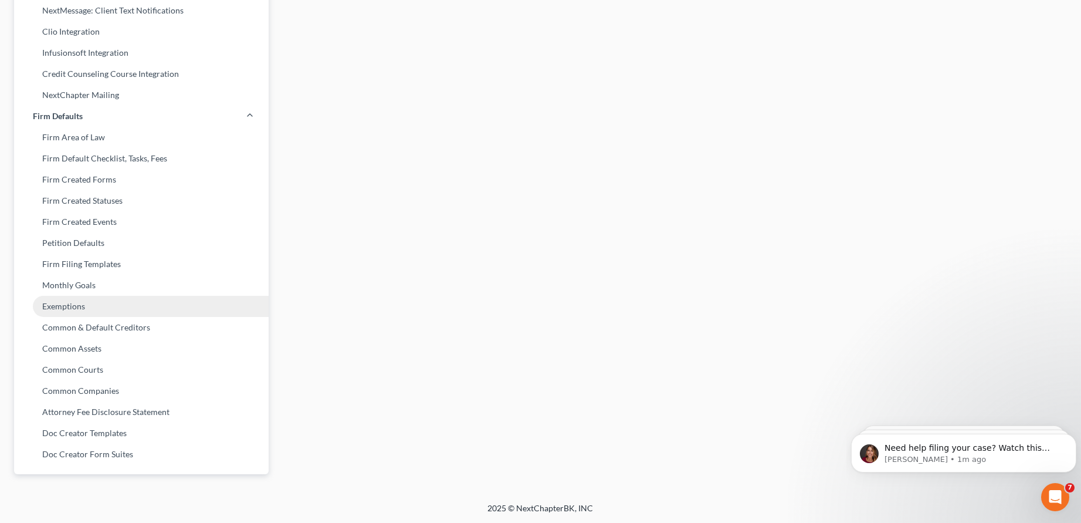
click at [62, 304] on link "Exemptions" at bounding box center [141, 306] width 255 height 21
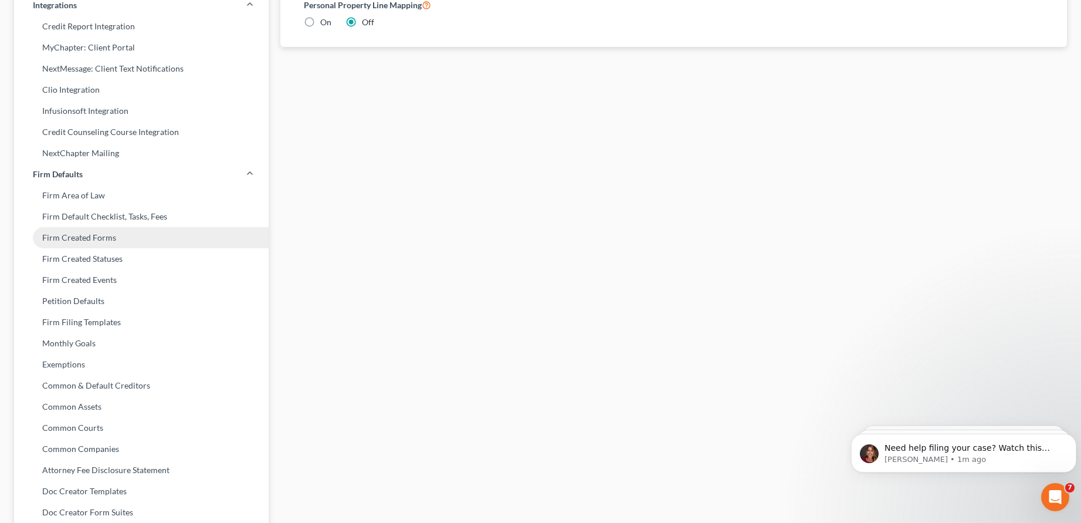
select select "0"
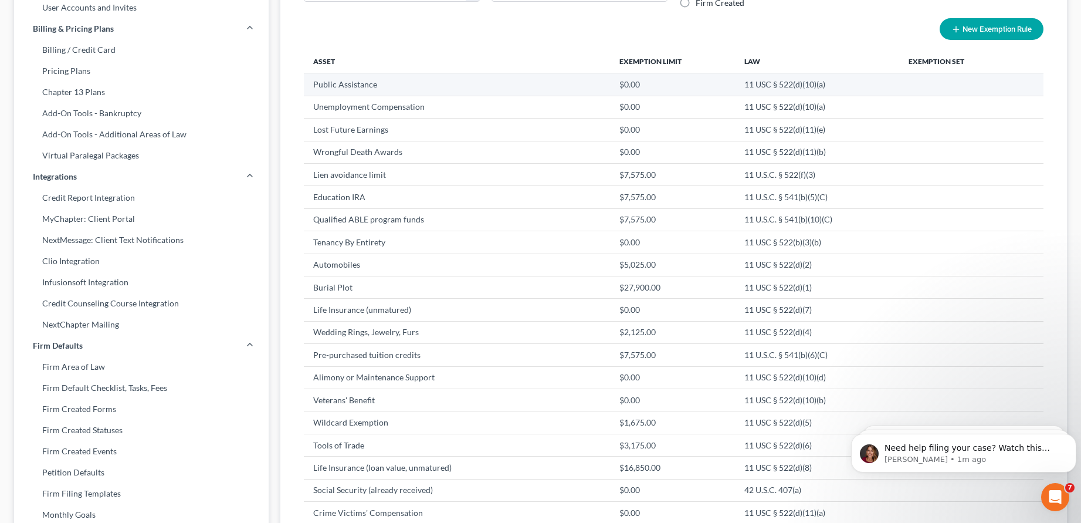
scroll to position [147, 0]
